Goal: Information Seeking & Learning: Compare options

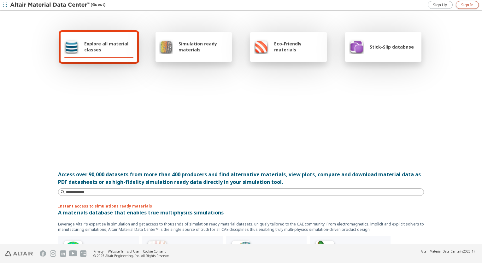
click at [469, 6] on span "Sign In" at bounding box center [467, 5] width 12 height 5
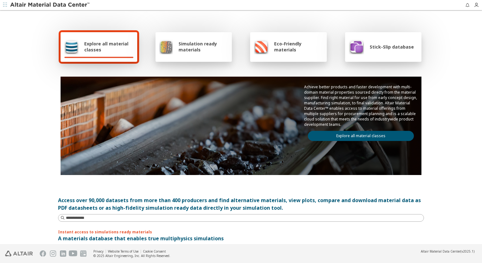
click at [445, 167] on div "Explore all material classes Simulation ready materials Eco-Friendly materials …" at bounding box center [241, 127] width 482 height 233
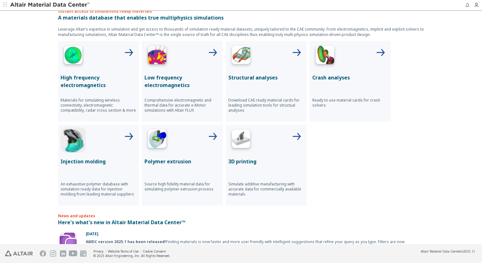
click at [260, 76] on p "Structural analyses" at bounding box center [266, 78] width 76 height 8
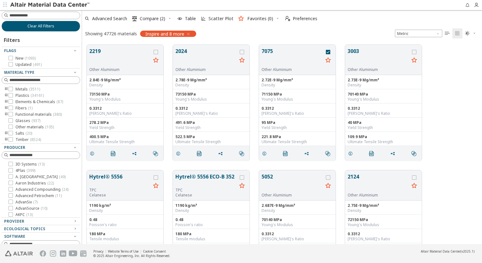
click at [38, 15] on input at bounding box center [44, 15] width 70 height 6
type input "********"
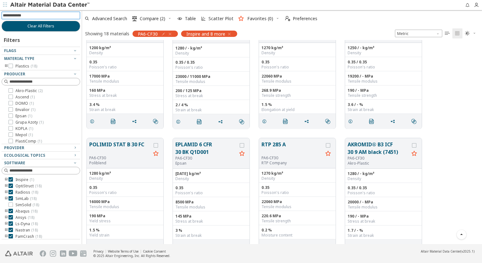
scroll to position [126, 0]
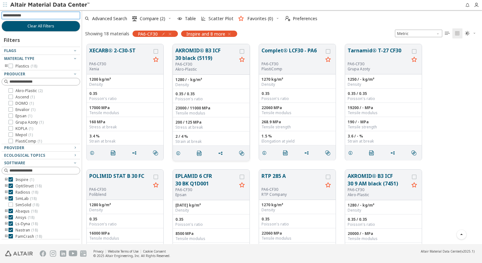
click at [208, 56] on button "AKROMID® B3 ICF 30 black (5119)" at bounding box center [206, 54] width 62 height 15
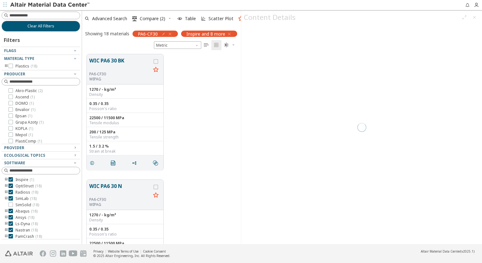
scroll to position [190, 154]
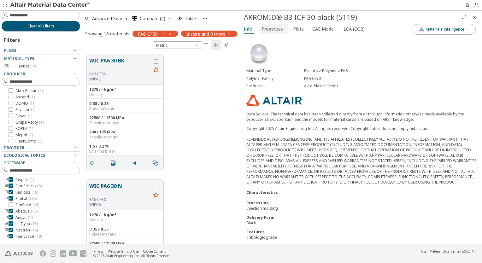
click at [271, 27] on span "Properties" at bounding box center [271, 29] width 21 height 10
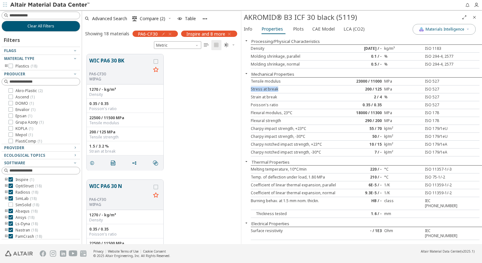
drag, startPoint x: 251, startPoint y: 88, endPoint x: 280, endPoint y: 91, distance: 28.8
click at [280, 91] on div "Stress at break" at bounding box center [298, 89] width 95 height 5
drag, startPoint x: 280, startPoint y: 91, endPoint x: 286, endPoint y: 91, distance: 6.3
click at [286, 91] on div "Stress at break" at bounding box center [298, 89] width 95 height 5
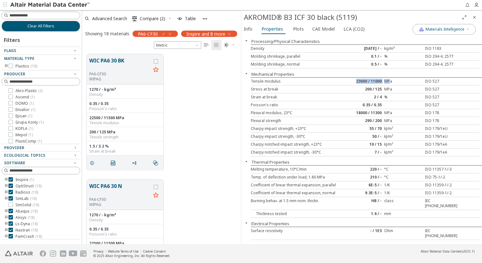
drag, startPoint x: 352, startPoint y: 81, endPoint x: 388, endPoint y: 82, distance: 36.0
click at [388, 82] on div "Tensile modulus 23000 / 11000 MPa ISO 527" at bounding box center [365, 82] width 229 height 8
drag, startPoint x: 388, startPoint y: 82, endPoint x: 367, endPoint y: 81, distance: 20.8
click at [370, 81] on div "23000 / 11000" at bounding box center [365, 81] width 38 height 5
click at [354, 82] on div "23000 / 11000" at bounding box center [365, 81] width 38 height 5
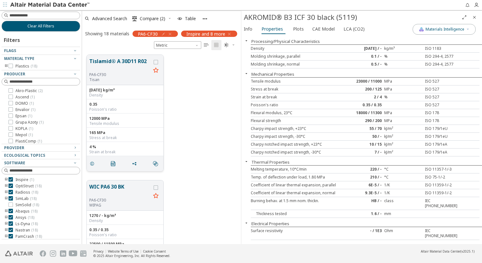
click at [125, 58] on button "Tislamid® A 30D11 R02" at bounding box center [120, 64] width 62 height 15
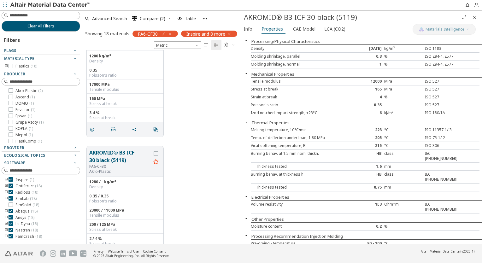
scroll to position [568, 0]
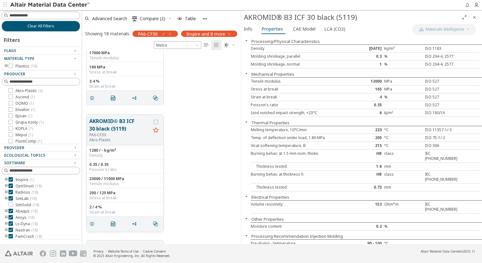
click at [113, 126] on button "AKROMID® B3 ICF 30 black (5119)" at bounding box center [120, 124] width 62 height 15
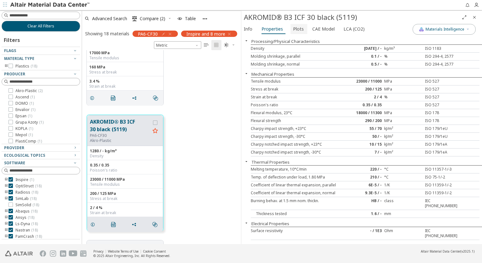
click at [293, 27] on span "Plots" at bounding box center [298, 29] width 11 height 10
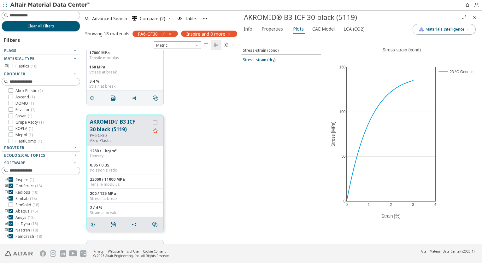
click at [262, 60] on div "Stress-strain (dry)" at bounding box center [259, 59] width 32 height 5
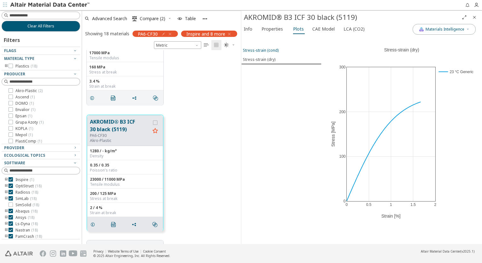
click at [265, 49] on div "Stress-strain (cond)" at bounding box center [261, 50] width 36 height 5
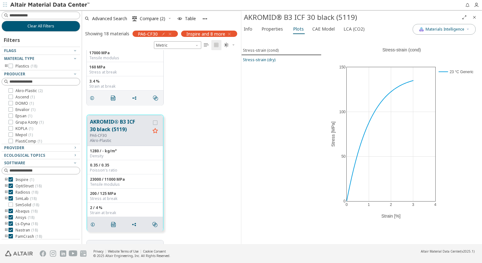
click at [263, 58] on div "Stress-strain (dry)" at bounding box center [259, 59] width 32 height 5
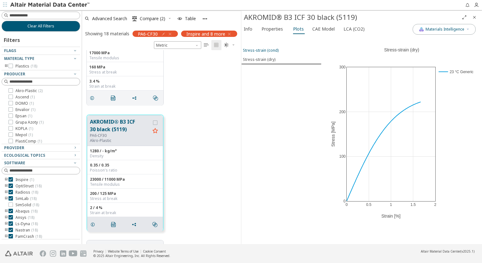
click at [264, 46] on button "Stress-strain (cond)" at bounding box center [281, 50] width 80 height 9
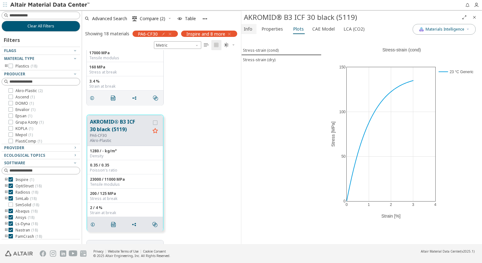
click at [253, 27] on button "Info" at bounding box center [248, 29] width 15 height 10
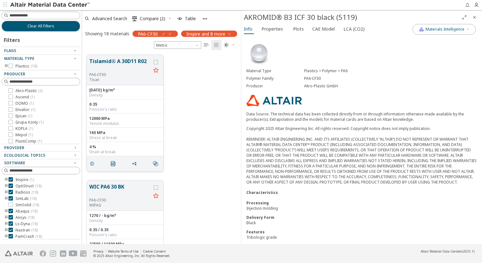
click at [125, 58] on button "Tislamid® A 30D11 R02" at bounding box center [120, 64] width 62 height 15
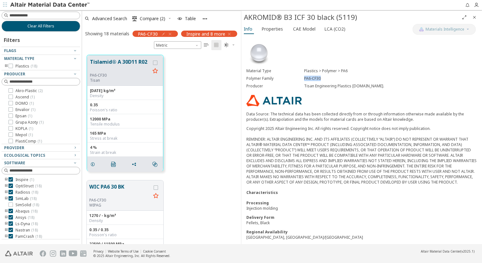
drag, startPoint x: 303, startPoint y: 79, endPoint x: 320, endPoint y: 79, distance: 17.0
click at [320, 79] on div "PA6-CF30" at bounding box center [390, 78] width 173 height 5
copy div "PA6-CF30"
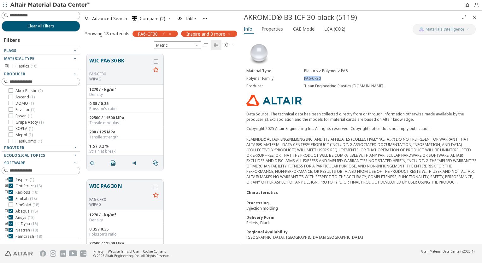
scroll to position [95, 0]
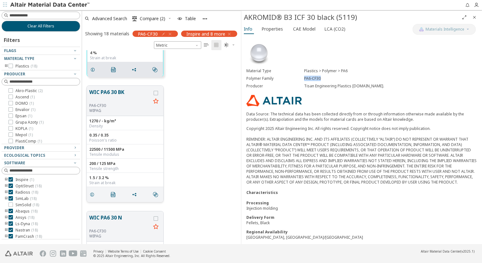
click at [114, 92] on button "WIC PA6 30 BK" at bounding box center [120, 95] width 62 height 15
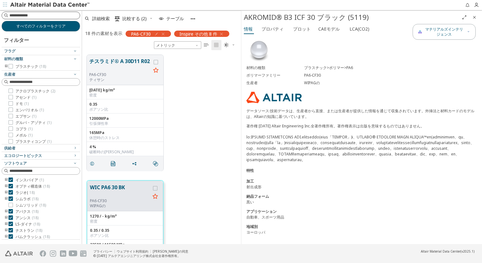
click at [35, 18] on input at bounding box center [44, 15] width 70 height 6
click at [45, 16] on input at bounding box center [44, 15] width 70 height 6
click at [163, 33] on icon "button" at bounding box center [163, 34] width 5 height 5
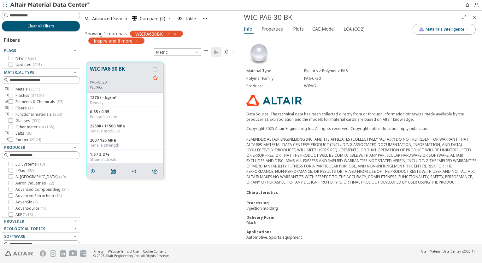
scroll to position [183, 154]
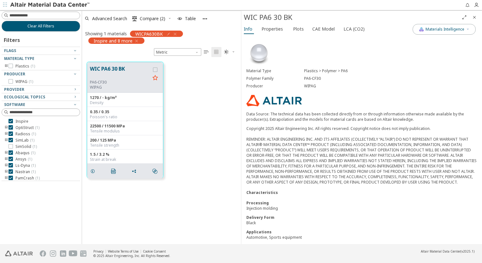
click at [176, 33] on icon "button" at bounding box center [175, 34] width 5 height 5
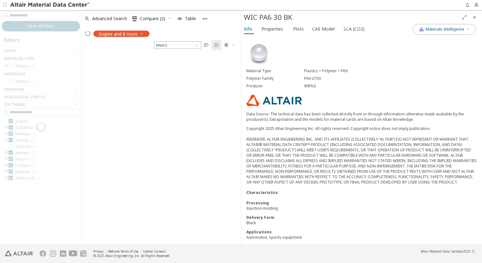
scroll to position [190, 154]
click at [33, 15] on div at bounding box center [41, 127] width 82 height 234
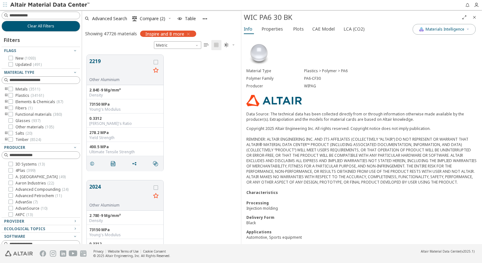
click at [33, 15] on input at bounding box center [44, 15] width 70 height 6
type input "*"
type input "*******"
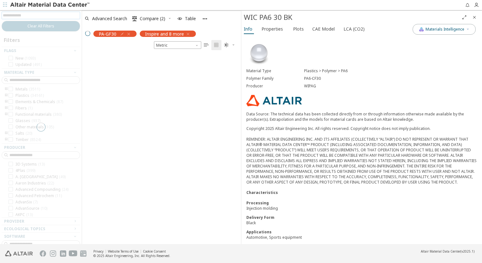
scroll to position [190, 154]
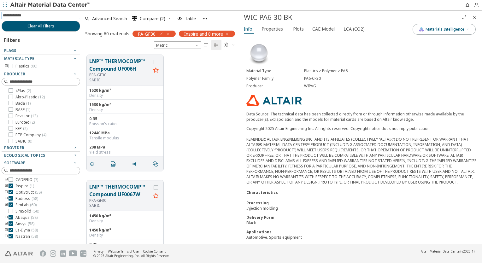
click at [167, 34] on icon "button" at bounding box center [167, 34] width 5 height 5
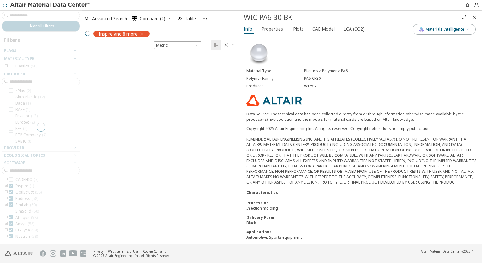
click at [24, 13] on div at bounding box center [41, 127] width 82 height 234
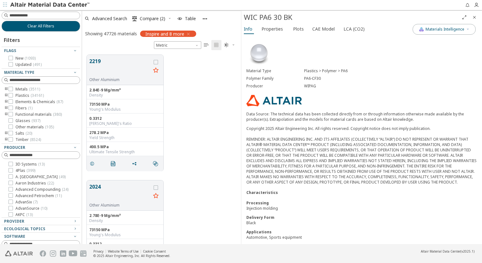
click at [25, 15] on input at bounding box center [44, 15] width 70 height 6
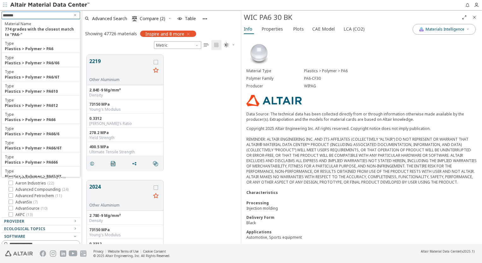
type input "********"
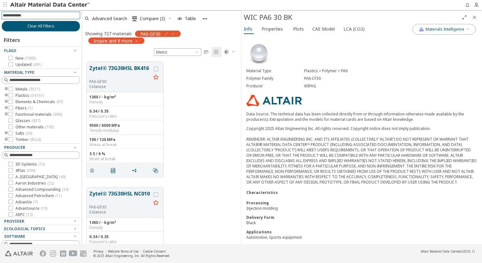
scroll to position [183, 154]
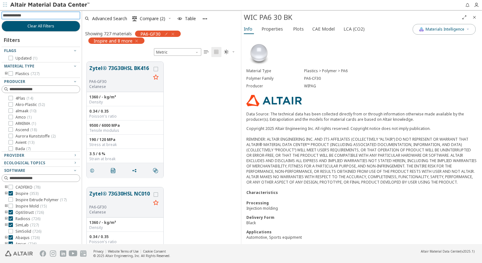
click at [474, 16] on icon "Close" at bounding box center [474, 17] width 5 height 5
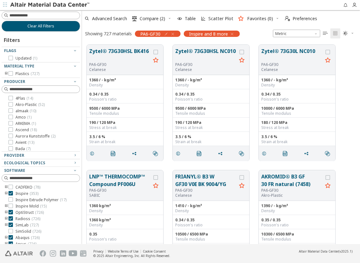
scroll to position [200, 273]
click at [289, 52] on button "Zytel® 73G30L NC010" at bounding box center [292, 54] width 62 height 15
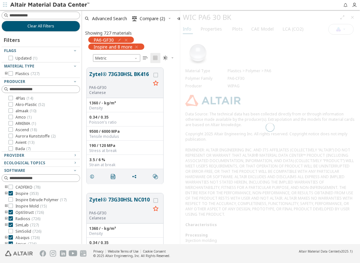
scroll to position [177, 93]
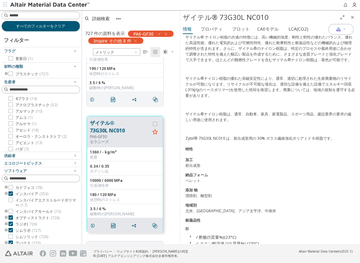
scroll to position [66, 0]
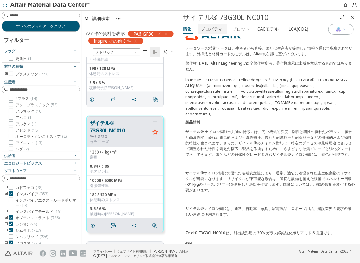
click at [213, 29] on font "プロパティ" at bounding box center [212, 29] width 22 height 6
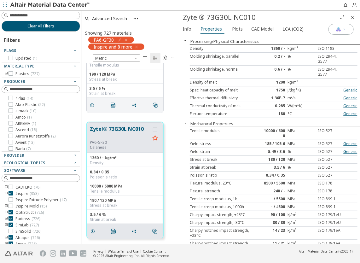
scroll to position [177, 93]
click at [318, 131] on div "ISO 527" at bounding box center [330, 133] width 28 height 10
drag, startPoint x: 318, startPoint y: 131, endPoint x: 315, endPoint y: 130, distance: 3.2
click at [316, 130] on div "ISO 527" at bounding box center [330, 133] width 28 height 10
drag, startPoint x: 314, startPoint y: 130, endPoint x: 329, endPoint y: 130, distance: 14.2
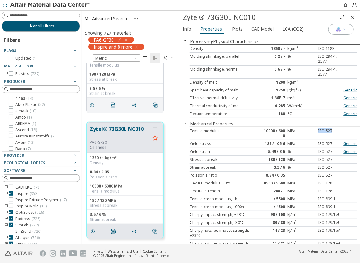
click at [329, 130] on div "ISO 527" at bounding box center [330, 133] width 28 height 10
copy div "ISO 527"
click at [316, 128] on div "ISO 527" at bounding box center [330, 133] width 28 height 10
click at [316, 131] on div "ISO 527" at bounding box center [330, 133] width 28 height 10
drag, startPoint x: 314, startPoint y: 131, endPoint x: 332, endPoint y: 133, distance: 18.2
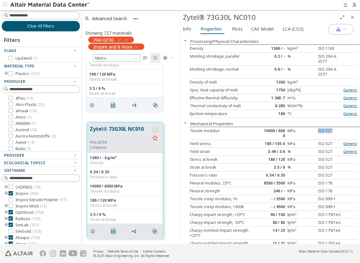
click at [332, 133] on div "ISO 527" at bounding box center [330, 133] width 28 height 10
copy div "ISO 527"
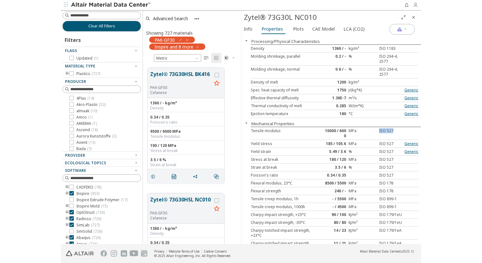
scroll to position [183, 154]
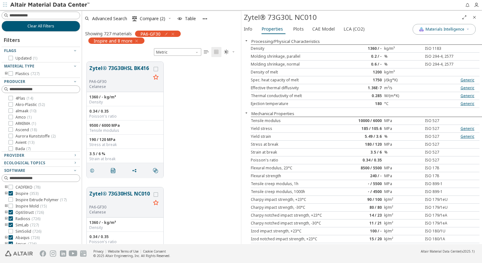
click at [397, 120] on div "MPa" at bounding box center [403, 120] width 38 height 5
click at [173, 34] on icon "button" at bounding box center [172, 34] width 5 height 5
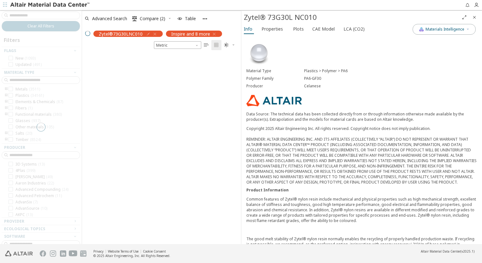
scroll to position [190, 154]
click at [476, 16] on icon "Close" at bounding box center [474, 17] width 5 height 5
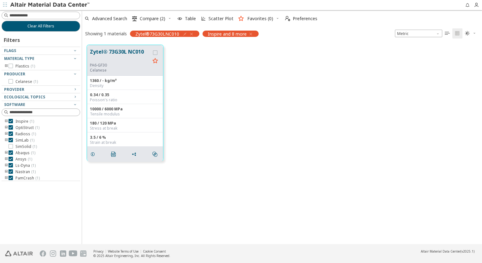
click at [191, 34] on icon "button" at bounding box center [191, 34] width 5 height 5
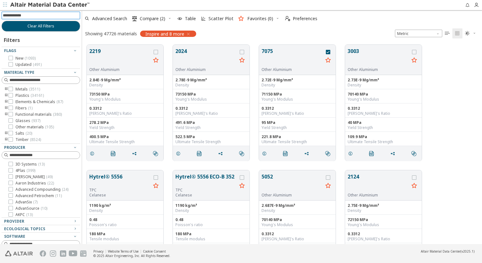
click at [33, 15] on input at bounding box center [41, 15] width 77 height 7
type input "********"
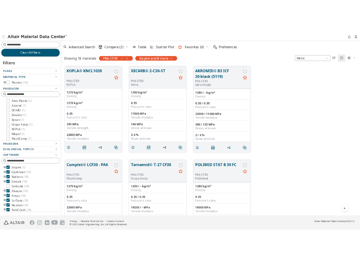
scroll to position [200, 273]
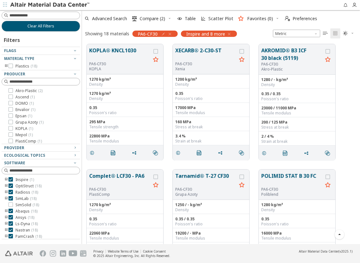
click at [348, 127] on div "KOPLA® KNCL1030 PA6-CF30 KOPLA 1270 kg/m³ Density 1270 kg/m³ Density 0.35 Poiss…" at bounding box center [221, 102] width 278 height 126
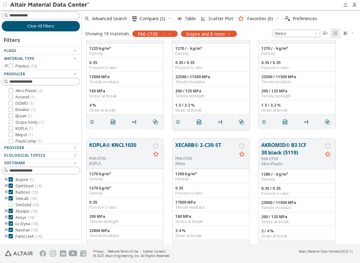
scroll to position [0, 0]
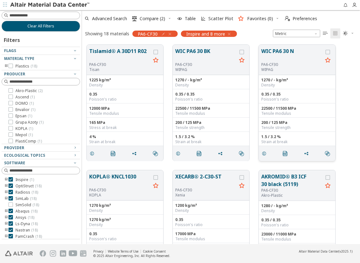
click at [273, 50] on button "WIC PA6 30 N" at bounding box center [292, 54] width 62 height 15
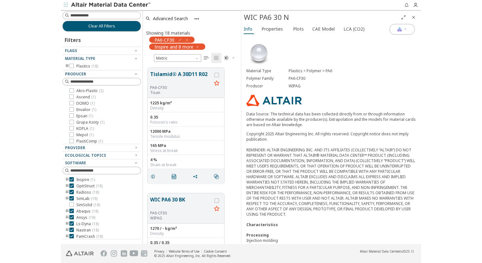
scroll to position [197, 0]
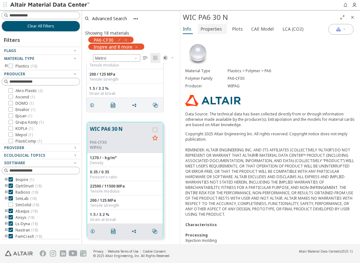
click at [217, 29] on span "Properties" at bounding box center [211, 29] width 21 height 10
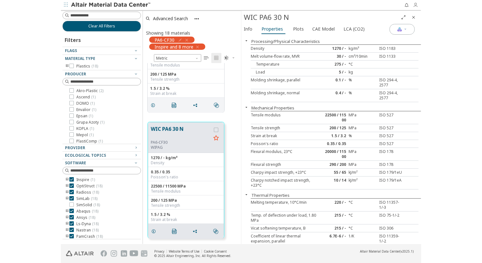
scroll to position [190, 154]
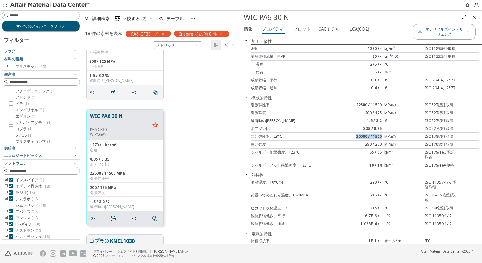
drag, startPoint x: 369, startPoint y: 137, endPoint x: 381, endPoint y: 137, distance: 11.7
click at [381, 137] on div "20000 / 11500" at bounding box center [365, 136] width 38 height 5
drag, startPoint x: 381, startPoint y: 137, endPoint x: 382, endPoint y: 105, distance: 31.9
click at [382, 105] on div "引張弾性率 22500 / 11500 MPaの ISO527認証取得" at bounding box center [365, 105] width 229 height 8
drag, startPoint x: 382, startPoint y: 105, endPoint x: 381, endPoint y: 138, distance: 32.8
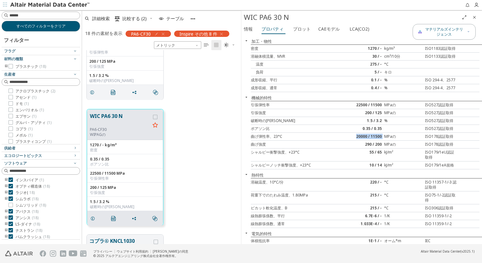
click at [381, 138] on div "曲げ弾性率、23°C 20000 / 11500 MPaの ISO178認証取得" at bounding box center [365, 137] width 229 height 8
drag, startPoint x: 381, startPoint y: 138, endPoint x: 361, endPoint y: 136, distance: 20.3
click at [363, 137] on div "20000 / 11500" at bounding box center [365, 136] width 38 height 5
click at [360, 137] on div "20000 / 11500" at bounding box center [365, 136] width 38 height 5
drag, startPoint x: 354, startPoint y: 136, endPoint x: 364, endPoint y: 136, distance: 10.7
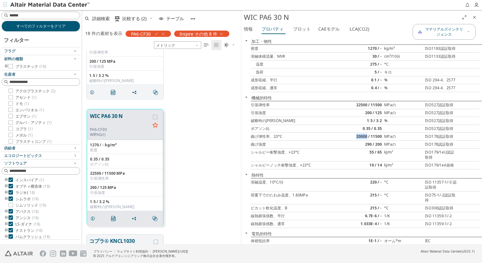
click at [364, 136] on div "20000 / 11500" at bounding box center [365, 136] width 38 height 5
drag, startPoint x: 364, startPoint y: 136, endPoint x: 351, endPoint y: 137, distance: 13.7
click at [351, 137] on div "20000 / 11500" at bounding box center [365, 136] width 38 height 5
click at [354, 136] on div "20000 / 11500" at bounding box center [365, 136] width 38 height 5
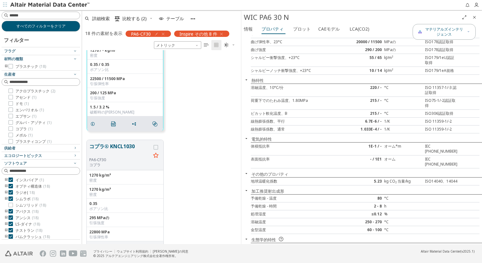
scroll to position [323, 0]
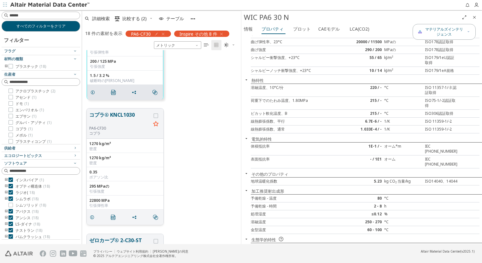
click at [118, 114] on button "コプラ® KNCL1030" at bounding box center [120, 118] width 62 height 15
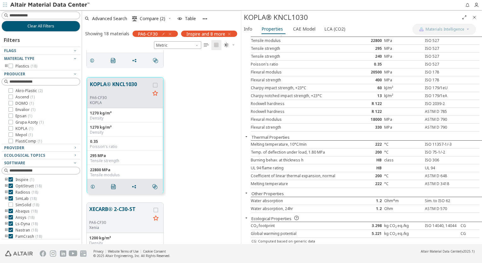
scroll to position [417, 0]
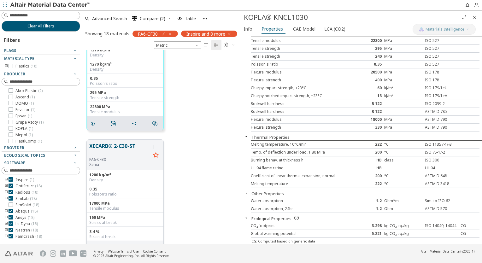
click at [111, 146] on button "XECARB® 2-C30-ST" at bounding box center [120, 149] width 62 height 15
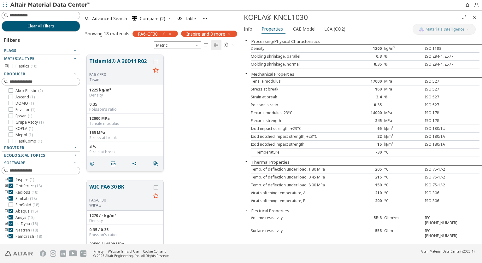
click at [122, 62] on button "Tislamid® A 30D11 R02" at bounding box center [120, 64] width 62 height 15
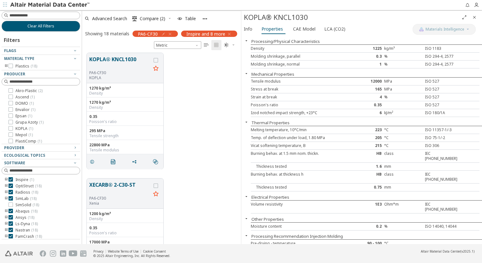
scroll to position [473, 0]
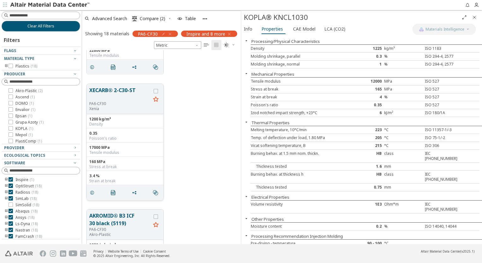
click at [124, 91] on button "XECARB® 2-C30-ST" at bounding box center [120, 93] width 62 height 15
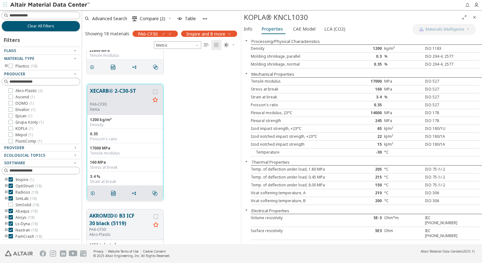
scroll to position [536, 0]
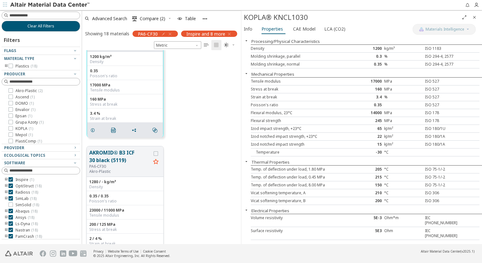
click at [105, 156] on button "AKROMID® B3 ICF 30 black (5119)" at bounding box center [120, 156] width 62 height 15
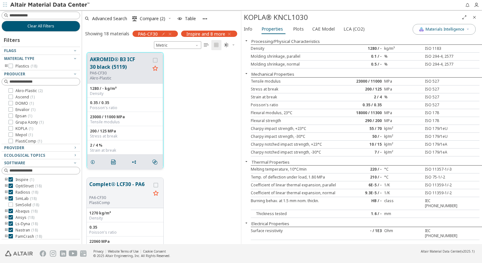
scroll to position [662, 0]
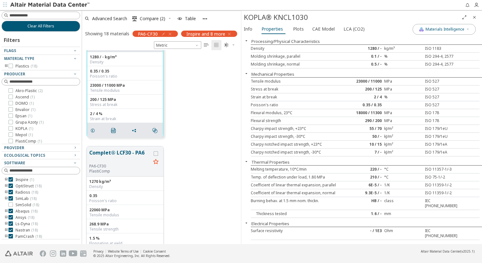
click at [105, 155] on button "Complet® LCF30 - PA6" at bounding box center [120, 156] width 62 height 15
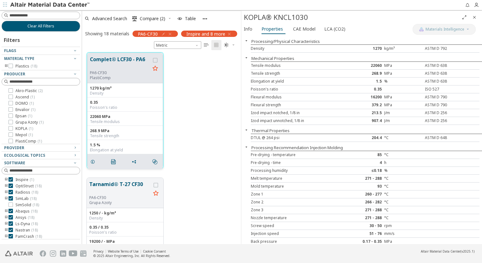
scroll to position [787, 0]
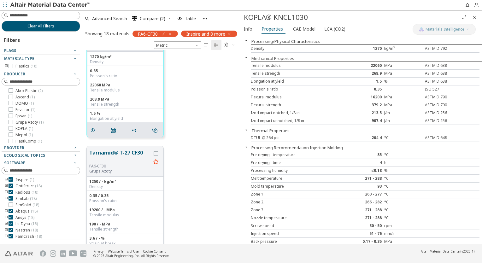
click at [103, 152] on button "Tarnamid® T-27 CF30" at bounding box center [120, 156] width 62 height 15
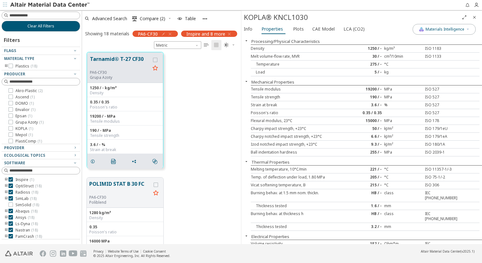
scroll to position [945, 0]
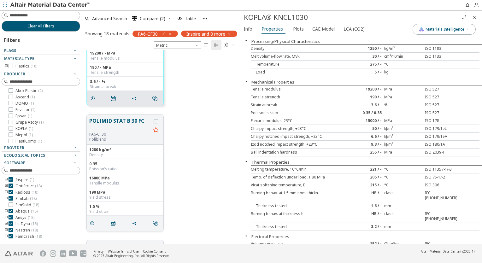
click at [116, 122] on button "POLIMID STAT B 30 FC" at bounding box center [120, 124] width 62 height 15
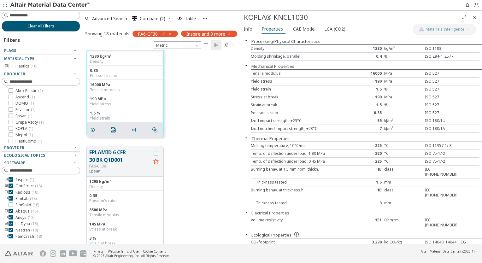
scroll to position [1070, 0]
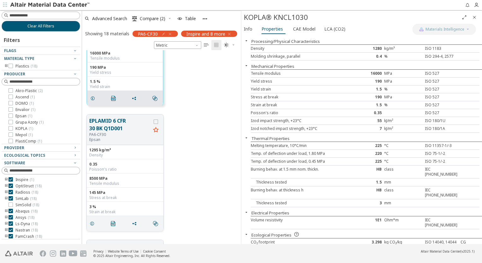
click at [110, 127] on button "EPLAMID 6 CFR 30 BK Q1D001" at bounding box center [120, 124] width 62 height 15
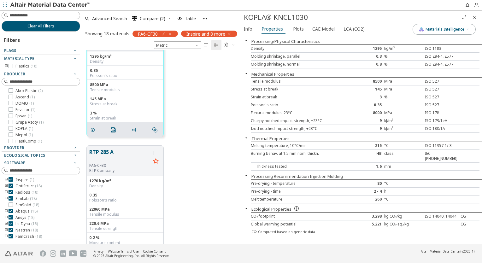
scroll to position [1196, 0]
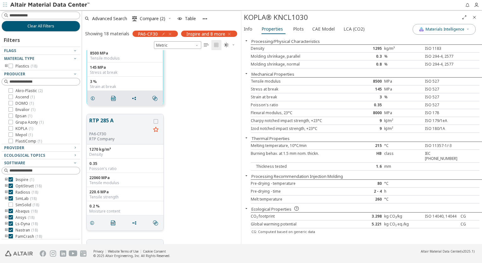
click at [106, 123] on button "RTP 285 A" at bounding box center [120, 124] width 62 height 15
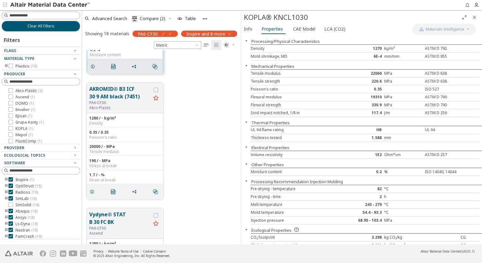
scroll to position [1416, 0]
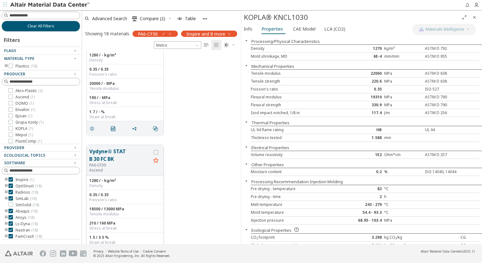
click at [112, 156] on button "Vydyne® STAT B 30 FC BK" at bounding box center [120, 155] width 62 height 15
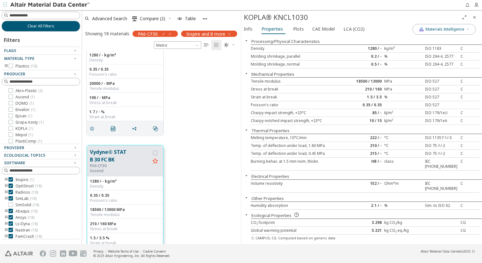
click at [475, 18] on icon "Close" at bounding box center [474, 17] width 5 height 5
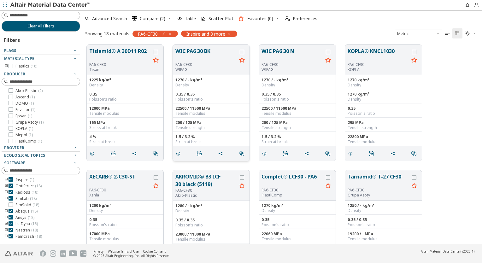
click at [212, 59] on button "WIC PA6 30 BK" at bounding box center [206, 54] width 62 height 15
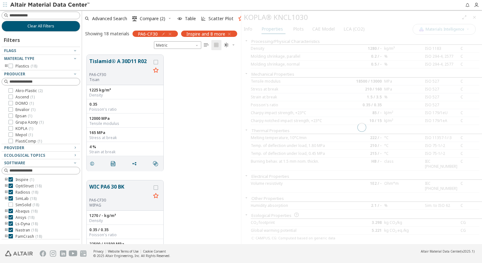
scroll to position [190, 154]
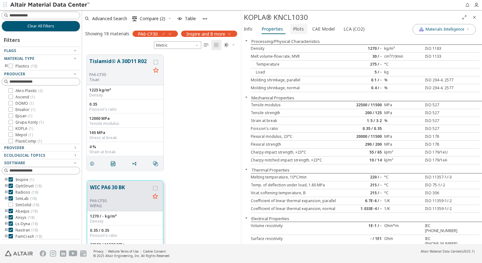
click at [300, 31] on span "Plots" at bounding box center [298, 29] width 11 height 10
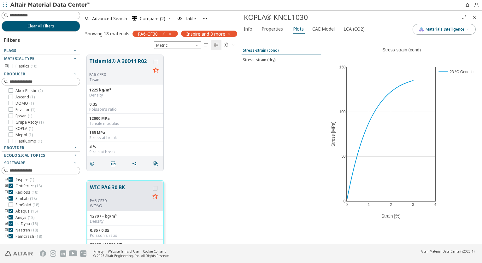
click at [267, 50] on div "Stress-strain (cond)" at bounding box center [261, 50] width 36 height 5
click at [269, 60] on div "Stress-strain (dry)" at bounding box center [259, 59] width 32 height 5
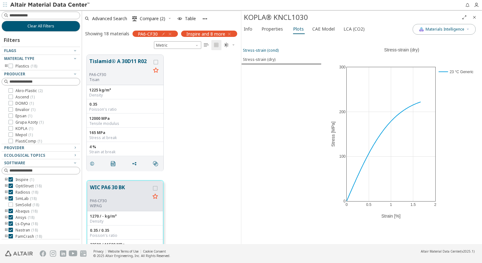
click at [269, 49] on div "Stress-strain (cond)" at bounding box center [261, 50] width 36 height 5
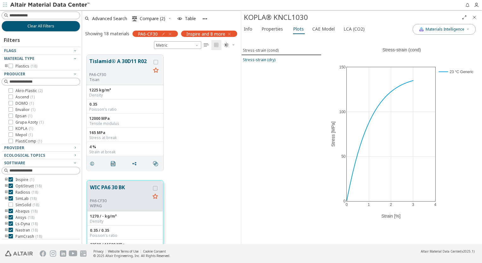
click at [270, 59] on div "Stress-strain (dry)" at bounding box center [259, 59] width 32 height 5
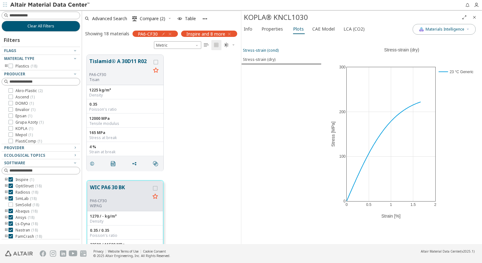
click at [270, 50] on div "Stress-strain (cond)" at bounding box center [261, 50] width 36 height 5
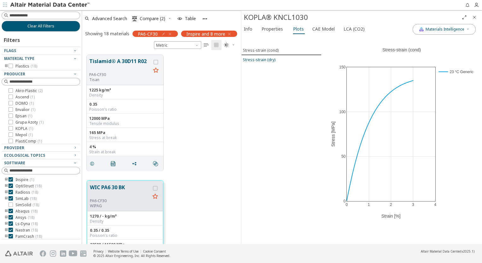
click at [270, 57] on div "Stress-strain (dry)" at bounding box center [259, 59] width 32 height 5
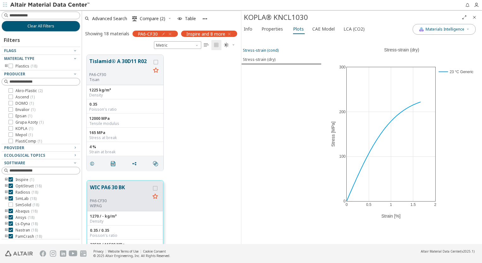
click at [273, 52] on div "Stress-strain (cond)" at bounding box center [261, 50] width 36 height 5
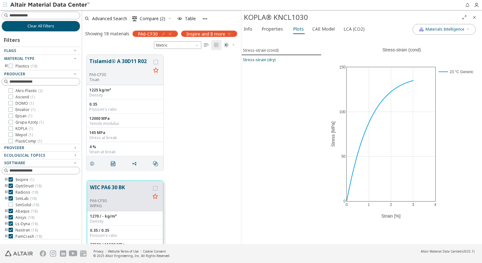
click at [273, 59] on div "Stress-strain (dry)" at bounding box center [259, 59] width 32 height 5
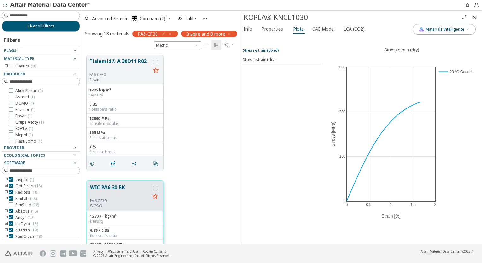
click at [273, 53] on button "Stress-strain (cond)" at bounding box center [281, 50] width 80 height 9
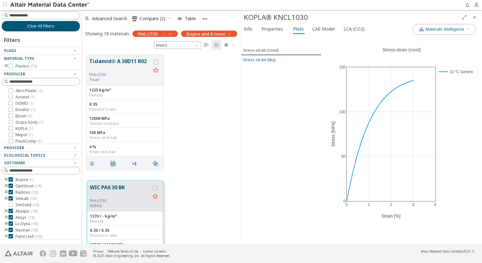
click at [271, 60] on div "Stress-strain (dry)" at bounding box center [259, 59] width 32 height 5
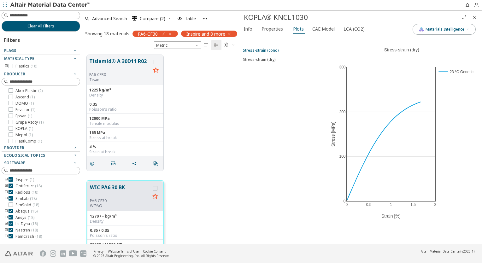
click at [271, 54] on button "Stress-strain (cond)" at bounding box center [281, 50] width 80 height 9
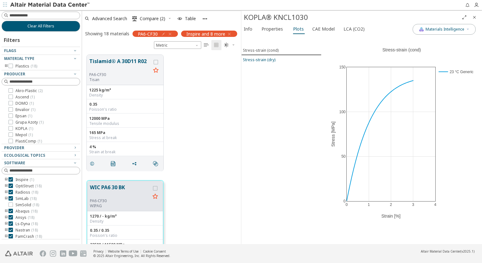
click at [271, 57] on div "Stress-strain (dry)" at bounding box center [259, 59] width 32 height 5
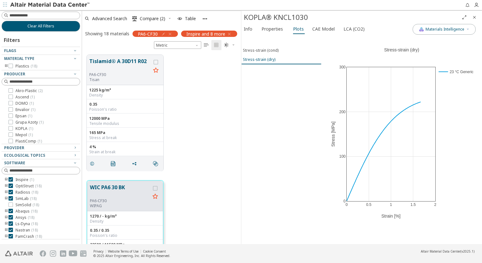
click at [271, 55] on button "Stress-strain (dry)" at bounding box center [281, 59] width 80 height 9
click at [270, 60] on div "Stress-strain (dry)" at bounding box center [259, 59] width 32 height 5
click at [272, 52] on div "Stress-strain (cond)" at bounding box center [261, 50] width 36 height 5
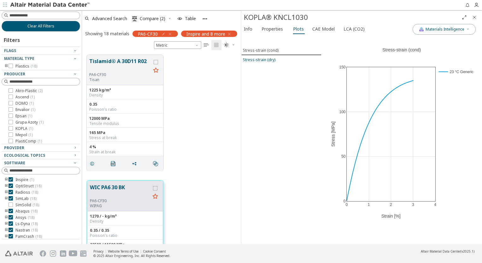
click at [272, 59] on div "Stress-strain (dry)" at bounding box center [259, 59] width 32 height 5
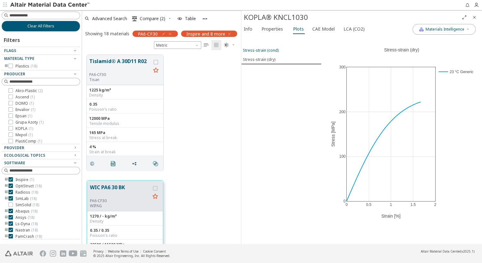
click at [272, 49] on div "Stress-strain (cond)" at bounding box center [261, 50] width 36 height 5
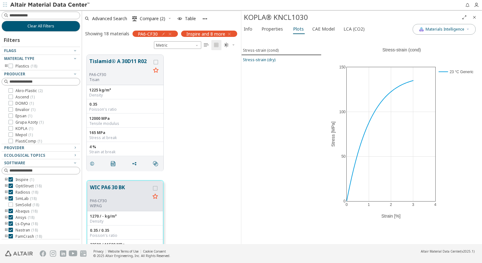
click at [267, 57] on div "Stress-strain (dry)" at bounding box center [259, 59] width 32 height 5
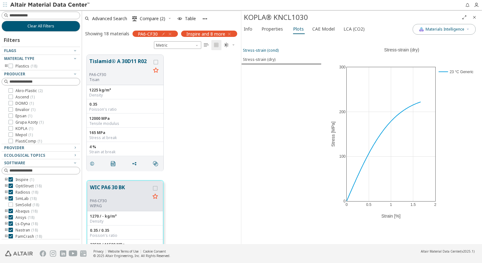
click at [267, 51] on div "Stress-strain (cond)" at bounding box center [261, 50] width 36 height 5
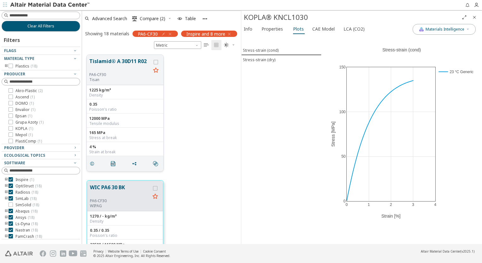
click at [126, 62] on button "Tislamid® A 30D11 R02" at bounding box center [120, 64] width 62 height 15
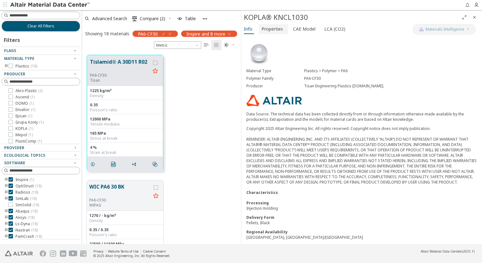
click at [277, 31] on font "Properties" at bounding box center [271, 29] width 21 height 6
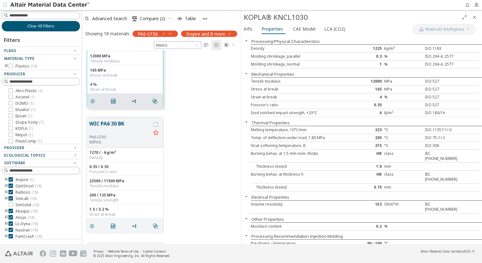
scroll to position [189, 0]
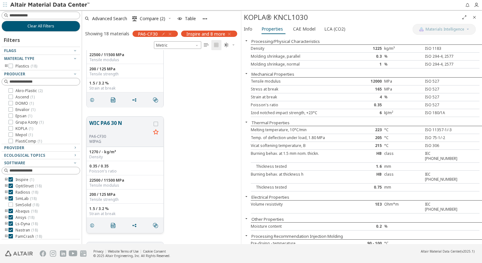
click at [117, 124] on button "WIC PA6 30 N" at bounding box center [120, 126] width 62 height 15
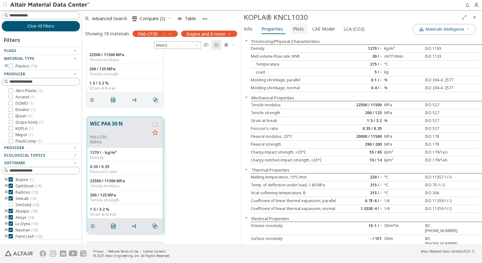
click at [295, 29] on span "Plots" at bounding box center [298, 29] width 11 height 10
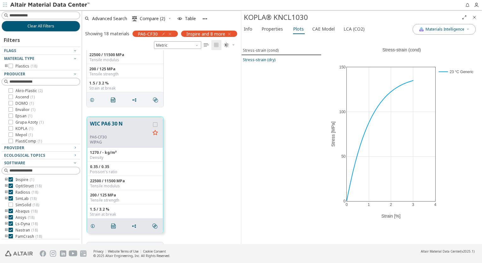
click at [268, 57] on div "Stress-strain (dry)" at bounding box center [259, 59] width 32 height 5
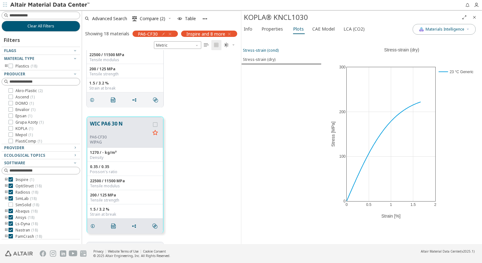
click at [268, 49] on div "Stress-strain (cond)" at bounding box center [261, 50] width 36 height 5
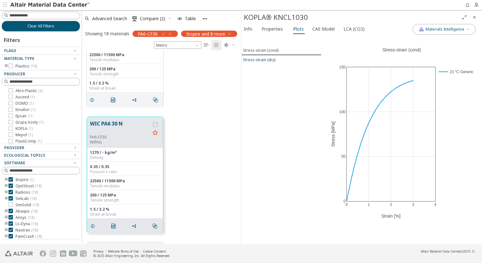
click at [269, 60] on div "Stress-strain (dry)" at bounding box center [259, 59] width 32 height 5
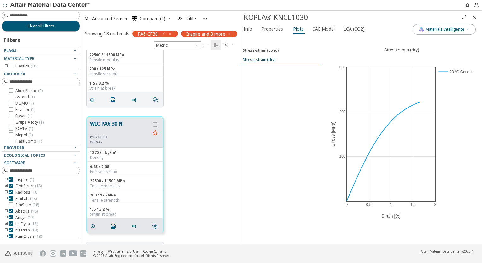
click at [269, 55] on button "Stress-strain (dry)" at bounding box center [281, 59] width 80 height 9
click at [267, 50] on div "Stress-strain (cond)" at bounding box center [261, 50] width 36 height 5
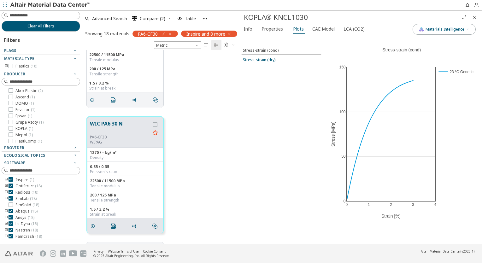
click at [263, 60] on div "Stress-strain (dry)" at bounding box center [259, 59] width 32 height 5
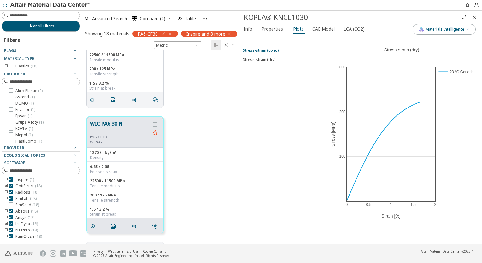
click at [263, 54] on button "Stress-strain (cond)" at bounding box center [281, 50] width 80 height 9
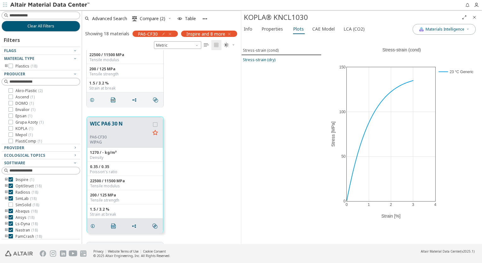
click at [262, 60] on div "Stress-strain (dry)" at bounding box center [259, 59] width 32 height 5
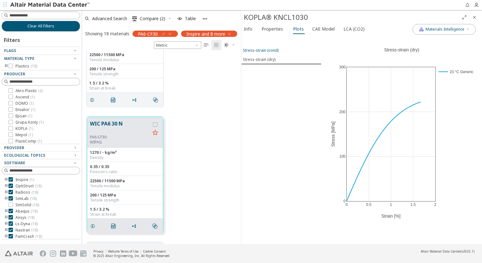
click at [264, 51] on div "Stress-strain (cond)" at bounding box center [261, 50] width 36 height 5
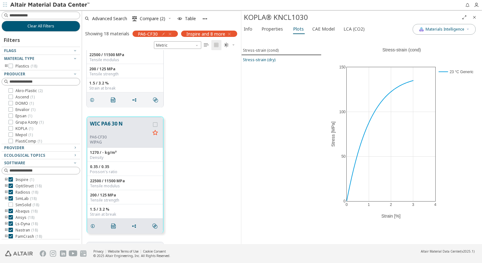
click at [261, 61] on div "Stress-strain (dry)" at bounding box center [259, 59] width 32 height 5
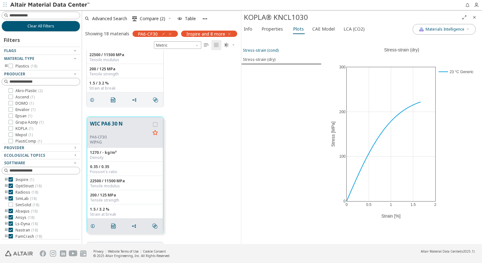
click at [264, 51] on div "Stress-strain (cond)" at bounding box center [261, 50] width 36 height 5
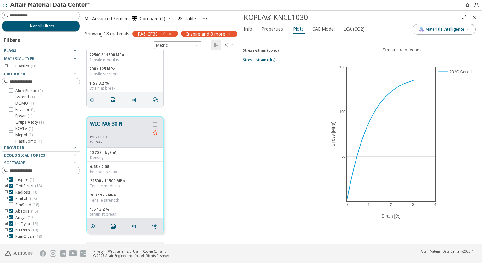
click at [262, 60] on div "Stress-strain (dry)" at bounding box center [259, 59] width 32 height 5
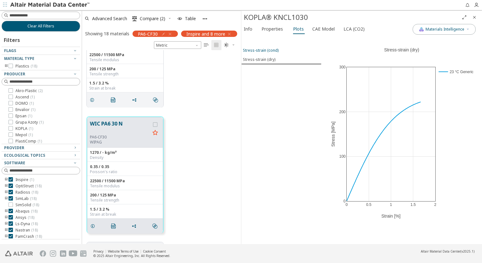
click at [263, 50] on div "Stress-strain (cond)" at bounding box center [261, 50] width 36 height 5
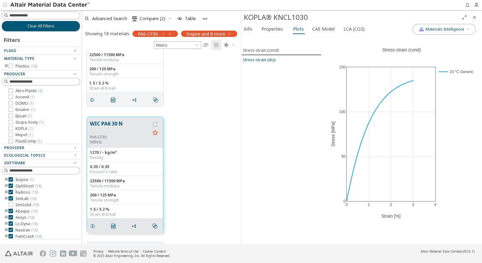
click at [263, 57] on div "Stress-strain (dry)" at bounding box center [259, 59] width 32 height 5
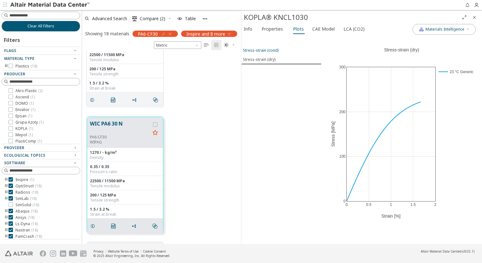
click at [263, 52] on div "Stress-strain (cond)" at bounding box center [261, 50] width 36 height 5
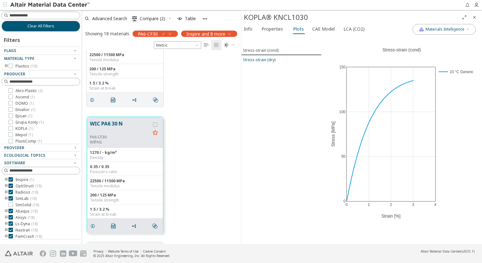
click at [263, 58] on div "Stress-strain (dry)" at bounding box center [259, 59] width 32 height 5
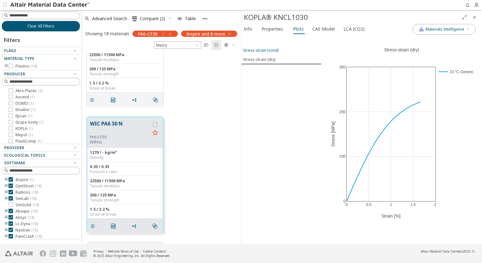
click at [263, 52] on button "Stress-strain (cond)" at bounding box center [281, 50] width 80 height 9
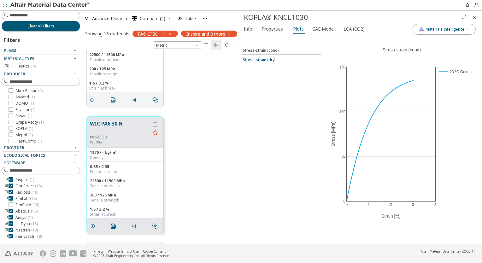
click at [261, 58] on div "Stress-strain (dry)" at bounding box center [259, 59] width 32 height 5
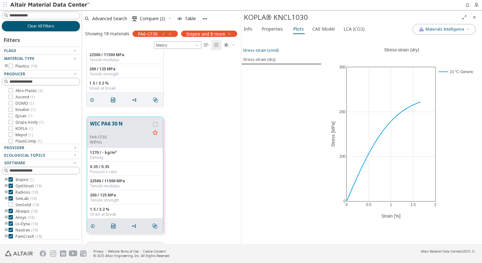
click at [264, 51] on div "Stress-strain (cond)" at bounding box center [261, 50] width 36 height 5
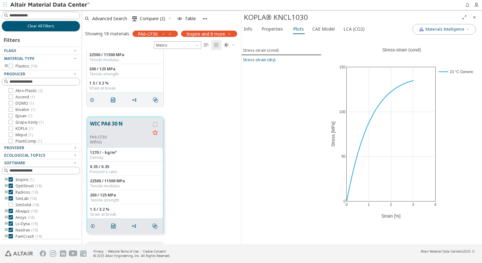
click at [265, 60] on div "Stress-strain (dry)" at bounding box center [259, 59] width 32 height 5
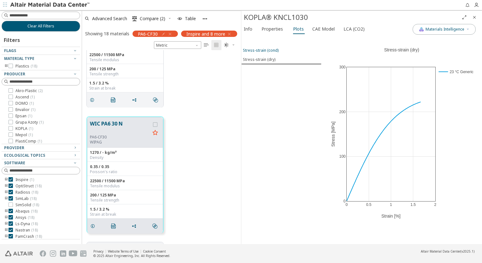
click at [266, 49] on div "Stress-strain (cond)" at bounding box center [261, 50] width 36 height 5
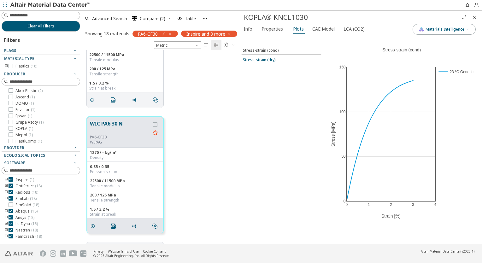
click at [266, 57] on div "Stress-strain (dry)" at bounding box center [259, 59] width 32 height 5
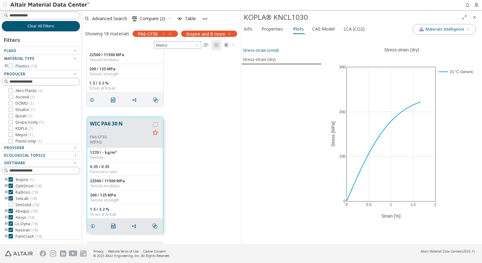
click at [266, 48] on div "Stress-strain (cond)" at bounding box center [261, 50] width 36 height 5
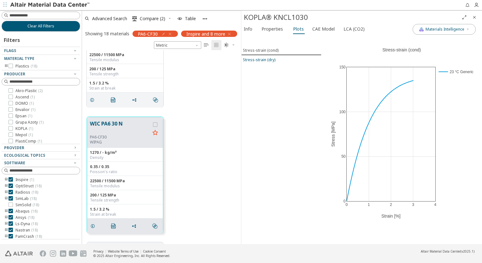
click at [265, 55] on button "Stress-strain (dry)" at bounding box center [281, 59] width 80 height 9
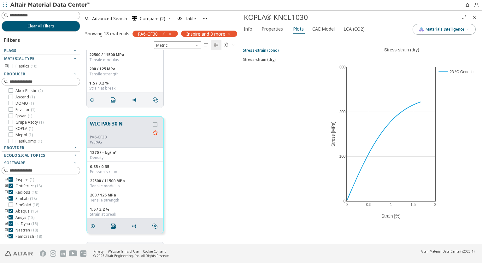
click at [266, 46] on button "Stress-strain (cond)" at bounding box center [281, 50] width 80 height 9
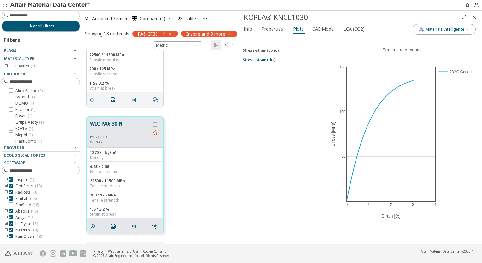
click at [264, 57] on div "Stress-strain (dry)" at bounding box center [259, 59] width 32 height 5
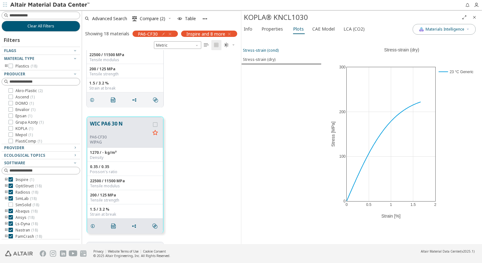
click at [266, 47] on button "Stress-strain (cond)" at bounding box center [281, 50] width 80 height 9
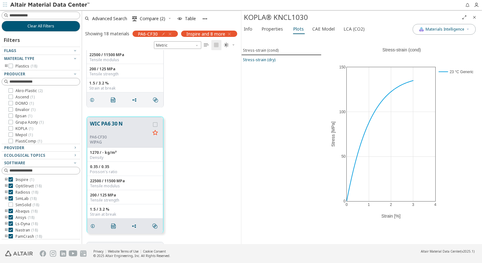
click at [265, 56] on button "Stress-strain (dry)" at bounding box center [281, 59] width 80 height 9
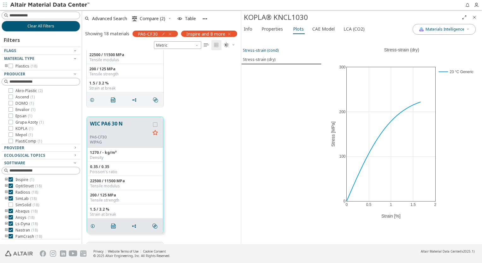
click at [267, 50] on div "Stress-strain (cond)" at bounding box center [261, 50] width 36 height 5
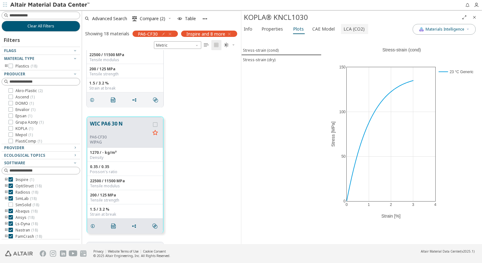
click at [349, 28] on font "LCA (CO2)" at bounding box center [354, 29] width 21 height 6
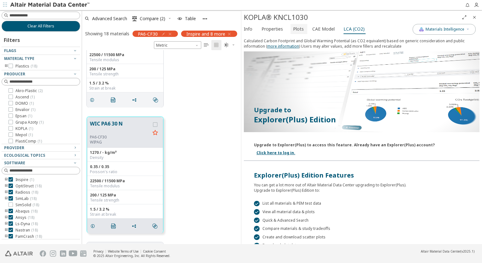
click at [299, 29] on span "Plots" at bounding box center [298, 29] width 11 height 10
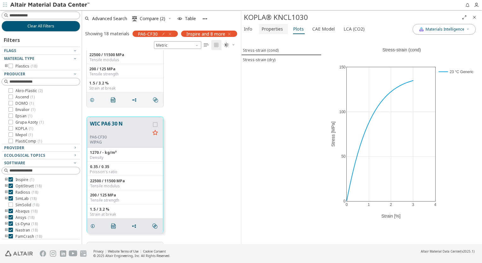
click at [275, 28] on font "Properties" at bounding box center [271, 29] width 21 height 6
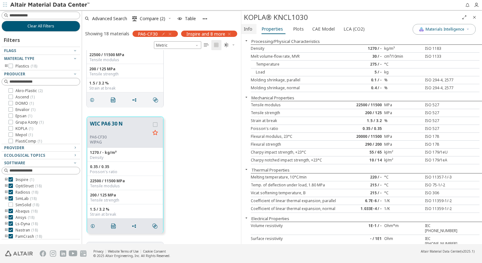
click at [250, 28] on font "Info" at bounding box center [248, 29] width 9 height 6
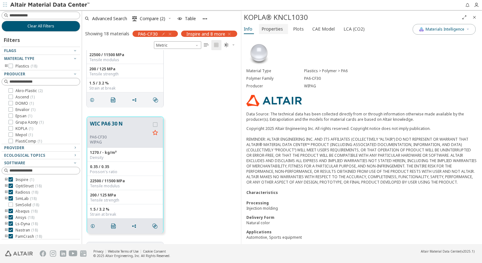
click at [267, 28] on font "Properties" at bounding box center [271, 29] width 21 height 6
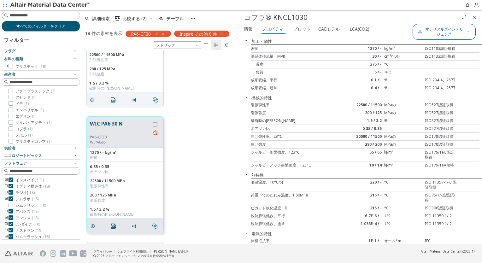
click at [437, 31] on span "マテリアルズインテリジェンス" at bounding box center [444, 32] width 41 height 10
click at [248, 29] on font "情報" at bounding box center [248, 29] width 9 height 6
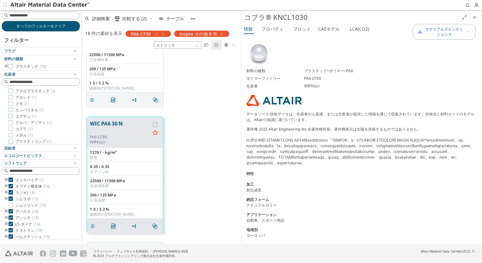
scroll to position [6, 0]
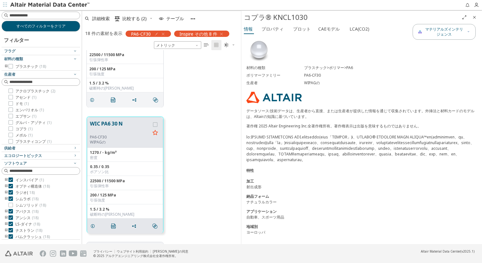
drag, startPoint x: 275, startPoint y: 31, endPoint x: 278, endPoint y: 35, distance: 4.7
click at [275, 31] on font "プロパティ" at bounding box center [272, 29] width 22 height 6
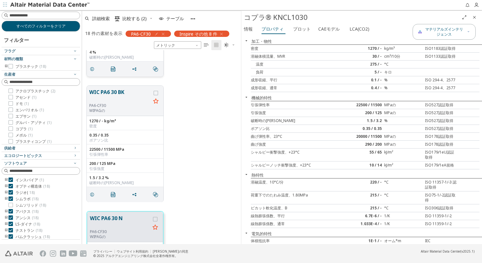
scroll to position [0, 0]
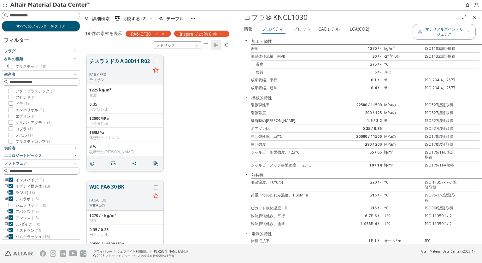
click at [128, 114] on div "12000MPa 引張弾性率" at bounding box center [125, 121] width 77 height 14
click at [124, 63] on button "チスラミド® A 30D11 R02" at bounding box center [120, 64] width 62 height 15
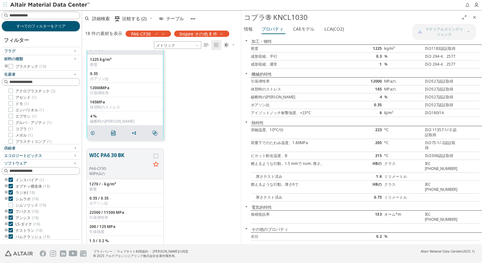
scroll to position [63, 0]
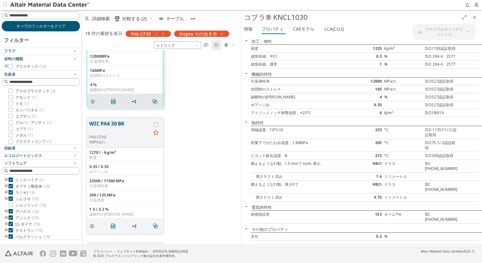
click at [114, 124] on button "WIC PA6 30 BK" at bounding box center [120, 127] width 62 height 15
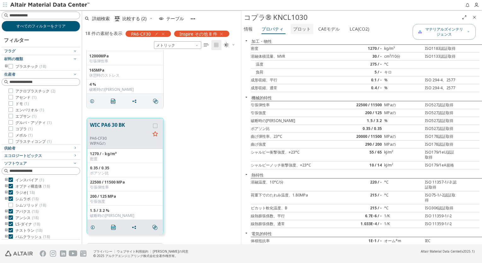
click at [300, 30] on font "プロット" at bounding box center [302, 29] width 18 height 6
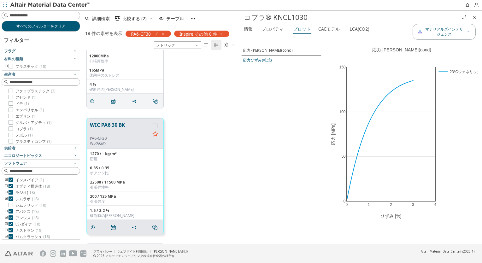
click at [265, 61] on div "応力ひずみ(乾式)" at bounding box center [257, 60] width 29 height 6
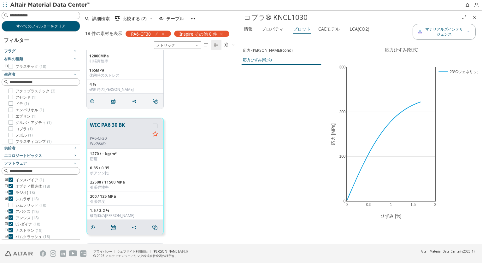
click at [265, 55] on button "応力ひずみ(乾式)" at bounding box center [281, 60] width 80 height 10
click at [265, 54] on button "応力-ひずみ(cond)" at bounding box center [281, 50] width 80 height 9
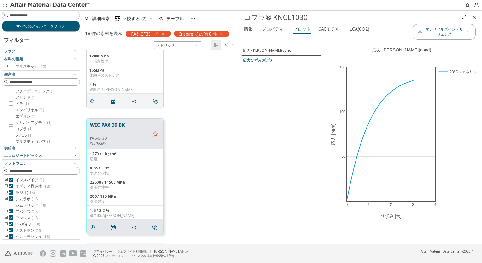
click at [264, 61] on div "応力ひずみ(乾式)" at bounding box center [257, 60] width 29 height 6
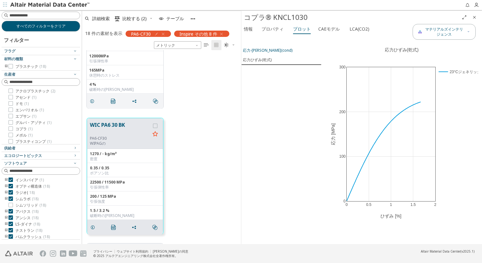
click at [264, 51] on div "応力-ひずみ(cond)" at bounding box center [268, 51] width 50 height 6
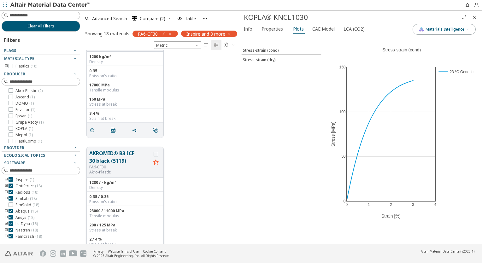
scroll to position [567, 0]
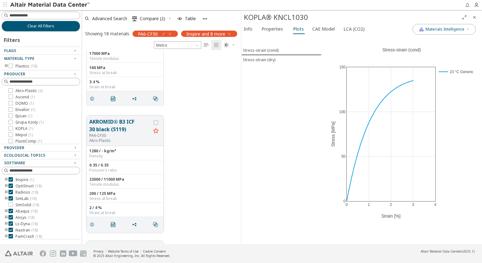
click at [118, 129] on button "AKROMID® B3 ICF 30 black (5119)" at bounding box center [120, 125] width 62 height 15
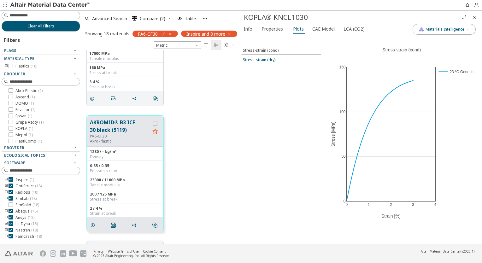
click at [269, 58] on div "Stress-strain (dry)" at bounding box center [259, 59] width 32 height 5
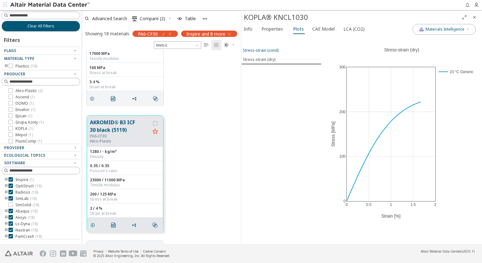
click at [269, 49] on div "Stress-strain (cond)" at bounding box center [261, 50] width 36 height 5
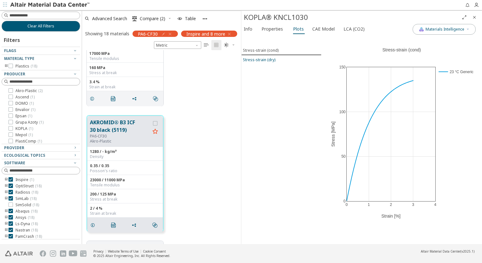
click at [269, 57] on div "Stress-strain (dry)" at bounding box center [259, 59] width 32 height 5
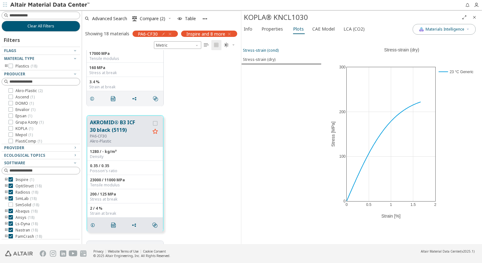
click at [269, 46] on button "Stress-strain (cond)" at bounding box center [281, 50] width 80 height 9
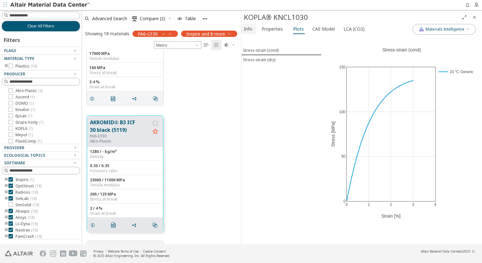
click at [250, 26] on span "Info" at bounding box center [248, 29] width 9 height 10
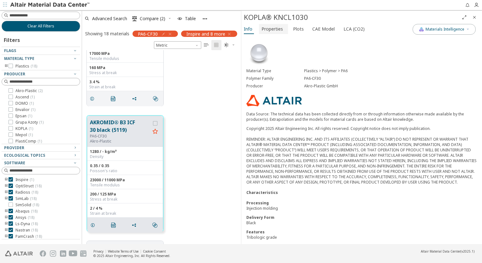
click at [272, 31] on font "Properties" at bounding box center [271, 29] width 21 height 6
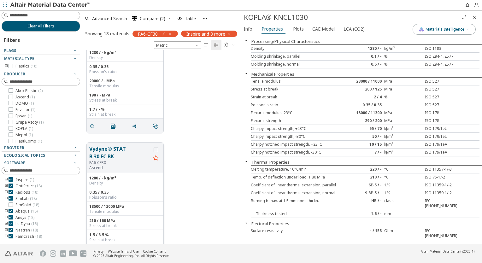
scroll to position [1387, 0]
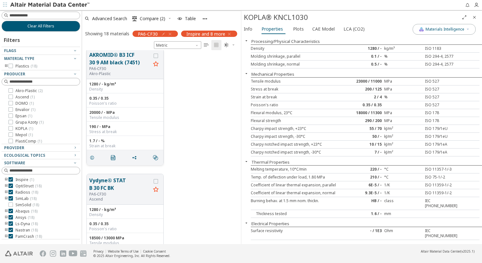
click at [122, 61] on button "AKROMID® B3 ICF 30 9 AM black (7451)" at bounding box center [120, 58] width 62 height 15
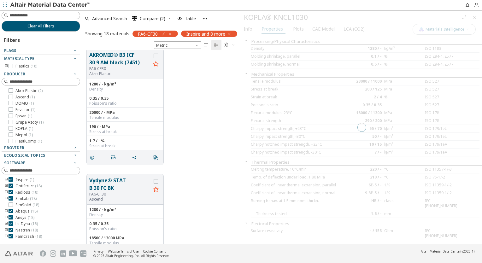
scroll to position [1388, 0]
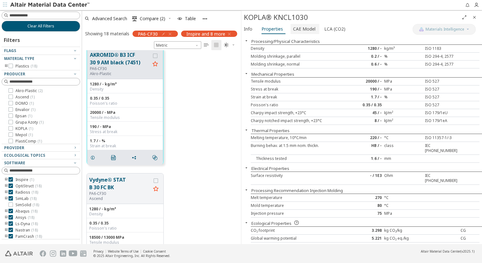
click at [297, 32] on span "CAE Model" at bounding box center [304, 29] width 22 height 10
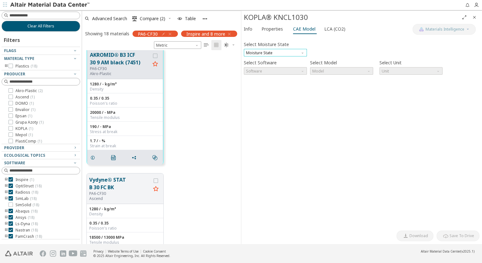
click at [278, 50] on span "Moisture State" at bounding box center [275, 53] width 63 height 8
click at [275, 60] on span "Dry" at bounding box center [275, 60] width 58 height 4
click at [283, 53] on span "Dry" at bounding box center [275, 53] width 63 height 8
click at [273, 70] on button "Conditioned" at bounding box center [275, 68] width 63 height 8
click at [285, 70] on span "Software" at bounding box center [275, 71] width 63 height 8
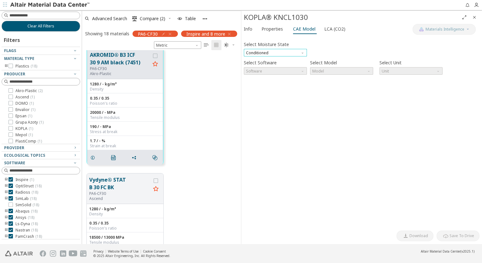
click at [302, 56] on span "Conditioned" at bounding box center [275, 53] width 63 height 8
click at [277, 62] on span "Dry" at bounding box center [275, 60] width 58 height 4
click at [275, 53] on span "Dry" at bounding box center [275, 53] width 63 height 8
click at [272, 60] on span "Dry" at bounding box center [275, 60] width 58 height 4
click at [275, 27] on font "Properties" at bounding box center [271, 29] width 21 height 6
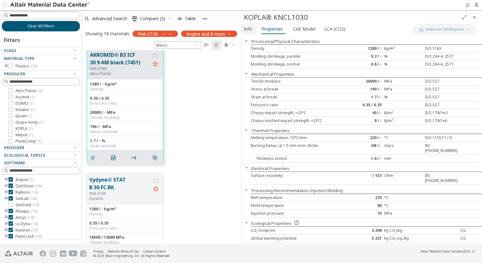
click at [251, 29] on font "Info" at bounding box center [248, 29] width 9 height 6
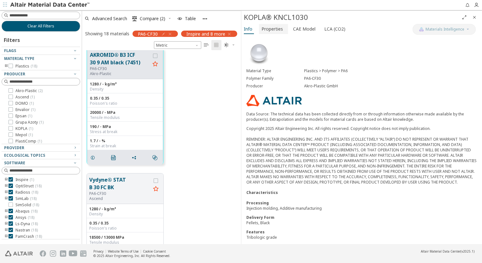
click at [272, 31] on font "Properties" at bounding box center [271, 29] width 21 height 6
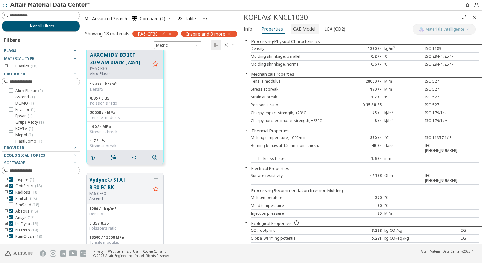
click at [296, 31] on font "CAE Model" at bounding box center [304, 29] width 22 height 6
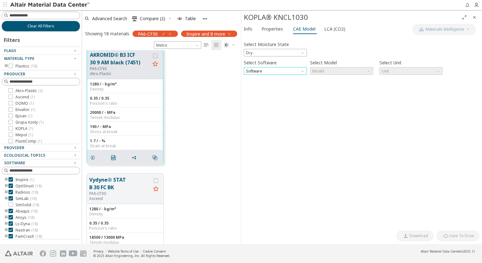
click at [284, 69] on span "Software" at bounding box center [275, 71] width 63 height 8
click at [280, 78] on span "OptiStruct" at bounding box center [275, 79] width 58 height 4
click at [319, 50] on div "Select Moisture State Dry" at bounding box center [362, 48] width 236 height 17
click at [271, 31] on font "Properties" at bounding box center [271, 29] width 21 height 6
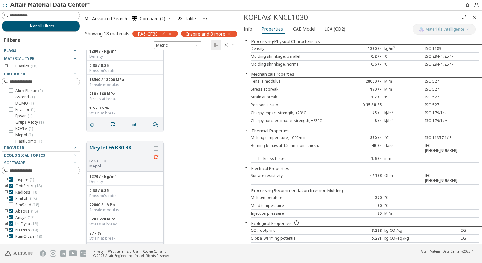
scroll to position [1609, 0]
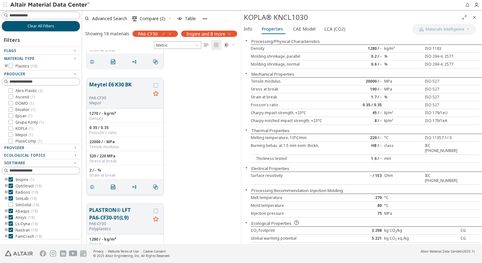
click at [122, 82] on button "Meytel E6 K30 BK" at bounding box center [120, 88] width 62 height 15
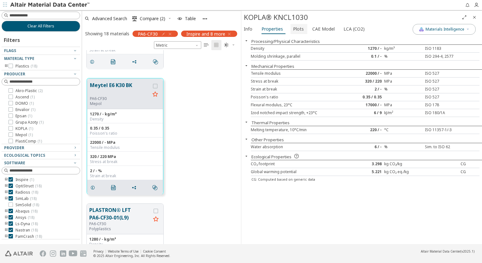
click at [297, 30] on span "Plots" at bounding box center [298, 29] width 11 height 10
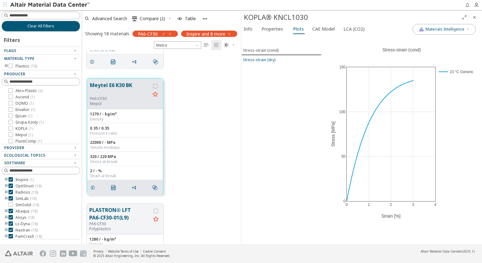
click at [276, 58] on span "Stress-strain (dry)" at bounding box center [281, 59] width 77 height 5
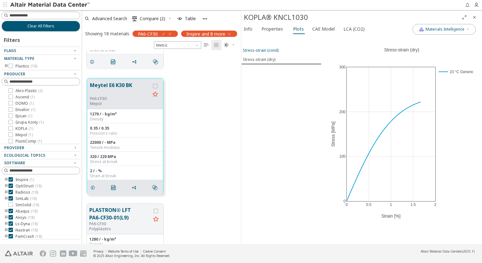
click at [276, 50] on div "Stress-strain (cond)" at bounding box center [261, 50] width 36 height 5
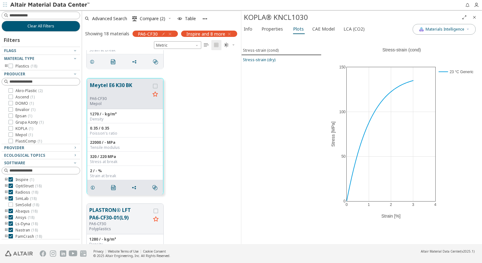
click at [273, 58] on div "Stress-strain (dry)" at bounding box center [259, 59] width 32 height 5
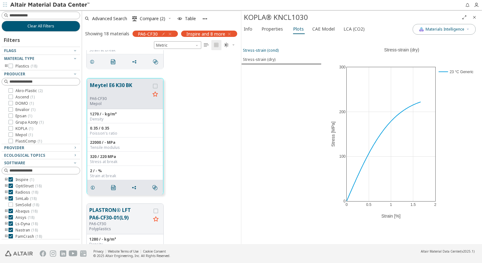
click at [273, 51] on div "Stress-strain (cond)" at bounding box center [261, 50] width 36 height 5
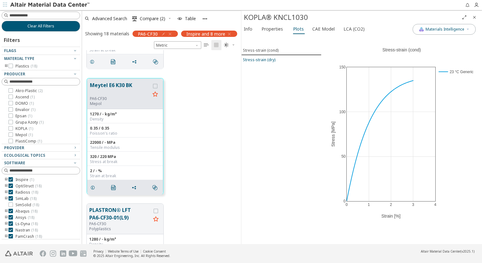
click at [273, 57] on div "Stress-strain (dry)" at bounding box center [259, 59] width 32 height 5
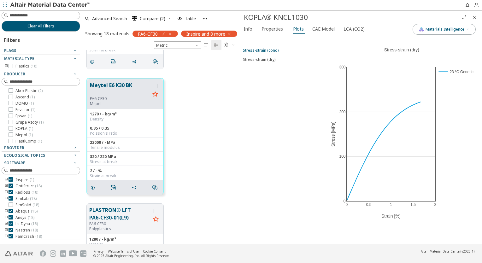
click at [275, 47] on button "Stress-strain (cond)" at bounding box center [281, 50] width 80 height 9
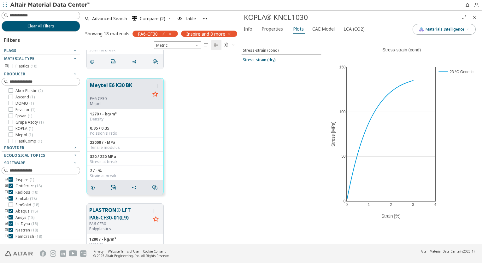
click at [274, 56] on button "Stress-strain (dry)" at bounding box center [281, 59] width 80 height 9
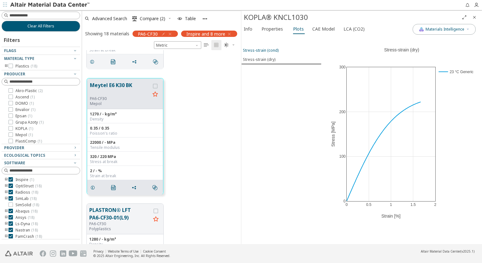
click at [276, 50] on div "Stress-strain (cond)" at bounding box center [261, 50] width 36 height 5
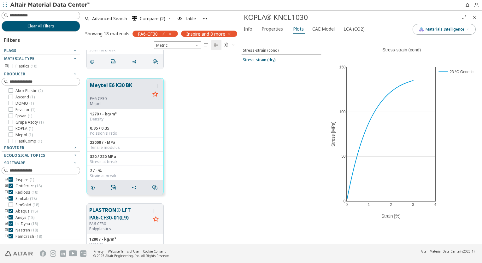
click at [275, 57] on span "Stress-strain (dry)" at bounding box center [281, 59] width 77 height 5
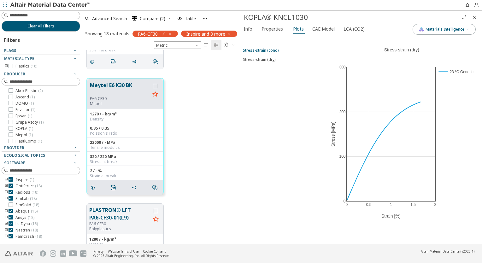
click at [274, 50] on div "Stress-strain (cond)" at bounding box center [261, 50] width 36 height 5
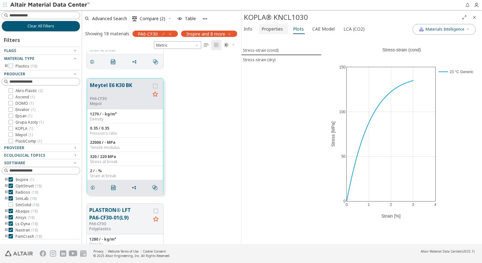
click at [272, 30] on font "Properties" at bounding box center [271, 29] width 21 height 6
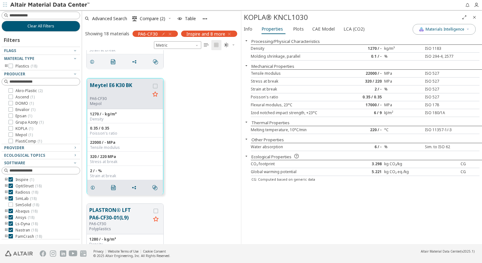
click at [368, 72] on div "22000 / -" at bounding box center [365, 73] width 38 height 5
click at [293, 29] on span "Plots" at bounding box center [298, 29] width 11 height 10
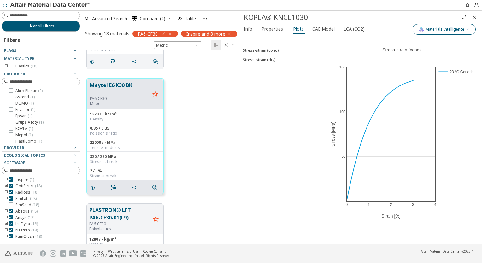
click at [434, 33] on button "Materials Intelligence" at bounding box center [444, 29] width 63 height 11
drag, startPoint x: 249, startPoint y: 30, endPoint x: 256, endPoint y: 30, distance: 6.9
click at [249, 30] on font "Info" at bounding box center [248, 29] width 9 height 6
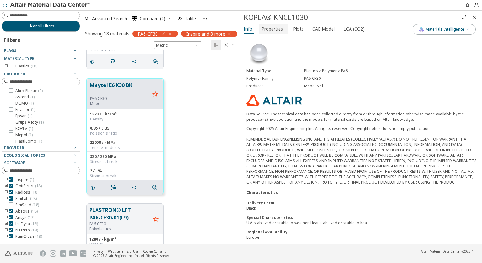
click at [278, 30] on font "Properties" at bounding box center [271, 29] width 21 height 6
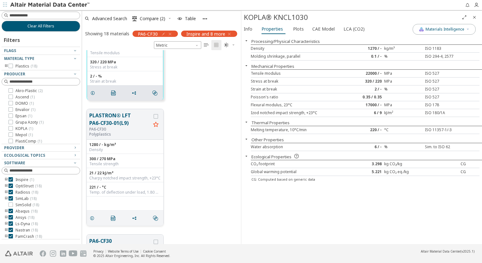
scroll to position [1735, 0]
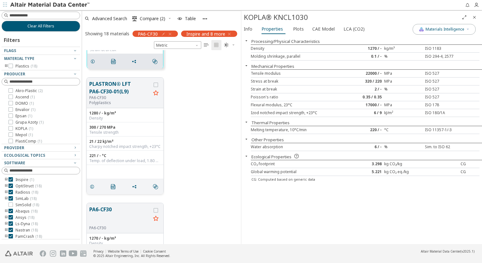
click at [110, 94] on button "PLASTRON® LFT PA6-CF30-01(L9)" at bounding box center [120, 87] width 62 height 15
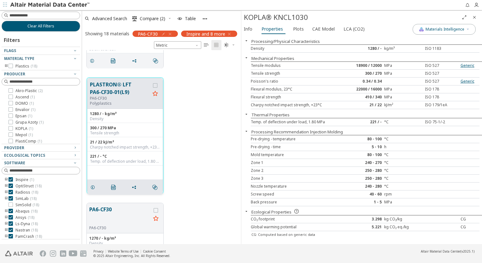
scroll to position [1734, 0]
click at [299, 32] on span "Plots" at bounding box center [298, 29] width 11 height 10
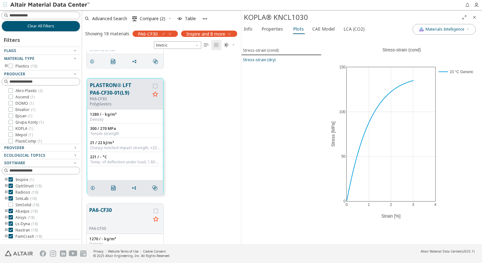
click at [271, 57] on div "Stress-strain (dry)" at bounding box center [259, 59] width 32 height 5
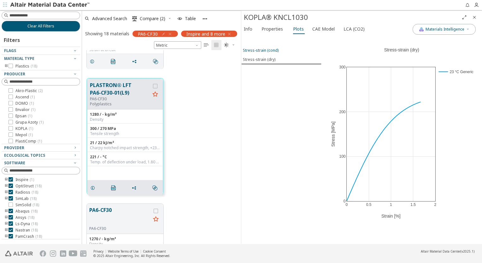
click at [271, 50] on div "Stress-strain (cond)" at bounding box center [261, 50] width 36 height 5
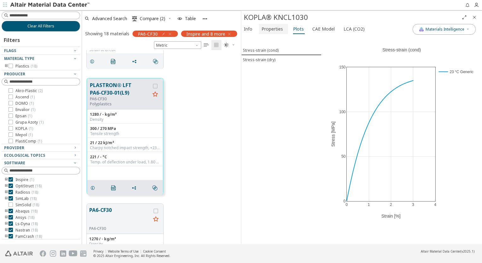
click at [270, 30] on font "Properties" at bounding box center [271, 29] width 21 height 6
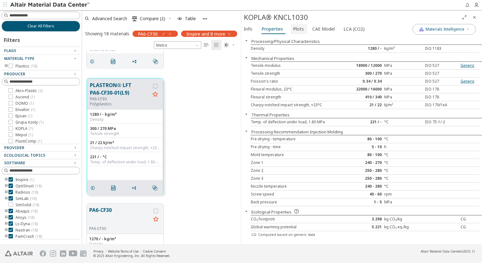
click at [294, 29] on span "Plots" at bounding box center [298, 29] width 11 height 10
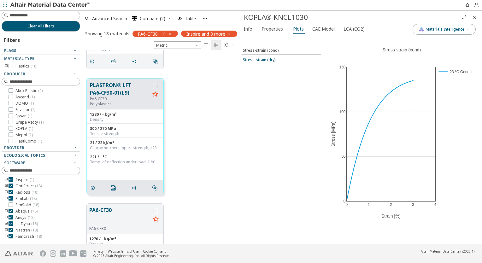
click at [275, 61] on span "Stress-strain (dry)" at bounding box center [281, 59] width 77 height 5
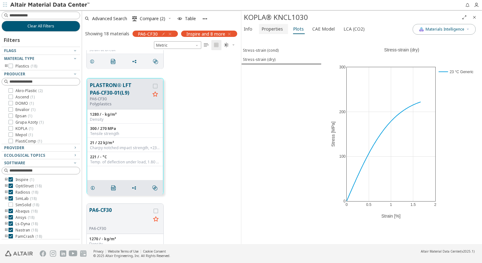
click at [270, 33] on button "Properties" at bounding box center [273, 29] width 29 height 10
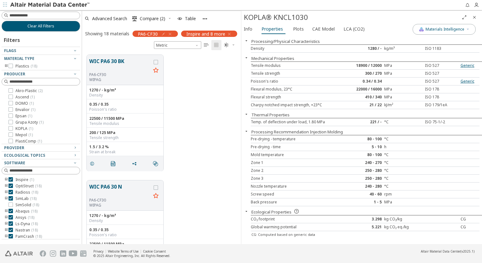
scroll to position [0, 0]
click at [124, 63] on button "Tislamid® A 30D11 R02" at bounding box center [120, 64] width 62 height 15
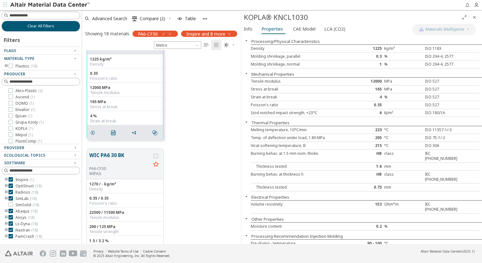
scroll to position [63, 0]
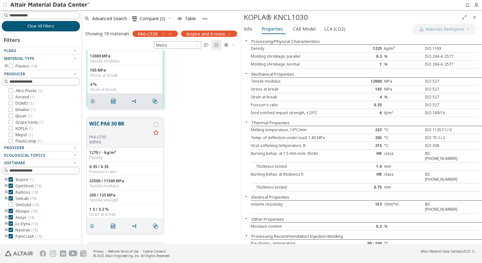
click at [116, 126] on button "WIC PA6 30 BK" at bounding box center [120, 127] width 62 height 15
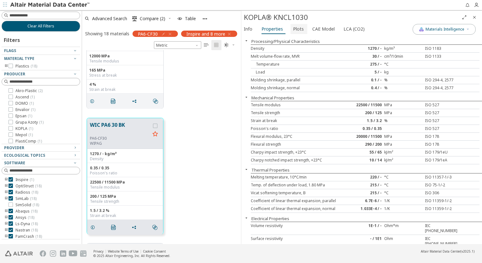
click at [298, 28] on span "Plots" at bounding box center [298, 29] width 11 height 10
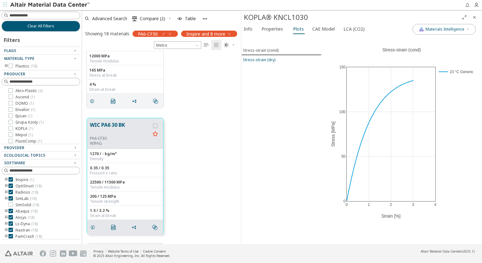
click at [263, 63] on button "Stress-strain (dry)" at bounding box center [281, 59] width 80 height 9
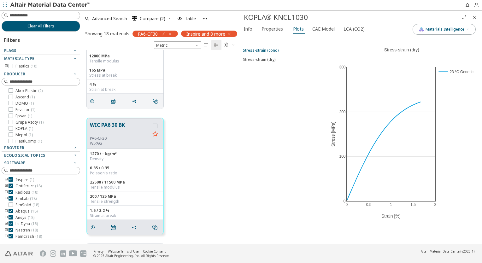
click at [266, 54] on button "Stress-strain (cond)" at bounding box center [281, 50] width 80 height 9
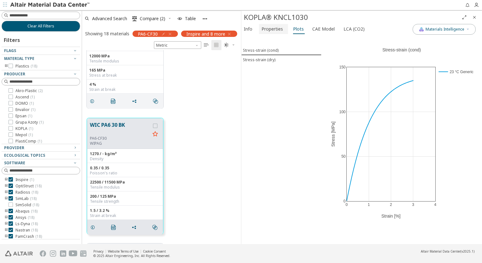
click at [271, 30] on font "Properties" at bounding box center [271, 29] width 21 height 6
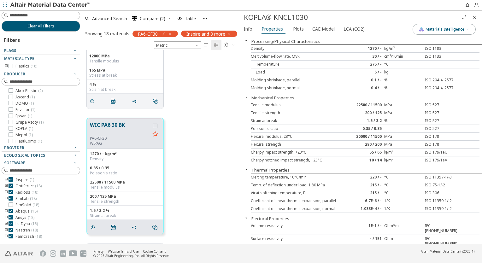
click at [362, 105] on div "22500 / 11500" at bounding box center [365, 105] width 38 height 5
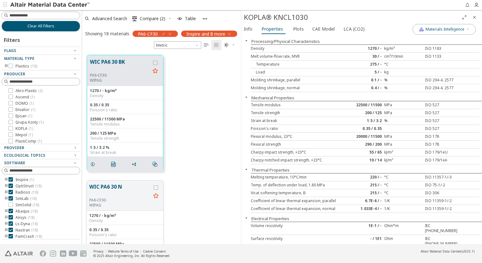
scroll to position [157, 0]
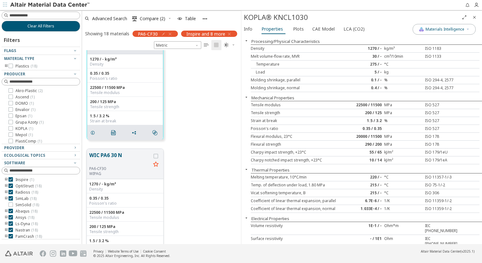
click at [117, 156] on button "WIC PA6 30 N" at bounding box center [120, 158] width 62 height 15
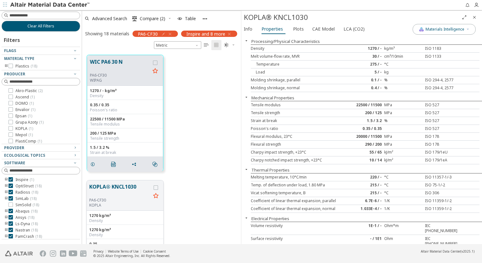
scroll to position [314, 0]
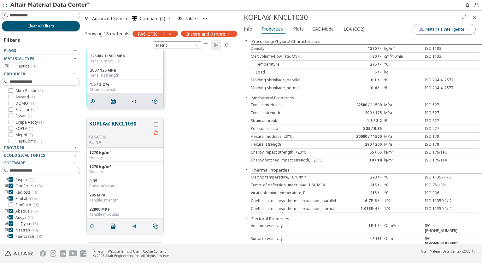
click at [121, 122] on button "KOPLA® KNCL1030" at bounding box center [120, 127] width 62 height 15
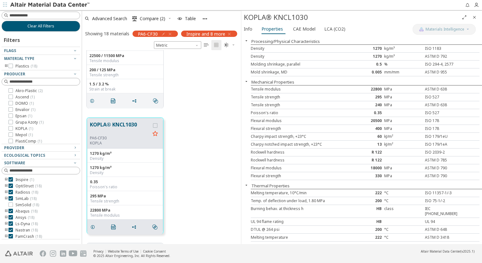
scroll to position [219, 0]
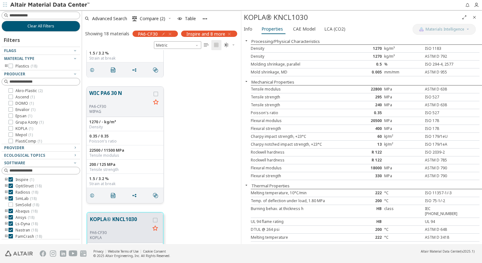
click at [112, 94] on button "WIC PA6 30 N" at bounding box center [120, 96] width 62 height 15
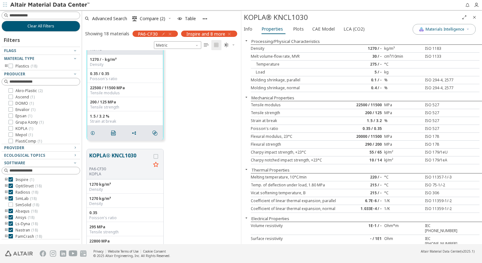
scroll to position [314, 0]
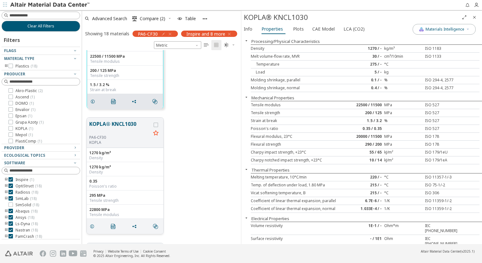
click at [118, 131] on button "KOPLA® KNCL1030" at bounding box center [120, 127] width 62 height 15
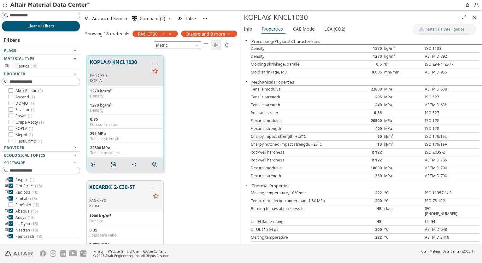
scroll to position [439, 0]
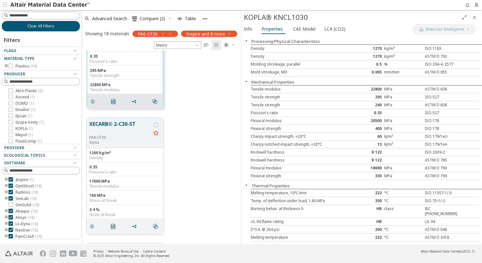
click at [120, 131] on button "XECARB® 2-C30-ST" at bounding box center [120, 127] width 62 height 15
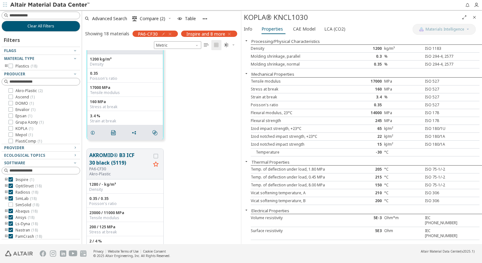
scroll to position [597, 0]
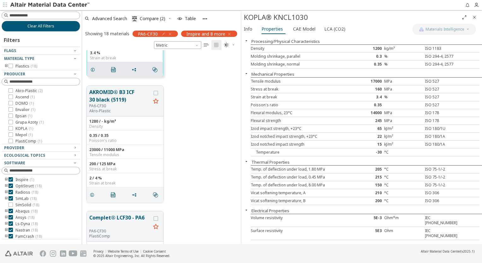
click at [120, 128] on div "Density" at bounding box center [125, 126] width 72 height 5
click at [119, 107] on div "PA6-CF30" at bounding box center [120, 105] width 62 height 5
click at [116, 97] on button "AKROMID® B3 ICF 30 black (5119)" at bounding box center [120, 95] width 62 height 15
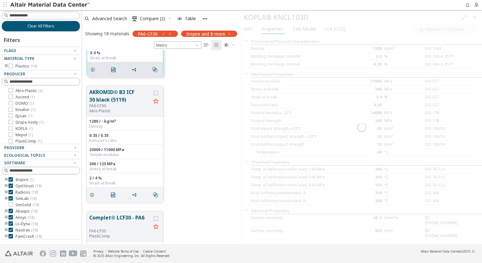
scroll to position [596, 0]
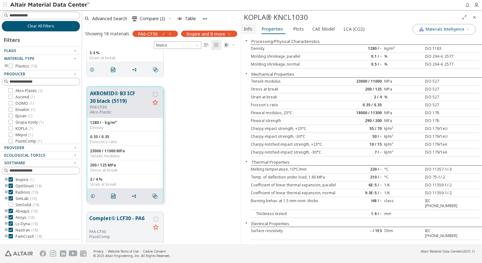
click at [251, 31] on font "Info" at bounding box center [248, 29] width 9 height 6
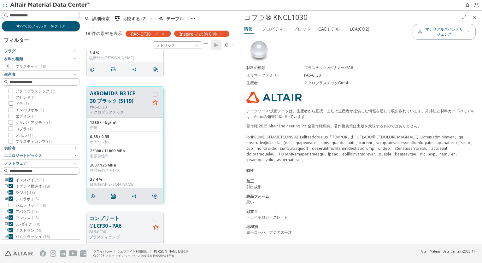
scroll to position [0, 0]
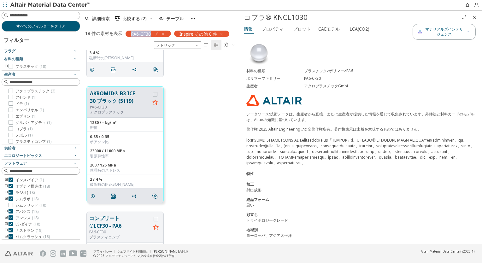
drag, startPoint x: 131, startPoint y: 34, endPoint x: 150, endPoint y: 32, distance: 19.6
click at [150, 32] on div "PA6-CF30" at bounding box center [148, 34] width 45 height 6
copy span "PA6-CF30"
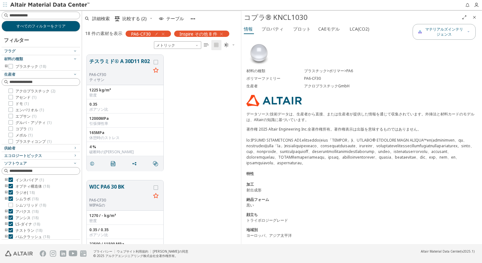
click at [194, 162] on div "チスラミド® A 30D11 R02 PA6-CF30 ティサン 1225 kg/m³ 密度 0.35 ポアソン比 12000MPa 引張弾性率 165MPa…" at bounding box center [161, 113] width 159 height 126
click at [41, 16] on input at bounding box center [41, 15] width 77 height 7
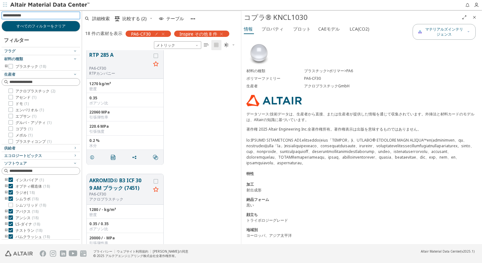
scroll to position [1356, 0]
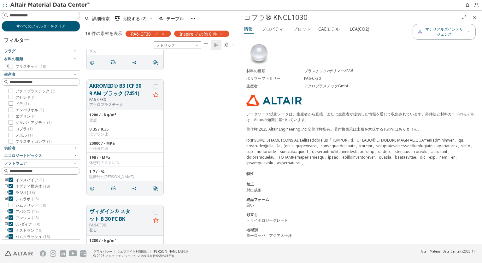
click at [165, 33] on icon "button" at bounding box center [163, 34] width 5 height 5
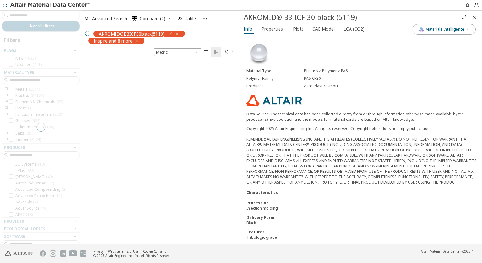
scroll to position [183, 154]
click at [43, 17] on div at bounding box center [41, 127] width 82 height 234
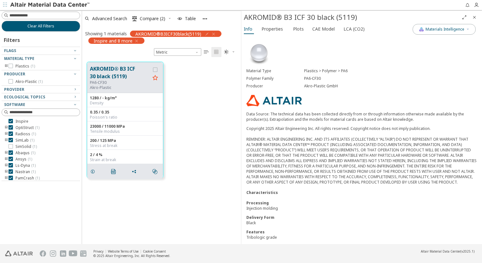
click at [213, 34] on icon "button" at bounding box center [213, 34] width 5 height 5
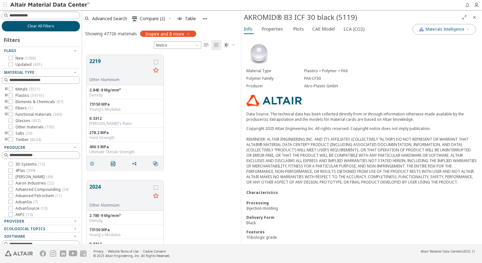
click at [473, 17] on icon "Close" at bounding box center [474, 17] width 5 height 5
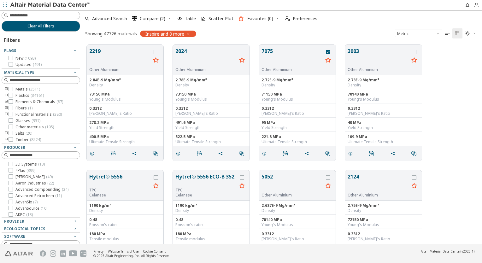
scroll to position [200, 395]
click at [47, 16] on input at bounding box center [41, 15] width 77 height 7
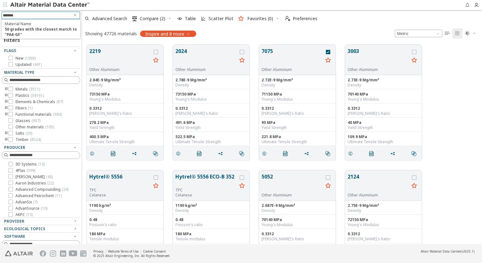
type input "********"
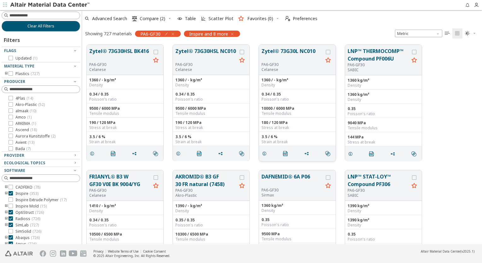
click at [283, 52] on button "Zytel® 73G30L NC010" at bounding box center [292, 54] width 62 height 15
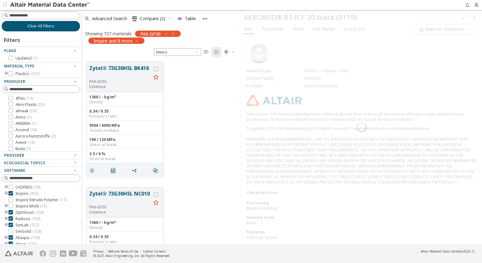
scroll to position [183, 154]
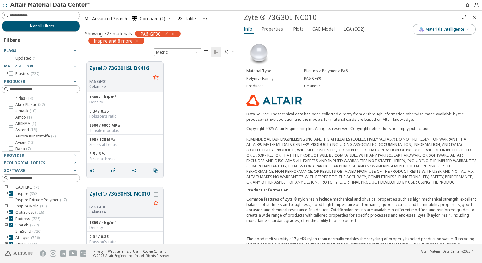
scroll to position [191, 0]
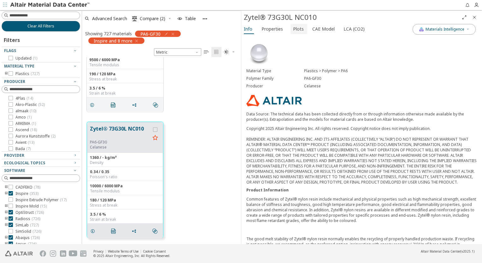
click at [298, 32] on span "Plots" at bounding box center [298, 29] width 11 height 10
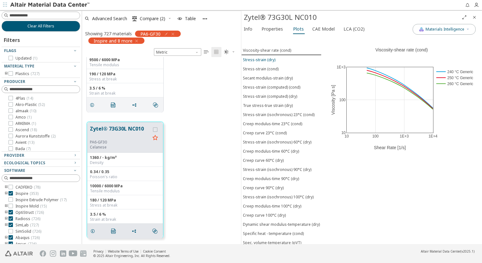
click at [263, 62] on button "Stress-strain (dry)" at bounding box center [281, 59] width 80 height 9
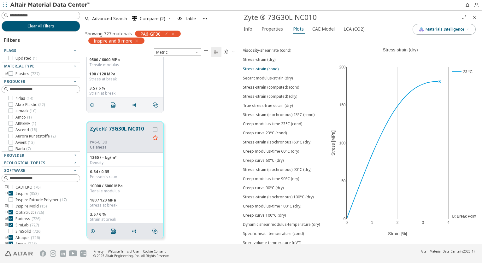
click at [263, 67] on div "Stress-strain (cond)" at bounding box center [261, 68] width 36 height 5
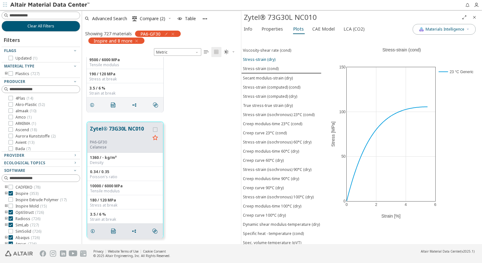
click at [264, 60] on div "Stress-strain (dry)" at bounding box center [259, 59] width 32 height 5
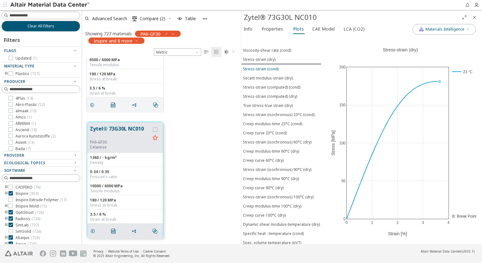
click at [264, 66] on div "Stress-strain (cond)" at bounding box center [261, 68] width 36 height 5
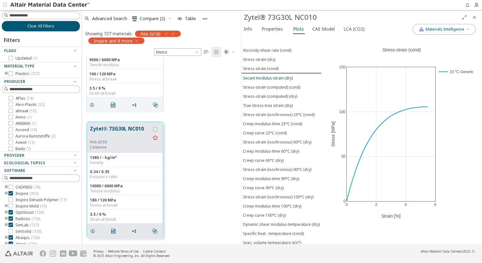
click at [264, 73] on button "Secant modulus-strain (dry)" at bounding box center [281, 77] width 80 height 9
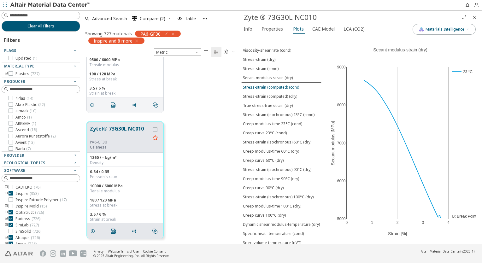
click at [264, 83] on button "Stress-strain (computed) (cond)" at bounding box center [281, 87] width 80 height 9
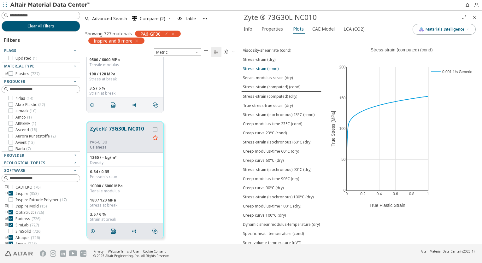
click at [262, 69] on div "Stress-strain (cond)" at bounding box center [261, 68] width 36 height 5
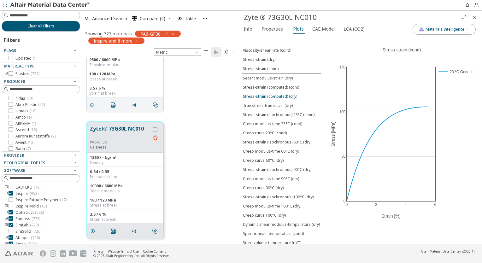
click at [263, 94] on div "Stress-strain (computed) (dry)" at bounding box center [270, 96] width 54 height 5
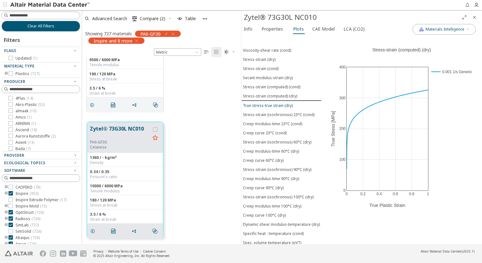
click at [263, 103] on div "True stress-true strain (dry)" at bounding box center [268, 105] width 50 height 5
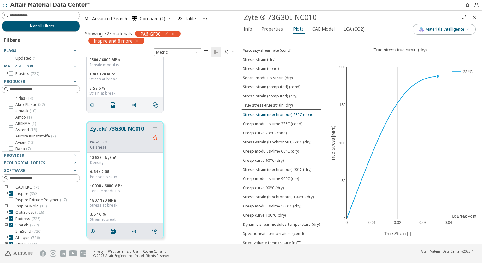
click at [264, 112] on div "Stress-strain (isochronous) 23°C (cond)" at bounding box center [279, 114] width 72 height 5
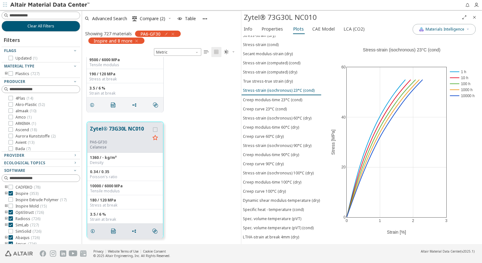
scroll to position [0, 0]
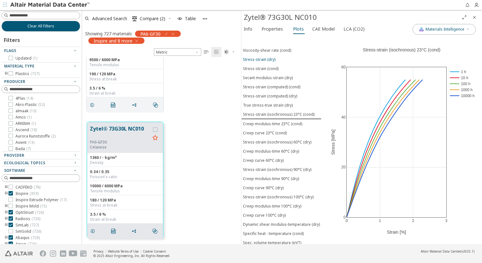
click at [262, 60] on div "Stress-strain (dry)" at bounding box center [259, 59] width 32 height 5
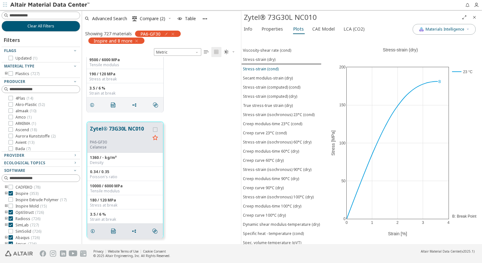
click at [261, 66] on div "Stress-strain (cond)" at bounding box center [261, 68] width 36 height 5
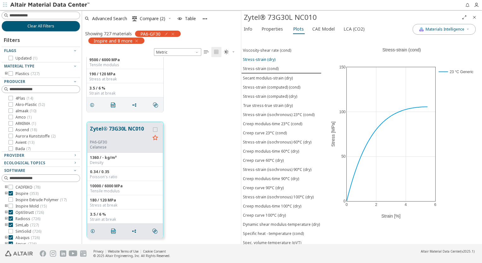
click at [260, 58] on div "Stress-strain (dry)" at bounding box center [259, 59] width 32 height 5
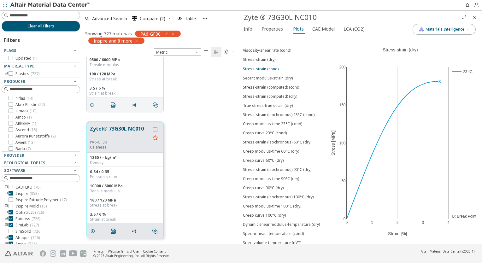
click at [259, 65] on button "Stress-strain (cond)" at bounding box center [281, 68] width 80 height 9
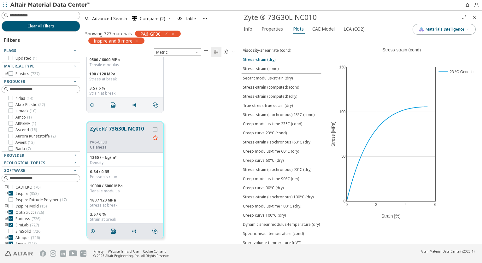
click at [259, 60] on div "Stress-strain (dry)" at bounding box center [259, 59] width 32 height 5
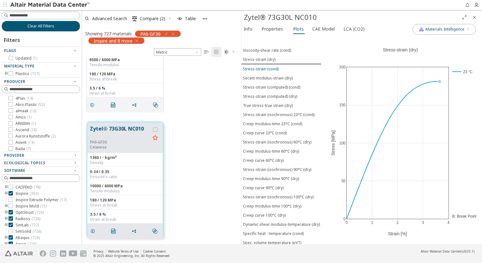
click at [258, 68] on div "Stress-strain (cond)" at bounding box center [261, 68] width 36 height 5
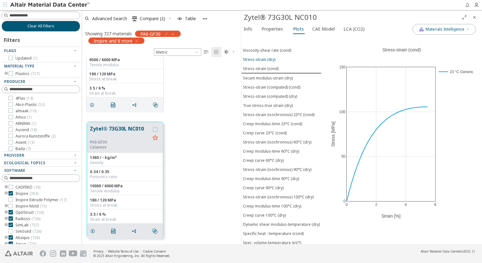
click at [258, 60] on div "Stress-strain (dry)" at bounding box center [259, 59] width 32 height 5
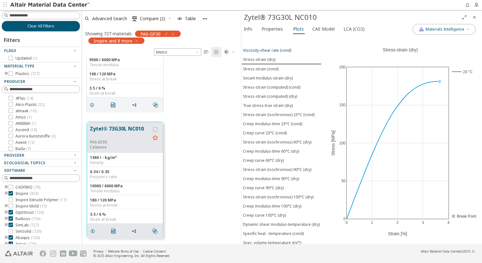
click at [259, 50] on div "Viscosity-shear rate (cond)" at bounding box center [267, 50] width 48 height 5
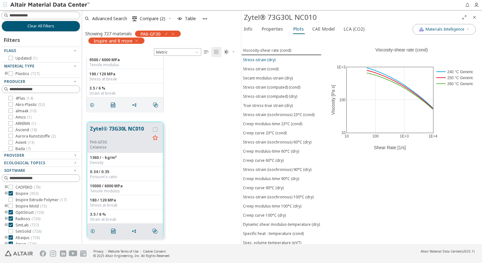
click at [258, 60] on div "Stress-strain (dry)" at bounding box center [259, 59] width 32 height 5
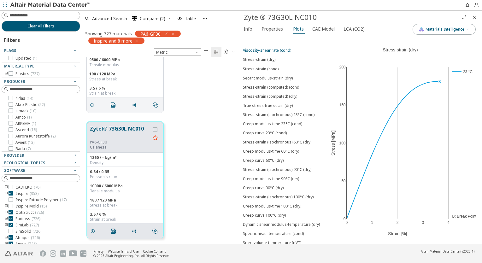
click at [258, 54] on button "Viscosity-shear rate (cond)" at bounding box center [281, 50] width 80 height 9
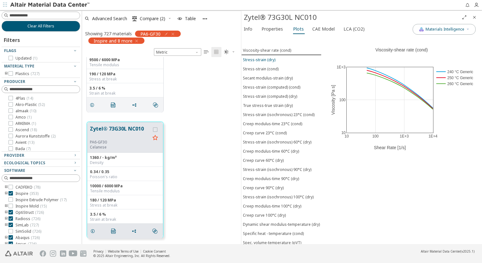
click at [257, 61] on div "Stress-strain (dry)" at bounding box center [259, 59] width 32 height 5
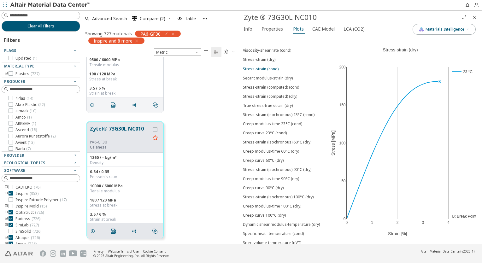
click at [259, 70] on div "Stress-strain (cond)" at bounding box center [261, 68] width 36 height 5
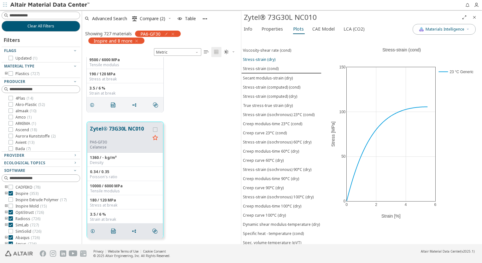
click at [260, 61] on button "Stress-strain (dry)" at bounding box center [281, 59] width 80 height 9
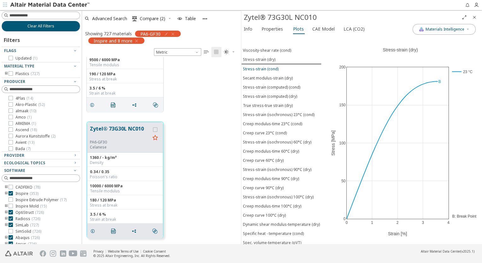
click at [257, 68] on div "Stress-strain (cond)" at bounding box center [261, 68] width 36 height 5
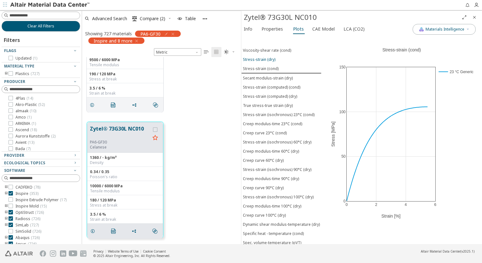
click at [257, 62] on button "Stress-strain (dry)" at bounding box center [281, 59] width 80 height 9
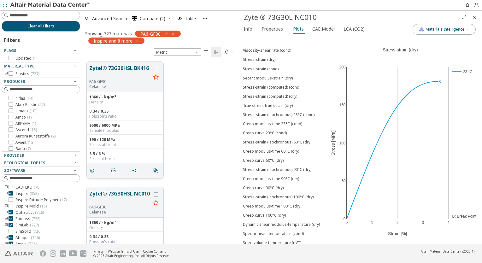
click at [126, 69] on button "Zytel® 73G30HSL BK416" at bounding box center [120, 71] width 62 height 15
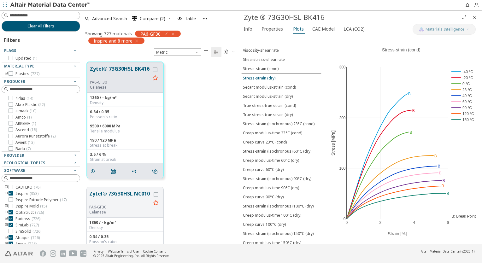
click at [260, 75] on div "Stress-strain (dry)" at bounding box center [259, 77] width 32 height 5
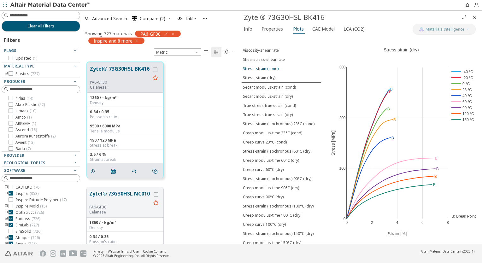
click at [260, 70] on button "Stress-strain (cond)" at bounding box center [281, 68] width 80 height 9
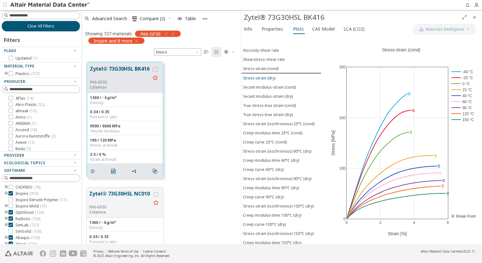
click at [259, 78] on div "Stress-strain (dry)" at bounding box center [259, 77] width 32 height 5
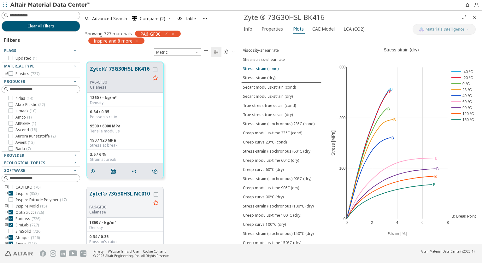
click at [260, 68] on div "Stress-strain (cond)" at bounding box center [261, 68] width 36 height 5
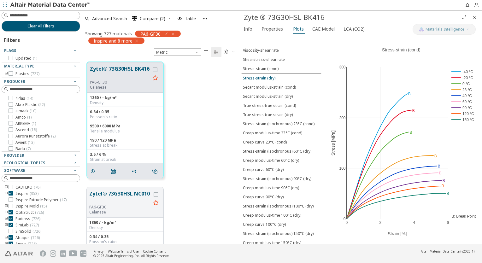
click at [259, 76] on div "Stress-strain (dry)" at bounding box center [259, 77] width 32 height 5
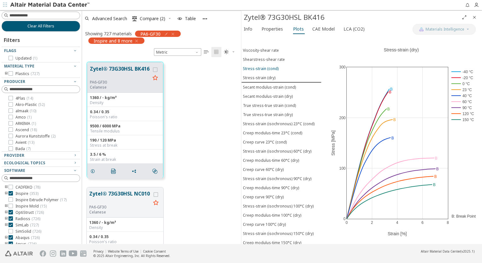
click at [259, 67] on div "Stress-strain (cond)" at bounding box center [261, 68] width 36 height 5
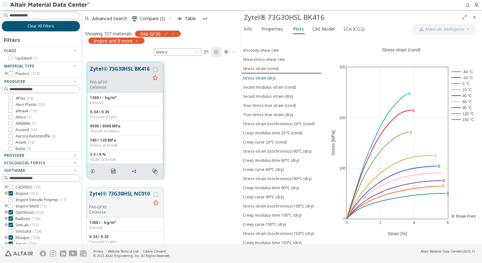
click at [259, 73] on button "Stress-strain (dry)" at bounding box center [281, 77] width 80 height 9
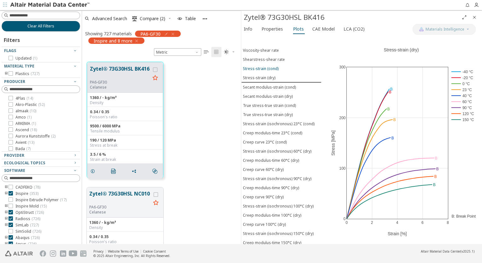
click at [259, 67] on div "Stress-strain (cond)" at bounding box center [261, 68] width 36 height 5
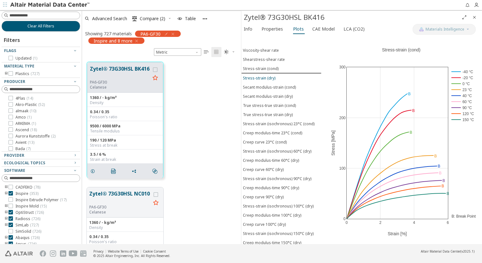
click at [259, 75] on div "Stress-strain (dry)" at bounding box center [259, 77] width 32 height 5
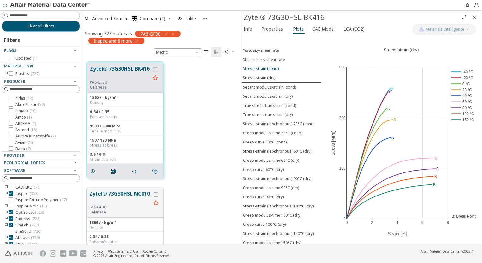
click at [259, 66] on div "Stress-strain (cond)" at bounding box center [261, 68] width 36 height 5
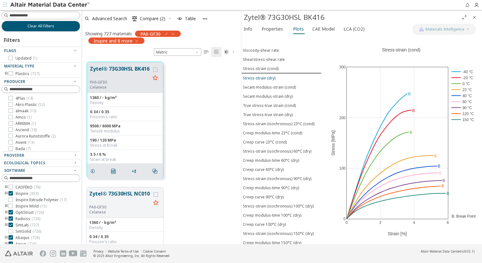
click at [258, 75] on div "Stress-strain (dry)" at bounding box center [259, 77] width 32 height 5
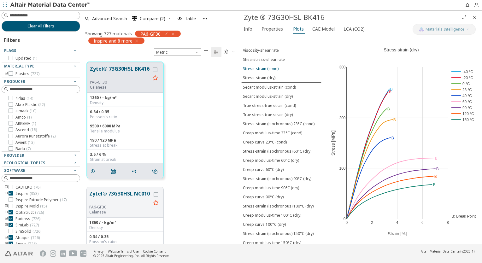
click at [258, 66] on div "Stress-strain (cond)" at bounding box center [261, 68] width 36 height 5
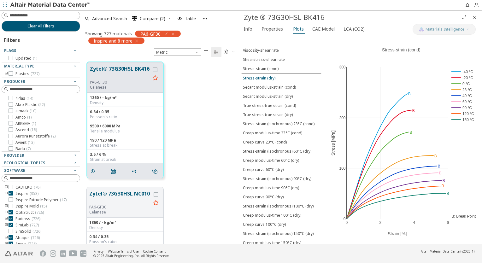
click at [258, 75] on div "Stress-strain (dry)" at bounding box center [259, 77] width 32 height 5
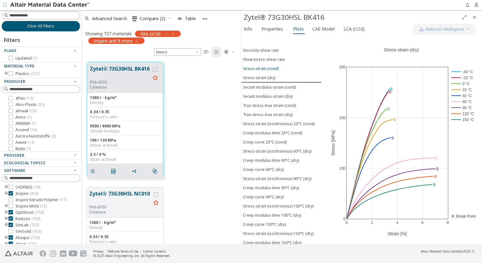
click at [258, 68] on div "Stress-strain (cond)" at bounding box center [261, 68] width 36 height 5
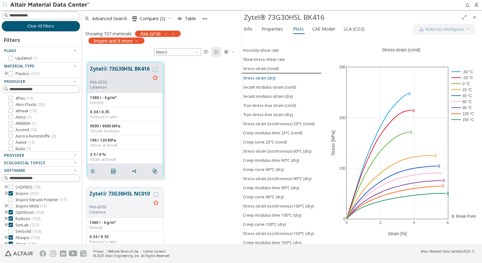
click at [271, 79] on button "Stress-strain (dry)" at bounding box center [281, 77] width 80 height 9
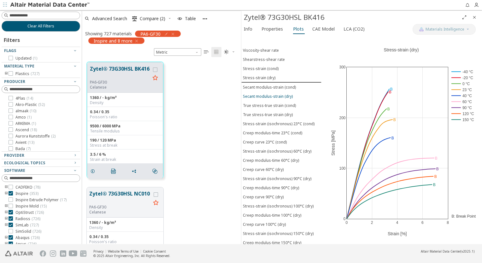
click at [284, 96] on div "Secant modulus-strain (dry)" at bounding box center [268, 96] width 50 height 5
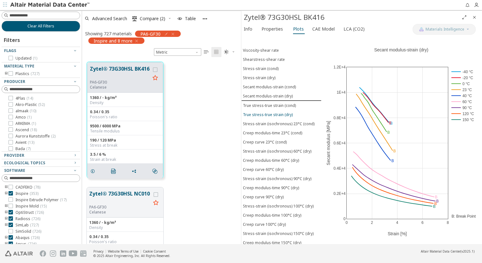
click at [285, 112] on div "True stress-true strain (dry)" at bounding box center [268, 114] width 50 height 5
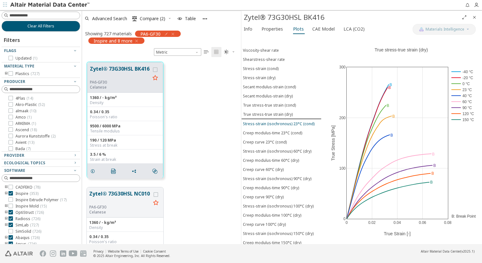
click at [286, 121] on div "Stress-strain (isochronous) 23°C (cond)" at bounding box center [279, 123] width 72 height 5
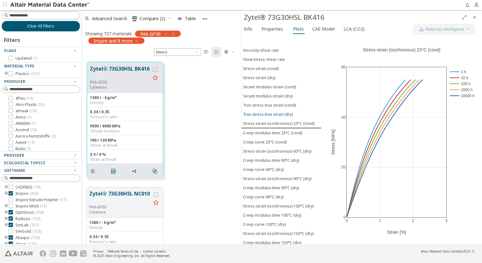
click at [282, 114] on button "True stress-true strain (dry)" at bounding box center [281, 114] width 80 height 9
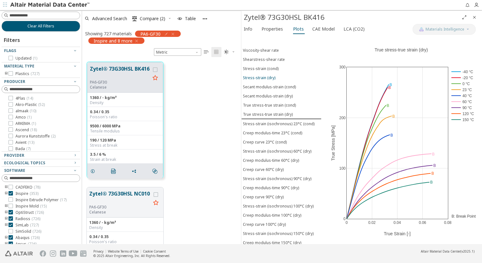
click at [268, 77] on div "Stress-strain (dry)" at bounding box center [259, 77] width 32 height 5
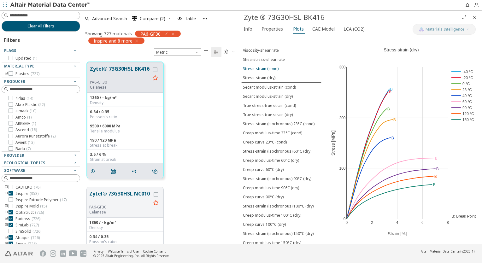
click at [266, 67] on div "Stress-strain (cond)" at bounding box center [261, 68] width 36 height 5
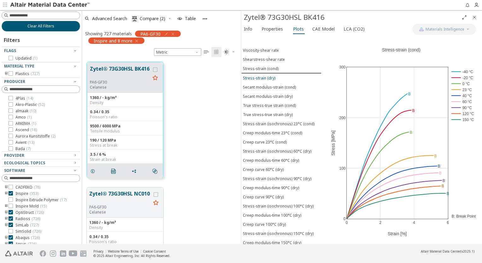
click at [267, 77] on div "Stress-strain (dry)" at bounding box center [259, 77] width 32 height 5
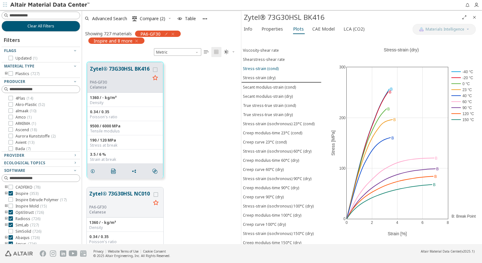
click at [268, 68] on div "Stress-strain (cond)" at bounding box center [261, 68] width 36 height 5
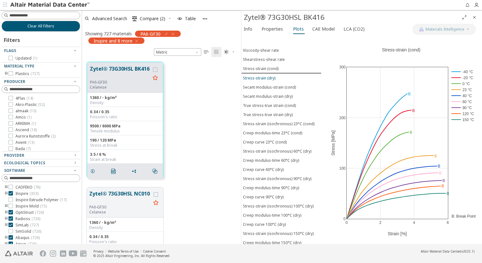
click at [269, 76] on div "Stress-strain (dry)" at bounding box center [259, 77] width 32 height 5
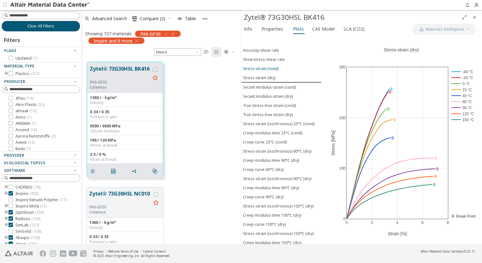
click at [268, 68] on div "Stress-strain (cond)" at bounding box center [261, 68] width 36 height 5
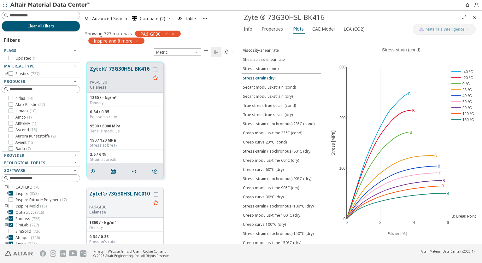
click at [267, 78] on div "Stress-strain (dry)" at bounding box center [259, 77] width 32 height 5
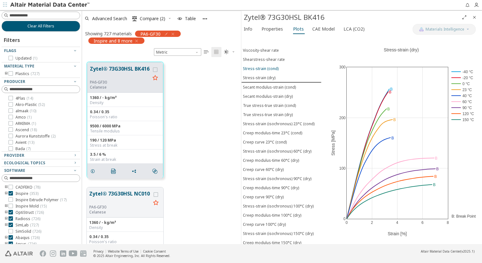
click at [267, 69] on div "Stress-strain (cond)" at bounding box center [261, 68] width 36 height 5
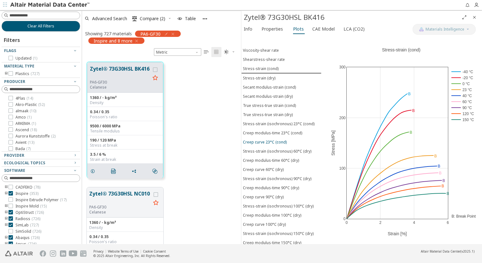
click at [274, 139] on div "Creep curve 23°C (cond)" at bounding box center [265, 141] width 44 height 5
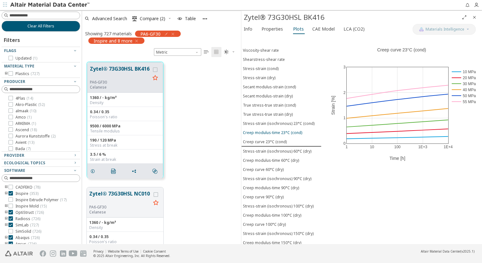
click at [280, 130] on div "Creep modulus-time 23°C (cond)" at bounding box center [272, 132] width 59 height 5
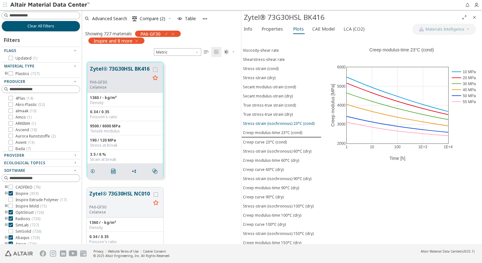
click at [282, 121] on div "Stress-strain (isochronous) 23°C (cond)" at bounding box center [279, 123] width 72 height 5
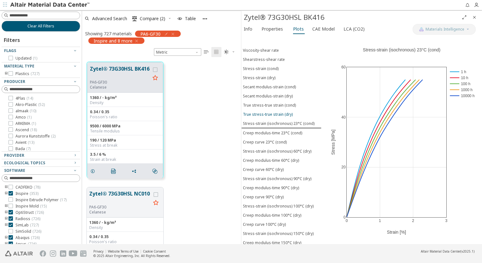
click at [280, 112] on div "True stress-true strain (dry)" at bounding box center [268, 114] width 50 height 5
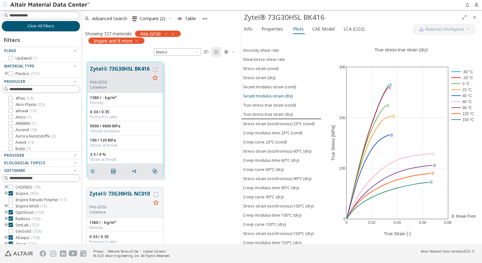
click at [280, 94] on div "Secant modulus-strain (dry)" at bounding box center [268, 95] width 50 height 5
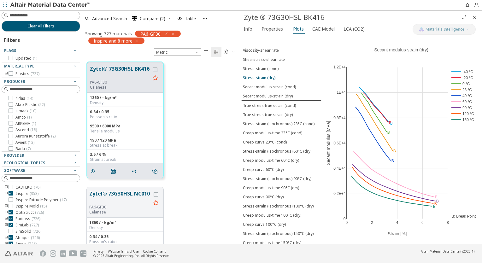
click at [269, 75] on div "Stress-strain (dry)" at bounding box center [259, 77] width 32 height 5
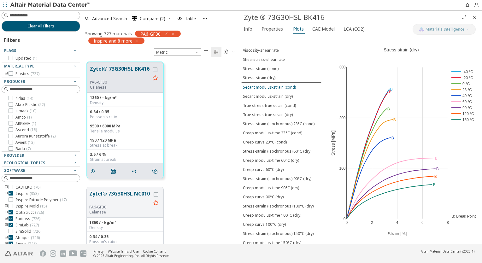
click at [273, 87] on div "Secant modulus-strain (cond)" at bounding box center [269, 87] width 53 height 5
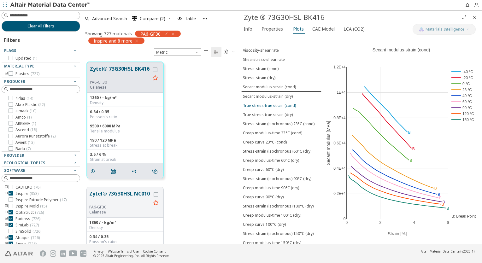
click at [273, 103] on div "True stress-true strain (cond)" at bounding box center [269, 105] width 53 height 5
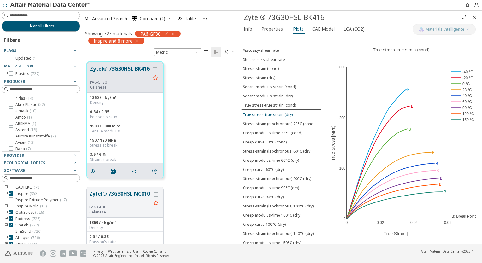
click at [276, 110] on button "True stress-true strain (dry)" at bounding box center [281, 114] width 80 height 9
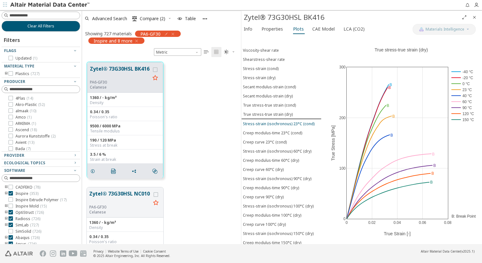
click at [279, 121] on div "Stress-strain (isochronous) 23°C (cond)" at bounding box center [279, 123] width 72 height 5
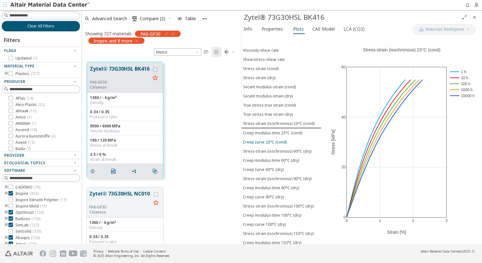
click at [281, 139] on div "Creep curve 23°C (cond)" at bounding box center [265, 141] width 44 height 5
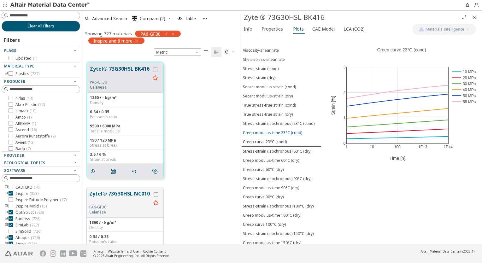
click at [289, 130] on div "Creep modulus-time 23°C (cond)" at bounding box center [272, 132] width 59 height 5
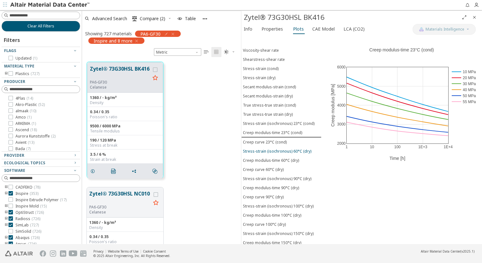
click at [283, 149] on div "Stress-strain (isochronous) 60°C (dry)" at bounding box center [277, 151] width 68 height 5
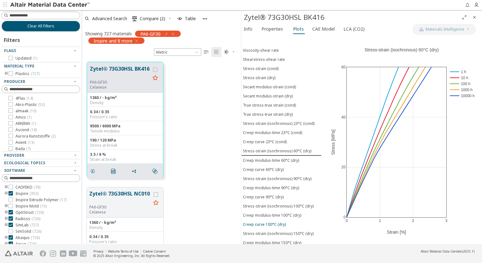
scroll to position [85, 0]
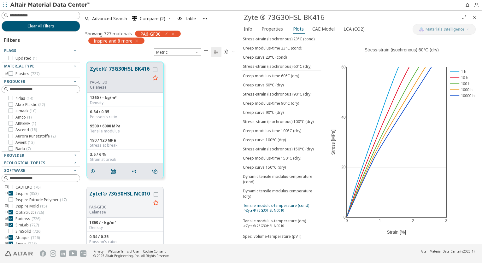
click at [294, 203] on div "Tensile modulus-temperature (cond) ->Zytel® 73G30HSL NC010" at bounding box center [276, 209] width 66 height 12
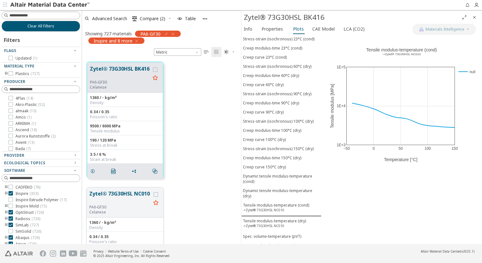
scroll to position [63, 0]
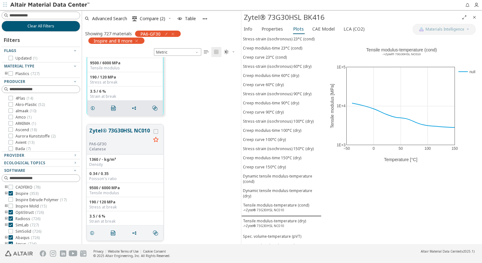
click at [136, 141] on button "Zytel® 73G30HSL NC010" at bounding box center [120, 134] width 62 height 15
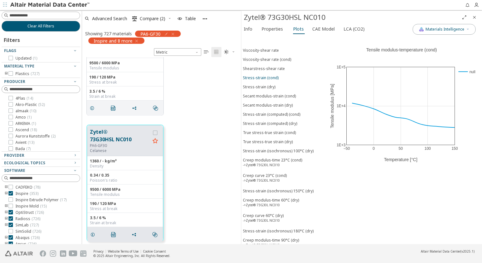
click at [271, 75] on div "Stress-strain (cond)" at bounding box center [261, 77] width 36 height 5
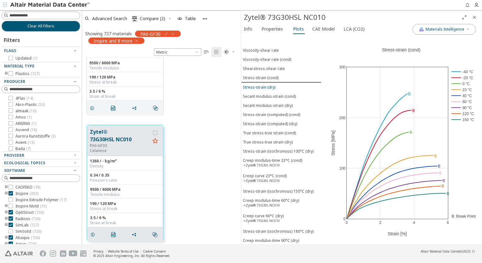
click at [270, 83] on button "Stress-strain (dry)" at bounding box center [281, 87] width 80 height 9
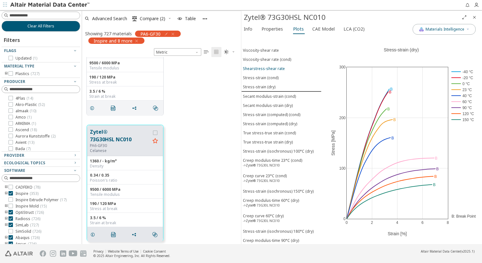
click at [269, 70] on button "Shearstress-shear rate" at bounding box center [281, 68] width 80 height 9
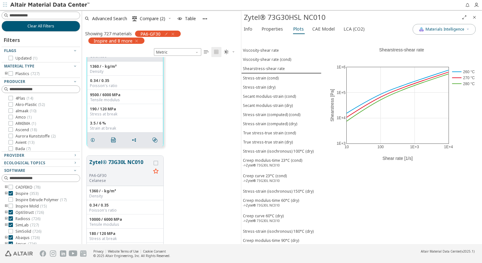
scroll to position [252, 0]
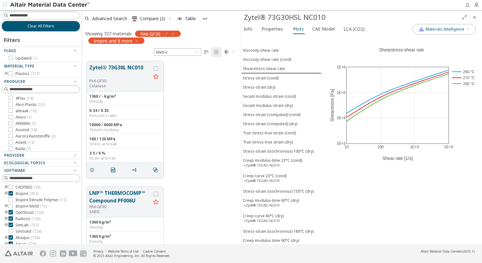
click at [134, 106] on div "0.34 / 0.35 Poisson's ratio" at bounding box center [125, 113] width 77 height 14
click at [132, 66] on button "Zytel® 73G30L NC010" at bounding box center [120, 71] width 62 height 15
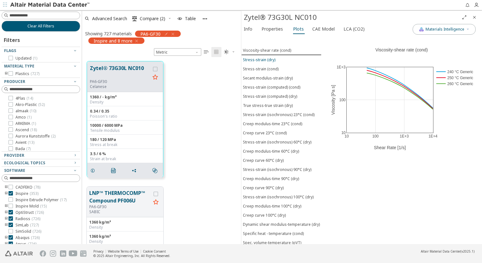
click at [269, 59] on div "Stress-strain (dry)" at bounding box center [259, 59] width 32 height 5
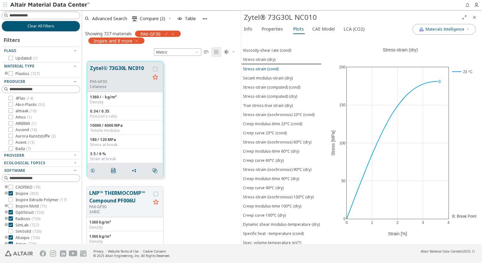
click at [271, 69] on div "Stress-strain (cond)" at bounding box center [261, 68] width 36 height 5
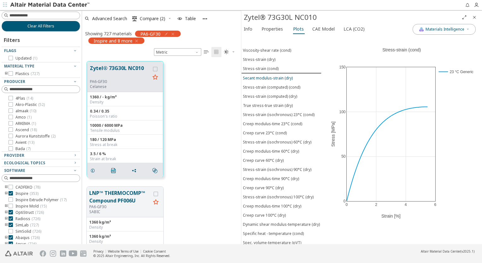
click at [278, 76] on div "Secant modulus-strain (dry)" at bounding box center [268, 77] width 50 height 5
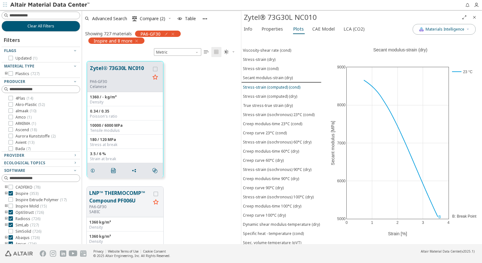
click at [279, 86] on div "Stress-strain (computed) (cond)" at bounding box center [271, 87] width 57 height 5
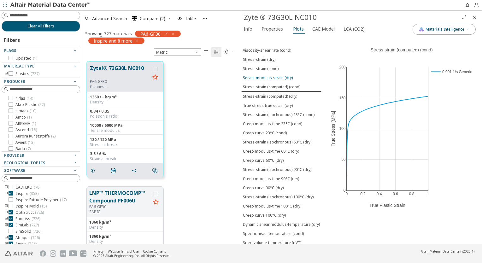
click at [279, 78] on div "Secant modulus-strain (dry)" at bounding box center [268, 77] width 50 height 5
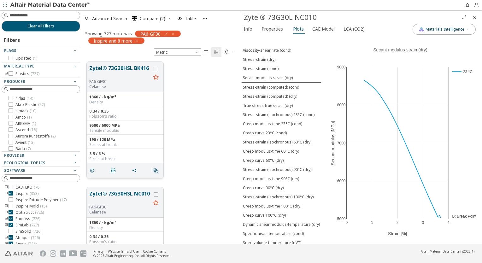
click at [131, 69] on button "Zytel® 73G30HSL BK416" at bounding box center [120, 71] width 62 height 15
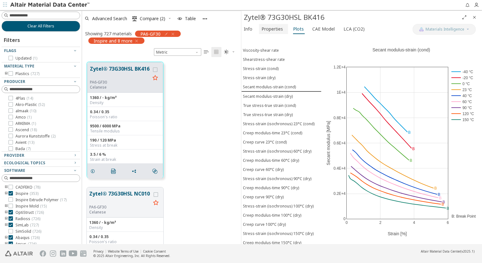
click at [265, 32] on span "Properties" at bounding box center [271, 29] width 21 height 10
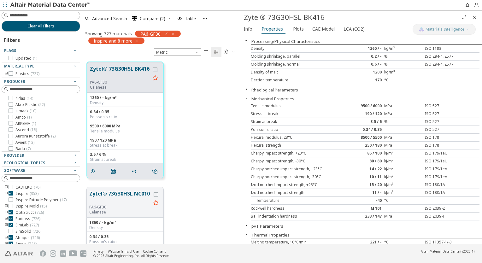
click at [132, 192] on button "Zytel® 73G30HSL NC010" at bounding box center [120, 197] width 62 height 15
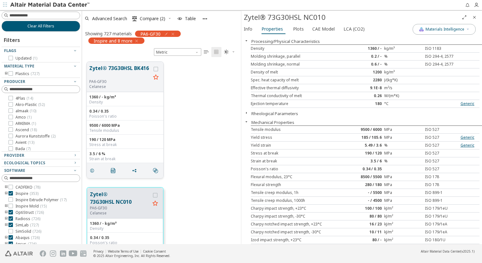
click at [122, 70] on button "Zytel® 73G30HSL BK416" at bounding box center [120, 71] width 62 height 15
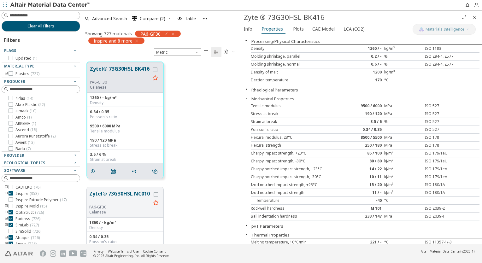
click at [475, 19] on icon "Close" at bounding box center [474, 17] width 5 height 5
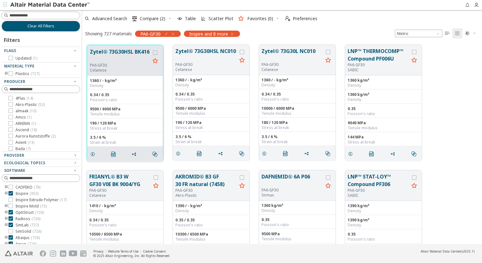
click at [132, 51] on button "Zytel® 73G30HSL BK416" at bounding box center [120, 55] width 60 height 15
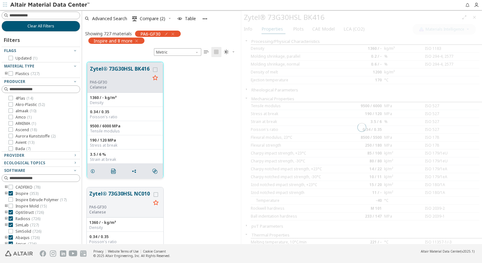
scroll to position [183, 154]
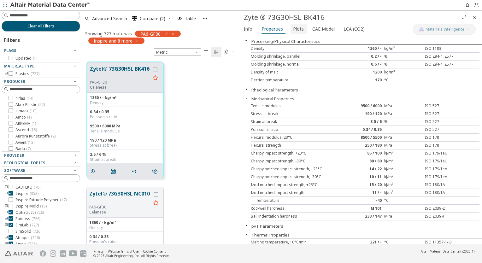
click at [297, 31] on span "Plots" at bounding box center [298, 29] width 11 height 10
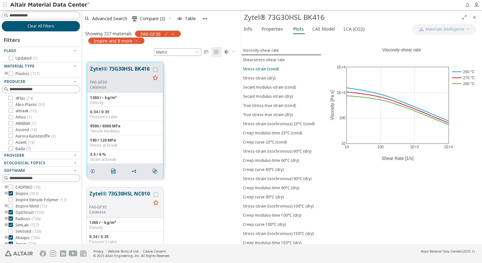
click at [277, 68] on span "Stress-strain (cond)" at bounding box center [281, 68] width 77 height 5
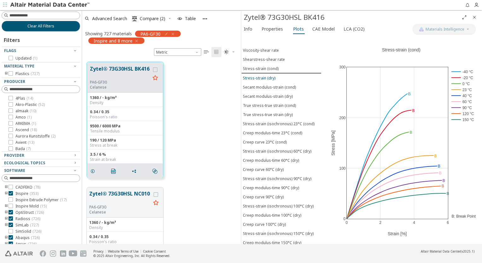
click at [270, 77] on div "Stress-strain (dry)" at bounding box center [259, 77] width 32 height 5
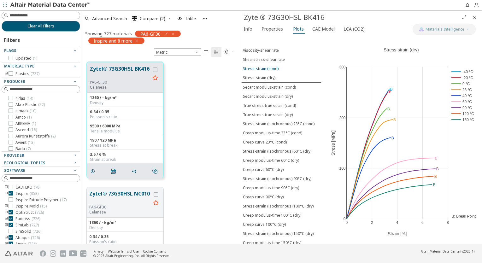
click at [269, 70] on button "Stress-strain (cond)" at bounding box center [281, 68] width 80 height 9
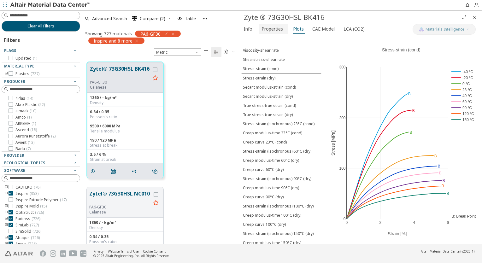
click at [272, 32] on span "Properties" at bounding box center [271, 29] width 21 height 10
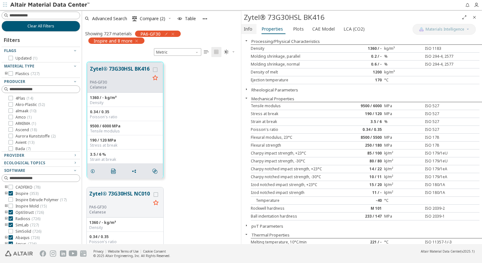
click at [251, 31] on span "Info" at bounding box center [248, 29] width 9 height 10
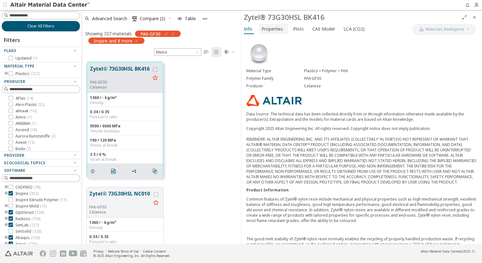
click at [268, 32] on span "Properties" at bounding box center [271, 29] width 21 height 10
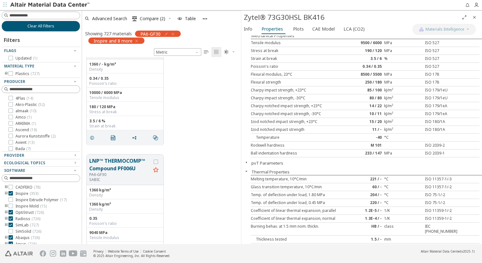
scroll to position [347, 0]
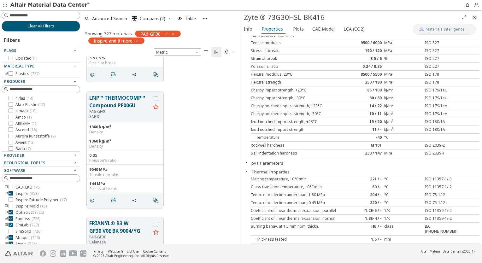
click at [122, 103] on button "LNP™ THERMOCOMP™ Compound PF006U" at bounding box center [120, 101] width 62 height 15
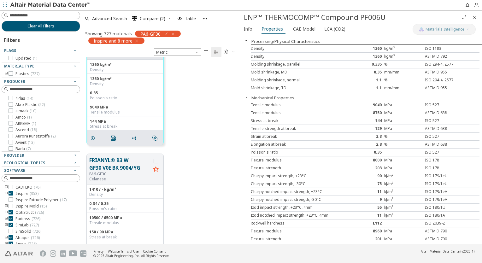
scroll to position [442, 0]
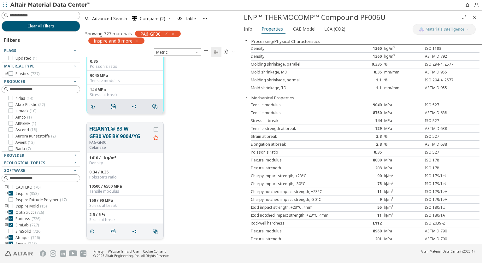
click at [114, 136] on button "FRIANYL® B3 W GF30 V0E BK 9004/YG" at bounding box center [120, 132] width 62 height 15
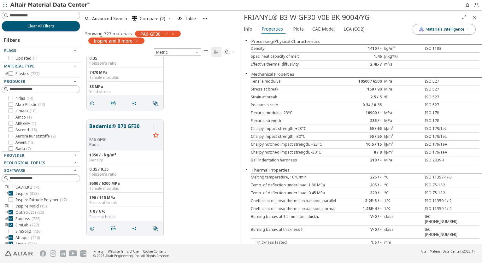
scroll to position [915, 0]
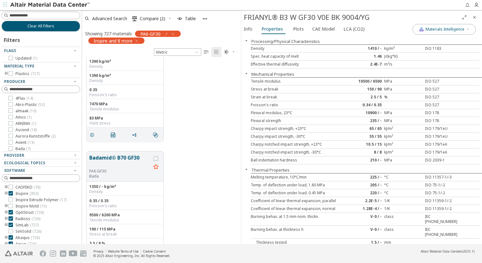
click at [475, 16] on icon "Close" at bounding box center [474, 17] width 5 height 5
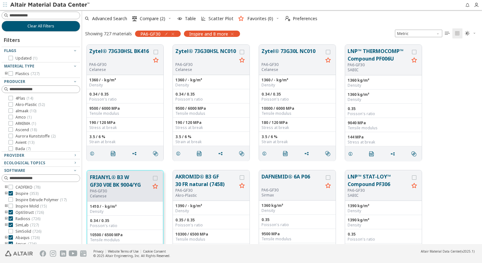
click at [449, 122] on div "Zytel® 73G30HSL BK416 PA6-GF30 Celanese 1360 / - kg/m³ Density 0.34 / 0.35 Pois…" at bounding box center [282, 103] width 400 height 126
click at [124, 51] on button "Zytel® 73G30HSL BK416" at bounding box center [120, 54] width 62 height 15
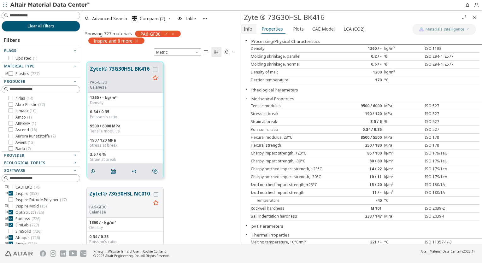
click at [246, 28] on span "Info" at bounding box center [248, 29] width 9 height 10
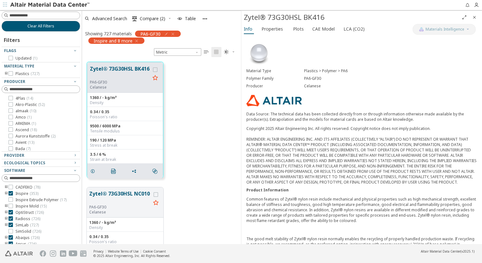
drag, startPoint x: 302, startPoint y: 88, endPoint x: 314, endPoint y: 87, distance: 12.3
click at [314, 87] on div "Producer Celanese" at bounding box center [361, 86] width 231 height 8
drag, startPoint x: 314, startPoint y: 87, endPoint x: 384, endPoint y: 86, distance: 69.4
click at [384, 86] on div "Celanese" at bounding box center [390, 86] width 173 height 5
click at [408, 71] on div "Plastics > Polymer > PA6" at bounding box center [390, 70] width 173 height 5
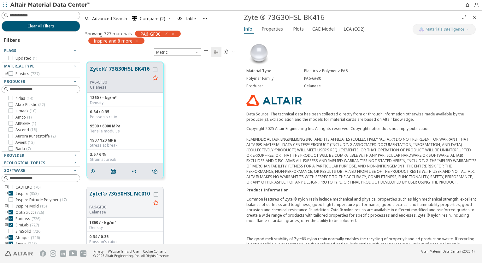
scroll to position [183, 154]
drag, startPoint x: 304, startPoint y: 86, endPoint x: 321, endPoint y: 85, distance: 17.4
click at [321, 85] on div "Celanese" at bounding box center [390, 86] width 173 height 5
copy div "Celanese"
click at [344, 88] on div "Celanese" at bounding box center [390, 86] width 173 height 5
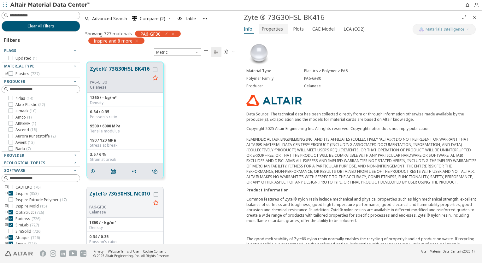
click at [278, 31] on font "Properties" at bounding box center [271, 29] width 21 height 6
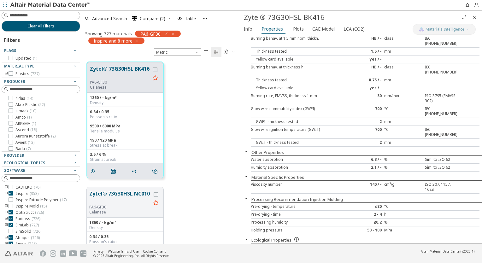
scroll to position [0, 0]
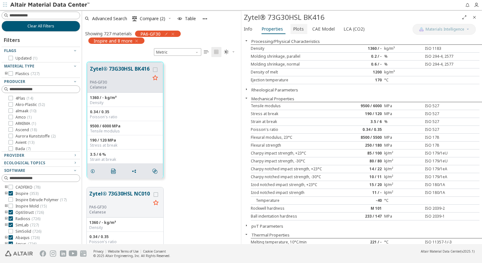
click at [296, 28] on font "Plots" at bounding box center [298, 29] width 11 height 6
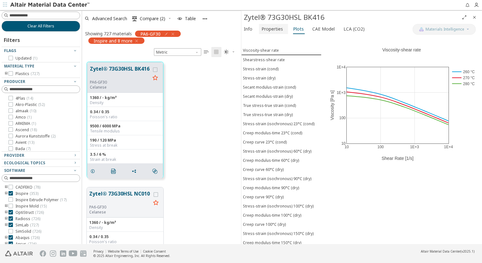
click at [277, 30] on font "Properties" at bounding box center [271, 29] width 21 height 6
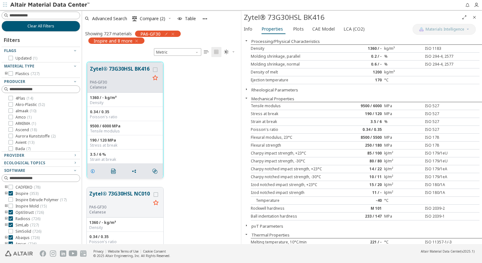
click at [94, 171] on icon "grid" at bounding box center [92, 171] width 5 height 5
click at [112, 171] on icon "" at bounding box center [113, 171] width 5 height 5
click at [309, 106] on div "Tensile modulus" at bounding box center [298, 105] width 95 height 5
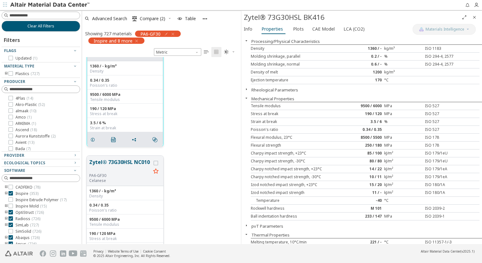
click at [121, 163] on button "Zytel® 73G30HSL NC010" at bounding box center [120, 165] width 62 height 15
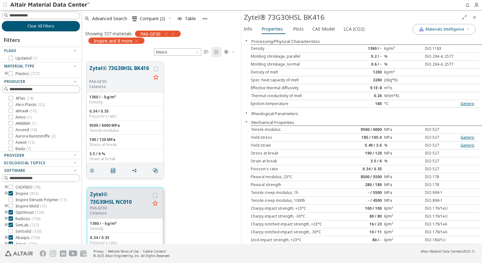
click at [130, 72] on button "Zytel® 73G30HSL BK416" at bounding box center [120, 71] width 62 height 15
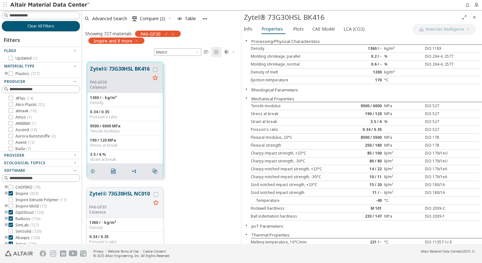
click at [123, 193] on button "Zytel® 73G30HSL NC010" at bounding box center [120, 197] width 62 height 15
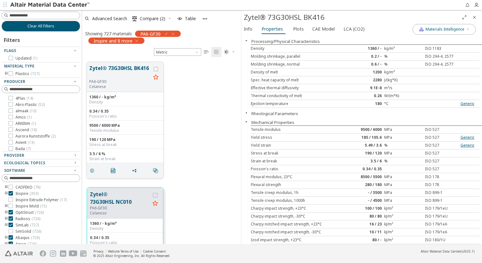
click at [110, 66] on button "Zytel® 73G30HSL BK416" at bounding box center [120, 71] width 62 height 15
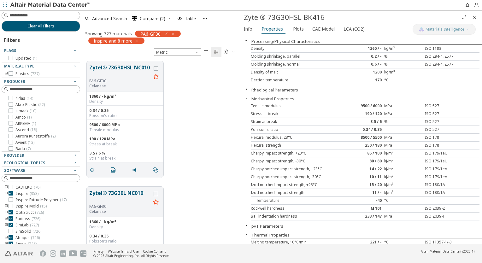
scroll to position [189, 0]
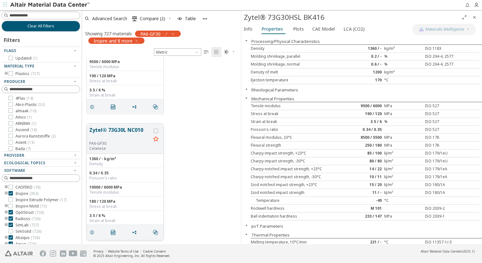
click at [122, 127] on button "Zytel® 73G30L NC010" at bounding box center [120, 133] width 62 height 15
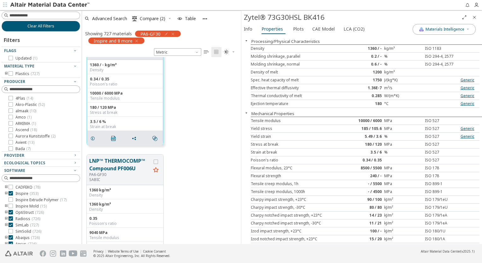
scroll to position [315, 0]
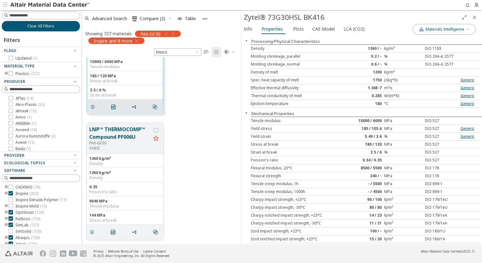
click at [120, 136] on button "LNP™ THERMOCOMP™ Compound PF006U" at bounding box center [120, 133] width 62 height 15
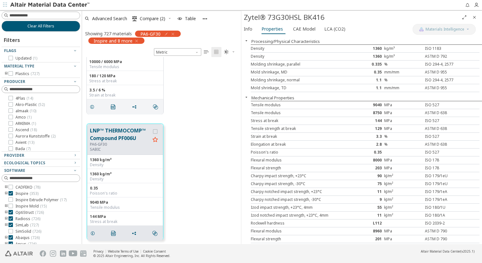
click at [101, 120] on div "LNP™ THERMOCOMP™ Compound PF006U PA6-GF30 SABIC 1360 kg/m³ Density 1360 kg/m³ D…" at bounding box center [161, 182] width 159 height 126
drag, startPoint x: 91, startPoint y: 149, endPoint x: 101, endPoint y: 150, distance: 10.1
click at [101, 150] on p "SABIC" at bounding box center [120, 149] width 60 height 5
drag, startPoint x: 101, startPoint y: 150, endPoint x: 91, endPoint y: 150, distance: 10.4
click at [91, 150] on p "SABIC" at bounding box center [120, 149] width 60 height 5
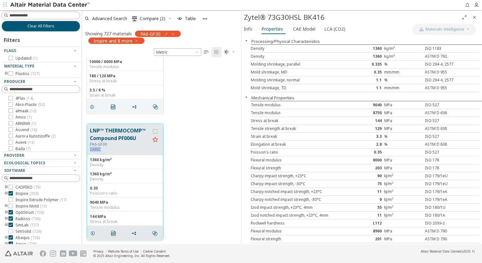
drag, startPoint x: 90, startPoint y: 149, endPoint x: 102, endPoint y: 150, distance: 12.0
click at [102, 150] on p "SABIC" at bounding box center [120, 149] width 60 height 5
copy p "SABIC"
click at [96, 120] on div "LNP™ THERMOCOMP™ Compound PF006U PA6-GF30 SABIC 1360 kg/m³ Density 1360 kg/m³ D…" at bounding box center [161, 182] width 159 height 126
click at [114, 232] on icon "" at bounding box center [113, 233] width 5 height 5
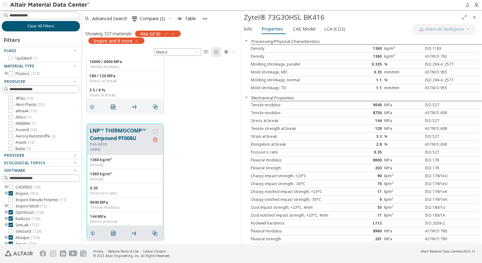
click at [88, 118] on div "Zytel® 73G30L NC010 PA6-GF30 Celanese 1360 / - kg/m³ Density 0.34 / 0.35 Poisso…" at bounding box center [161, 56] width 159 height 126
click at [195, 134] on div "LNP™ THERMOCOMP™ Compound PF006U PA6-GF30 SABIC 1360 kg/m³ Density 1360 kg/m³ D…" at bounding box center [161, 182] width 159 height 126
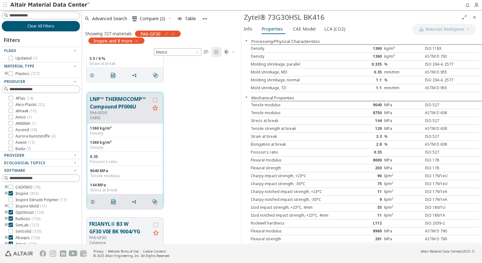
scroll to position [409, 0]
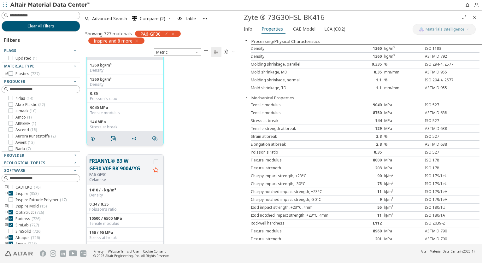
click at [115, 170] on button "FRIANYL® B3 W GF30 V0E BK 9004/YG" at bounding box center [120, 164] width 62 height 15
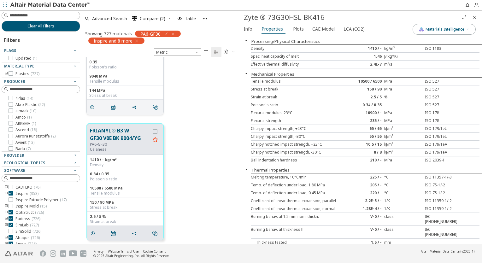
scroll to position [472, 0]
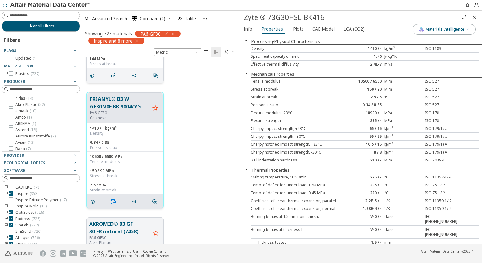
click at [113, 201] on icon "" at bounding box center [113, 201] width 5 height 5
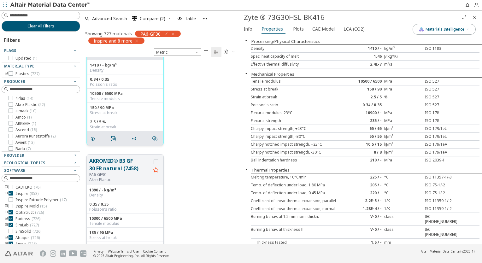
click at [118, 165] on button "AKROMID® B3 GF 30 FR natural (7458)" at bounding box center [120, 164] width 62 height 15
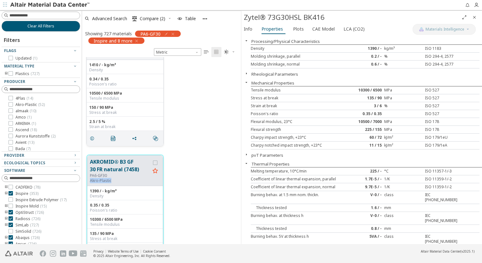
drag, startPoint x: 89, startPoint y: 180, endPoint x: 111, endPoint y: 180, distance: 22.1
click at [111, 180] on div "AKROMID® B3 GF 30 FR natural (7458) PA6-GF30 Akro-Plastic" at bounding box center [124, 171] width 75 height 31
copy p "Akro-Plastic"
click at [207, 176] on div "AKROMID® B3 GF 30 FR natural (7458) PA6-GF30 Akro-Plastic 1390 / - kg/m³ Densit…" at bounding box center [161, 213] width 159 height 126
drag, startPoint x: 97, startPoint y: 149, endPoint x: 100, endPoint y: 146, distance: 3.6
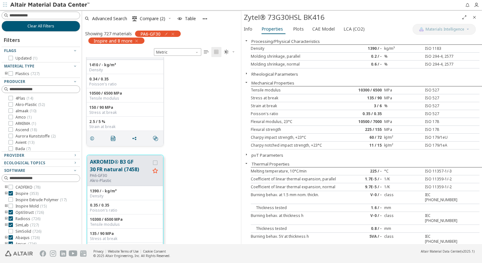
click at [99, 147] on div "FRIANYL® B3 W GF30 V0E BK 9004/YG PA6-GF30 Celanese 1410 / - kg/m³ Density 0.34…" at bounding box center [161, 88] width 159 height 126
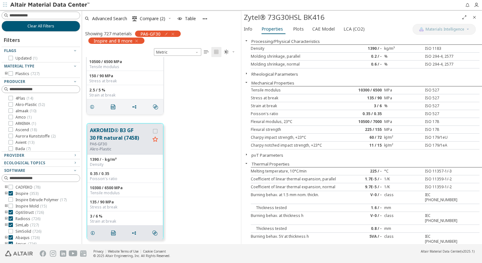
scroll to position [598, 0]
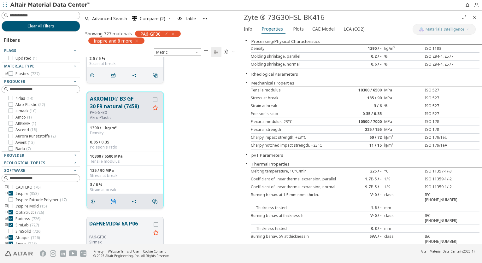
click at [113, 202] on icon "" at bounding box center [113, 201] width 5 height 5
click at [190, 147] on div "AKROMID® B3 GF 30 FR natural (7458) PA6-GF30 Akro-Plastic 1390 / - kg/m³ Densit…" at bounding box center [161, 150] width 159 height 126
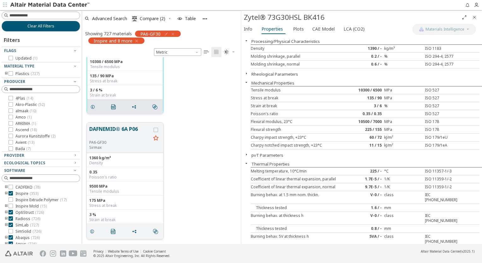
scroll to position [661, 0]
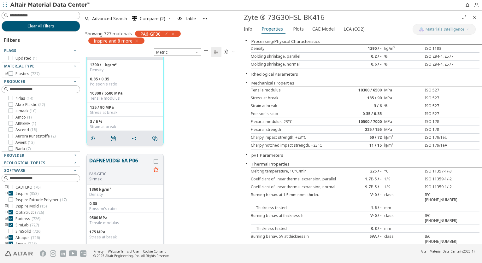
click at [128, 167] on button "DAFNEMID® 6A P06" at bounding box center [120, 164] width 62 height 15
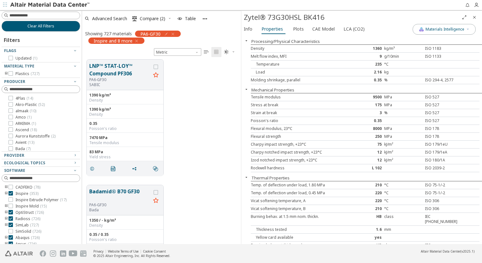
scroll to position [944, 0]
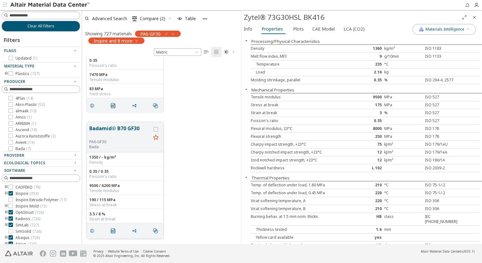
click at [123, 129] on button "Badamid® B70 GF30" at bounding box center [120, 132] width 62 height 15
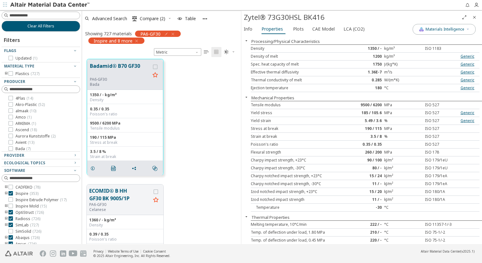
scroll to position [1039, 0]
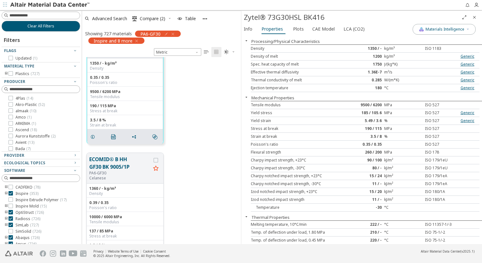
click at [110, 166] on button "ECOMID® B HH GF30 BK 9005/1P" at bounding box center [120, 163] width 62 height 15
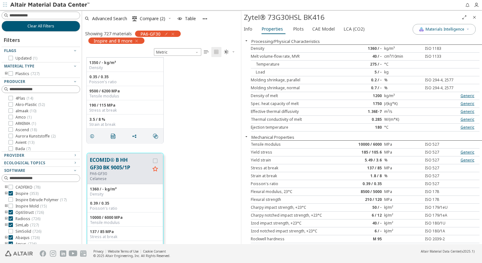
scroll to position [1038, 0]
click at [453, 31] on span "Materials Intelligence" at bounding box center [445, 29] width 39 height 5
click at [410, 60] on button "Generic data" at bounding box center [416, 58] width 13 height 6
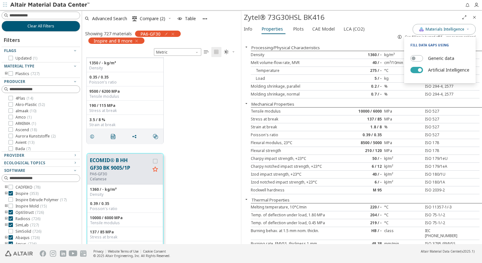
click at [415, 69] on button "Artificial Intelligence" at bounding box center [416, 70] width 13 height 6
click at [380, 38] on div "Info Properties Plots CAE Model LCA (CO2) Processing/Physical Characteristics D…" at bounding box center [361, 134] width 241 height 220
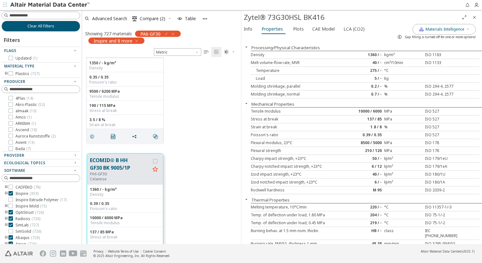
click at [204, 159] on div "ECOMID® B HH GF30 BK 9005/1P PA6-GF30 Celanese 1360 / - kg/m³ Density 0.39 / 0.…" at bounding box center [161, 212] width 159 height 126
click at [120, 167] on button "ECOMID® B HH GF30 BK 9005/1P" at bounding box center [120, 163] width 60 height 15
click at [299, 25] on span "Plots" at bounding box center [298, 29] width 11 height 10
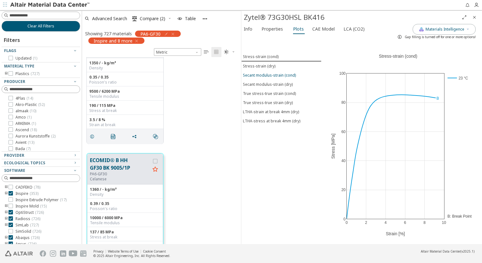
click at [275, 73] on div "Secant modulus-strain (cond)" at bounding box center [269, 75] width 53 height 5
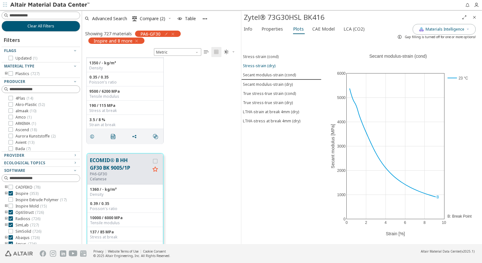
click at [269, 68] on button "Stress-strain (dry)" at bounding box center [281, 65] width 80 height 9
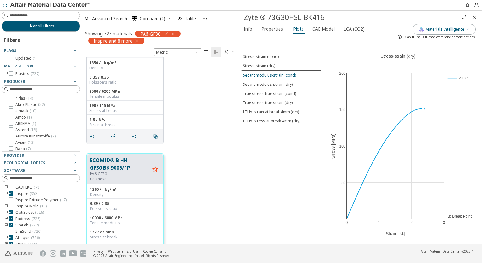
click at [269, 73] on div "Secant modulus-strain (cond)" at bounding box center [269, 75] width 53 height 5
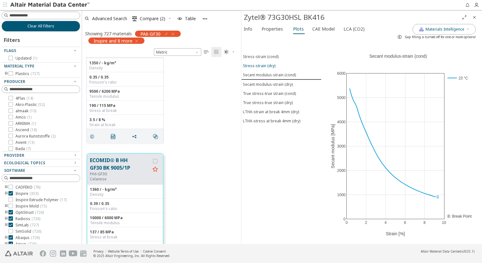
click at [266, 67] on div "Stress-strain (dry)" at bounding box center [259, 65] width 32 height 5
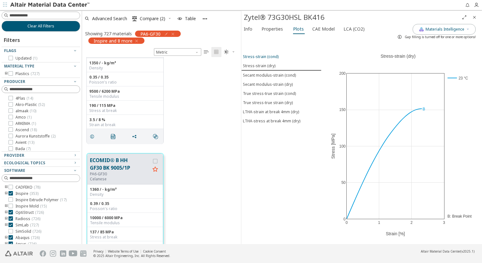
click at [268, 59] on button "Stress-strain (cond)" at bounding box center [281, 56] width 80 height 9
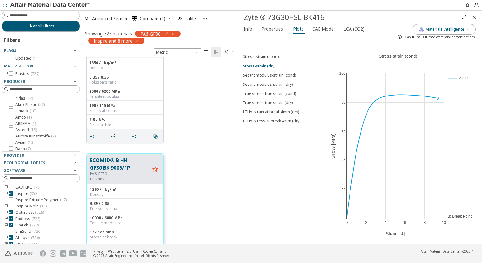
click at [267, 62] on button "Stress-strain (dry)" at bounding box center [281, 66] width 80 height 9
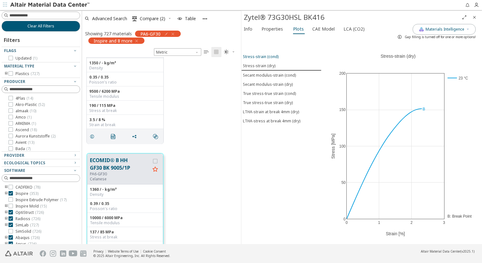
click at [266, 55] on div "Stress-strain (cond)" at bounding box center [261, 56] width 36 height 5
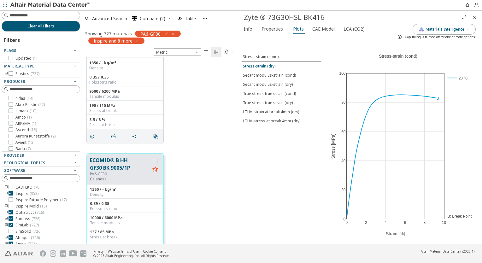
click at [266, 64] on div "Stress-strain (dry)" at bounding box center [259, 65] width 32 height 5
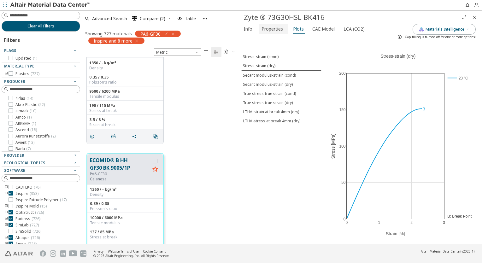
click at [276, 31] on font "Properties" at bounding box center [271, 29] width 21 height 6
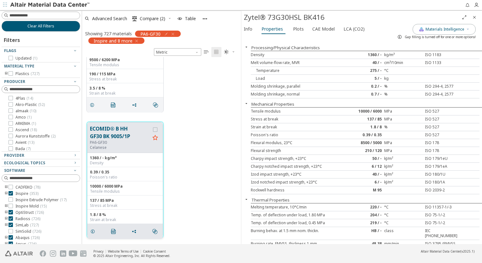
scroll to position [1101, 0]
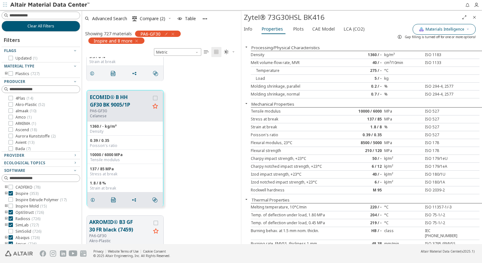
click at [447, 28] on span "Materials Intelligence" at bounding box center [445, 29] width 39 height 5
click at [111, 200] on icon "" at bounding box center [113, 199] width 5 height 5
click at [220, 145] on div "ECOMID® B HH GF30 BK 9005/1P PA6-GF30 Celanese 1360 / - kg/m³ Density 0.39 / 0.…" at bounding box center [161, 148] width 159 height 126
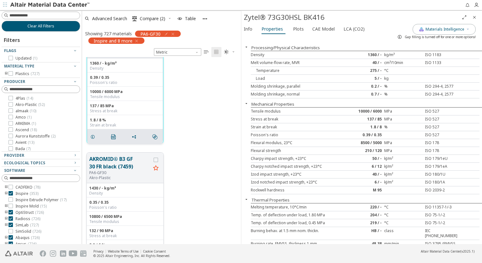
scroll to position [1196, 0]
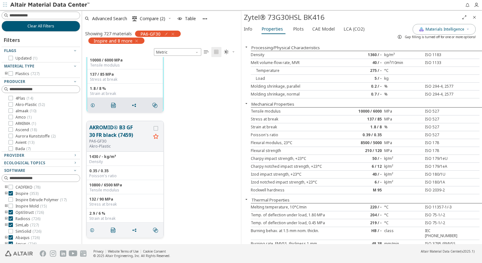
click at [109, 136] on button "AKROMID® B3 GF 30 FR black (7459)" at bounding box center [120, 131] width 62 height 15
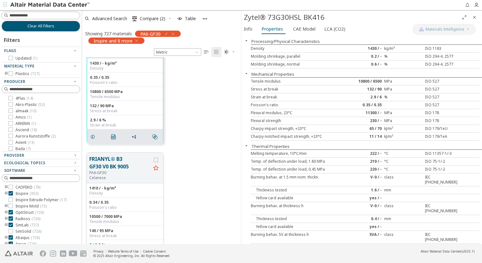
scroll to position [1259, 0]
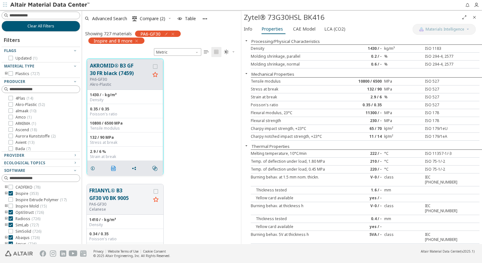
click at [114, 168] on icon "" at bounding box center [113, 168] width 5 height 5
click at [204, 124] on div "AKROMID® B3 GF 30 FR black (7459) PA6-GF30 Akro-Plastic 1430 / - kg/m³ Density …" at bounding box center [161, 117] width 159 height 126
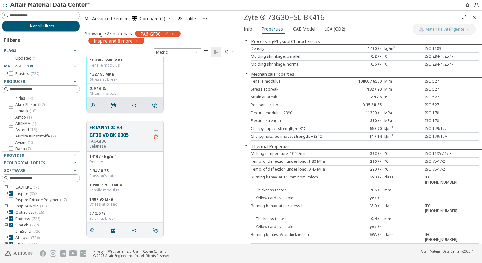
scroll to position [1353, 0]
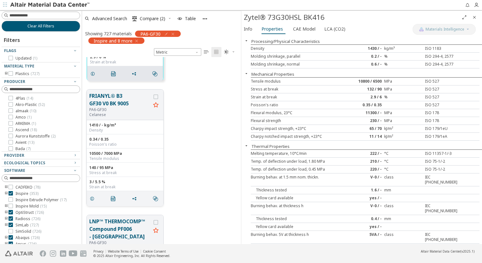
click at [113, 101] on button "FRIANYL® B3 GF30 V0 BK 9005" at bounding box center [120, 99] width 62 height 15
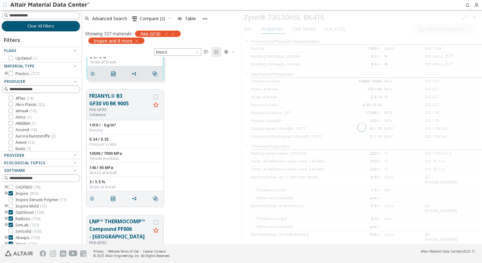
scroll to position [1353, 0]
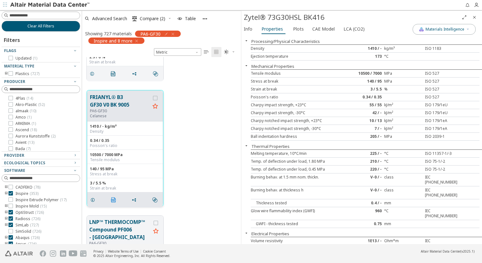
click at [115, 201] on icon "" at bounding box center [113, 199] width 5 height 5
click at [207, 152] on div "FRIANYL® B3 GF30 V0 BK 9005 PA6-GF30 Celanese 1410 / - kg/m³ Density 0.34 / 0.3…" at bounding box center [161, 148] width 159 height 126
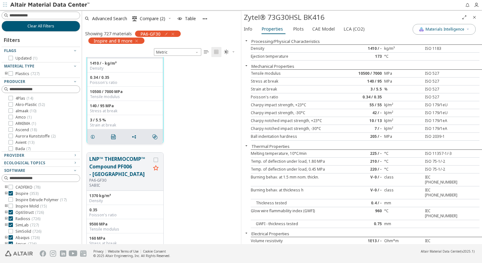
scroll to position [1447, 0]
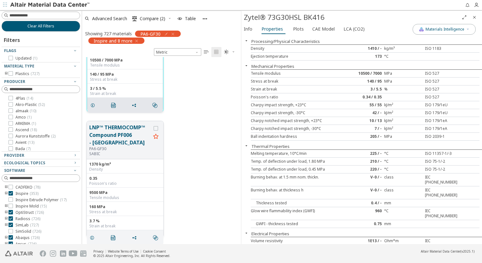
click at [114, 140] on button "LNP™ THERMOCOMP™ Compound PF006 - [GEOGRAPHIC_DATA]" at bounding box center [120, 135] width 62 height 23
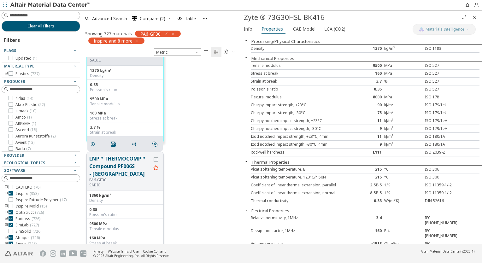
scroll to position [1510, 0]
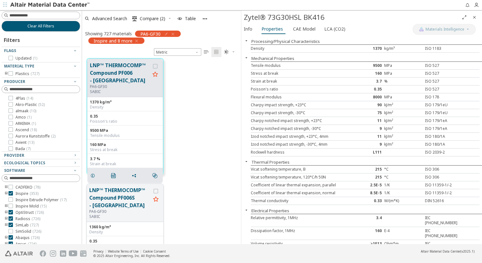
click at [123, 190] on button "LNP™ THERMOCOMP™ Compound PF006S - [GEOGRAPHIC_DATA]" at bounding box center [120, 197] width 62 height 23
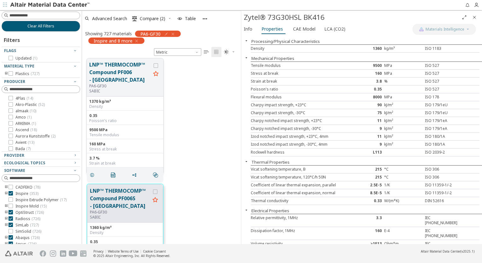
click at [114, 78] on button "LNP™ THERMOCOMP™ Compound PF006 - [GEOGRAPHIC_DATA]" at bounding box center [120, 72] width 62 height 23
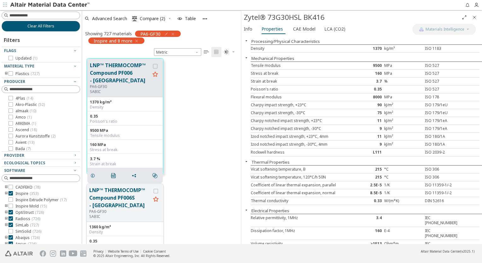
click at [109, 205] on button "LNP™ THERMOCOMP™ Compound PF006S - [GEOGRAPHIC_DATA]" at bounding box center [120, 197] width 62 height 23
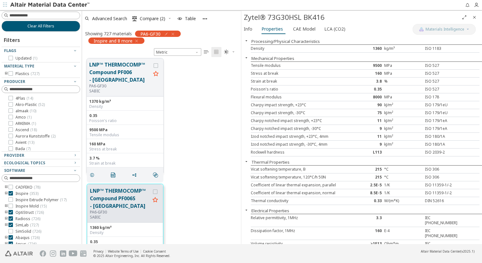
click at [110, 80] on button "LNP™ THERMOCOMP™ Compound PF006 - [GEOGRAPHIC_DATA]" at bounding box center [120, 72] width 62 height 23
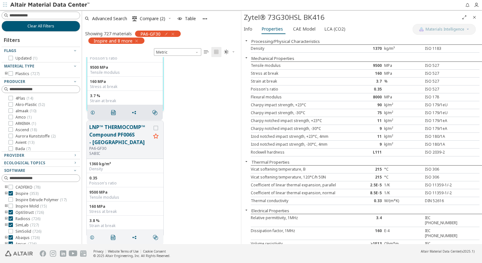
scroll to position [1542, 0]
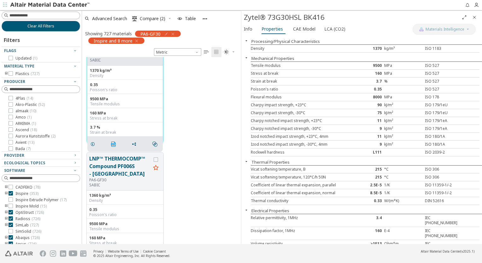
click at [112, 143] on icon "" at bounding box center [113, 144] width 5 height 5
click at [211, 157] on div "LNP™ THERMOCOMP™ Compound PF006S - Europe PA6-GF30 SABIC 1360 kg/m³ Density 0.3…" at bounding box center [161, 211] width 159 height 126
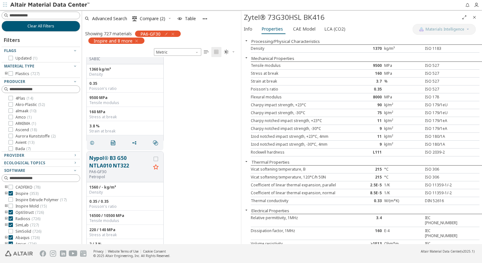
scroll to position [1699, 0]
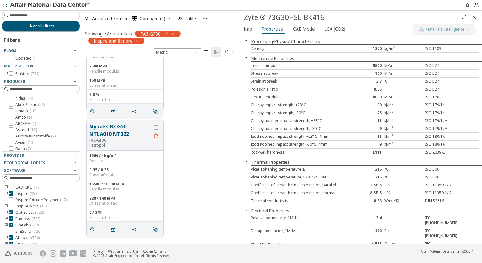
click at [113, 133] on button "Nypol® B3 G50 NTLA010 NT322" at bounding box center [120, 130] width 62 height 15
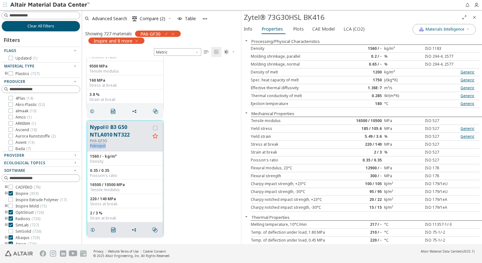
drag, startPoint x: 91, startPoint y: 146, endPoint x: 108, endPoint y: 147, distance: 17.0
click at [108, 147] on p "Petropol" at bounding box center [120, 146] width 60 height 5
copy p "Petropol"
click at [85, 143] on div "Nypol® B3 G50 NTLA010 NT322 PA6-GF30 Petropol 1560 / - kg/m³ Density 0.35 / 0.3…" at bounding box center [161, 178] width 159 height 126
click at [114, 229] on icon "" at bounding box center [113, 229] width 5 height 5
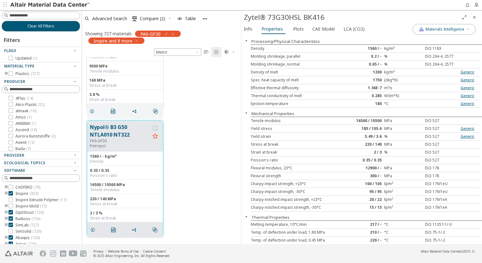
click at [211, 161] on div "Nypol® B3 G50 NTLA010 NT322 PA6-GF30 Petropol 1560 / - kg/m³ Density 0.35 / 0.3…" at bounding box center [161, 178] width 159 height 126
click at [459, 28] on span "Materials Intelligence" at bounding box center [445, 29] width 39 height 5
click at [428, 59] on label "Generic data" at bounding box center [441, 58] width 26 height 9
click at [423, 59] on button "Generic data" at bounding box center [416, 58] width 13 height 6
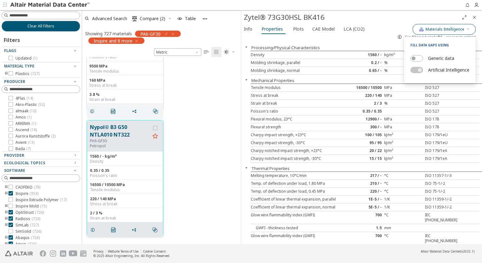
click at [437, 31] on span "Materials Intelligence" at bounding box center [445, 29] width 39 height 5
click at [433, 30] on span "Materials Intelligence" at bounding box center [445, 29] width 39 height 5
click at [433, 58] on label "Generic data" at bounding box center [441, 58] width 26 height 9
click at [423, 58] on button "Generic data" at bounding box center [416, 58] width 13 height 6
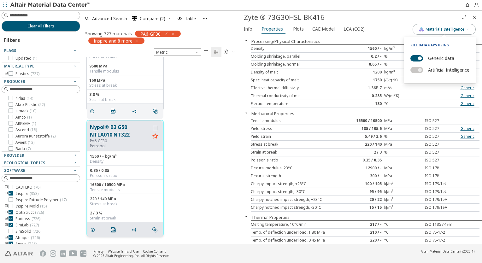
click at [433, 58] on label "Generic data" at bounding box center [441, 58] width 26 height 9
click at [423, 58] on button "Generic data" at bounding box center [416, 58] width 13 height 6
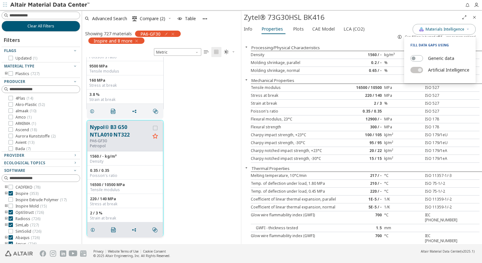
click at [213, 109] on div "LNP™ THERMOCOMP™ Compound PF006S - Europe PA6-GF30 SABIC 1360 kg/m³ Density 0.3…" at bounding box center [161, 53] width 159 height 126
click at [114, 231] on icon "" at bounding box center [113, 229] width 5 height 5
click at [85, 123] on div "Nypol® B3 G50 NTLA010 NT322 PA6-GF30 Petropol 1560 / - kg/m³ Density 0.35 / 0.3…" at bounding box center [161, 178] width 159 height 126
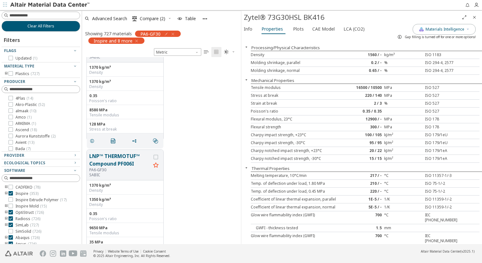
scroll to position [2078, 0]
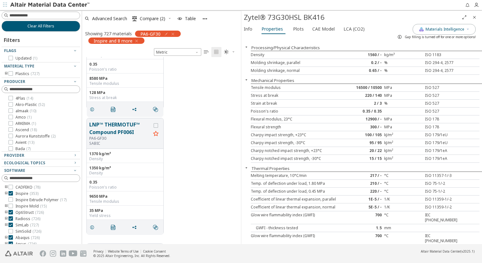
click at [474, 17] on icon "Close" at bounding box center [474, 17] width 5 height 5
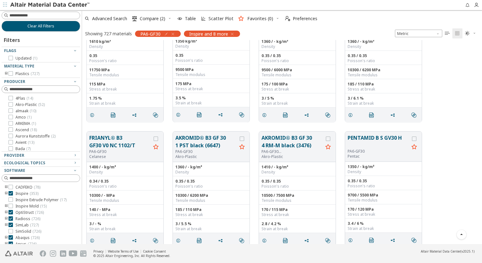
scroll to position [2235, 0]
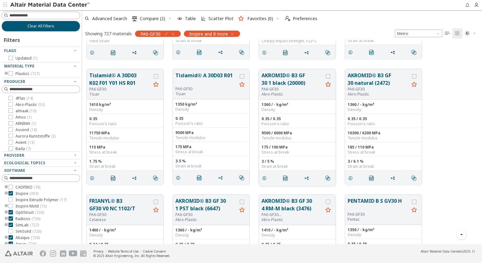
click at [282, 82] on button "AKROMID® B3 GF 30 1 black (20000)" at bounding box center [292, 79] width 62 height 15
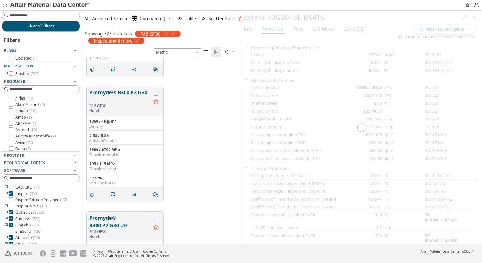
scroll to position [183, 154]
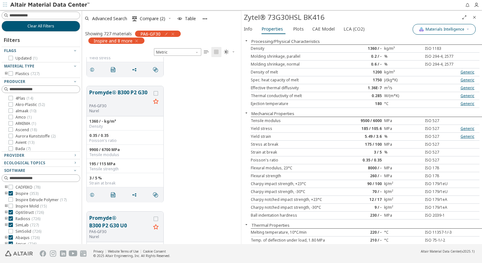
click at [429, 27] on span "Materials Intelligence" at bounding box center [445, 29] width 39 height 5
click at [432, 54] on label "Generic data" at bounding box center [441, 58] width 26 height 9
click at [423, 55] on button "Generic data" at bounding box center [416, 58] width 13 height 6
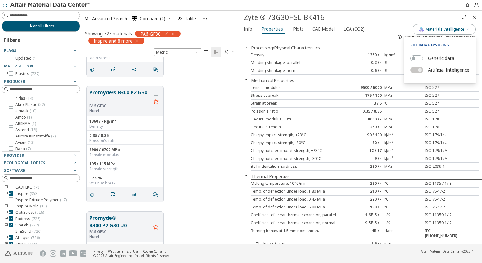
click at [355, 99] on div "Stress at break 175 / 100 MPa ISO 527" at bounding box center [365, 96] width 229 height 8
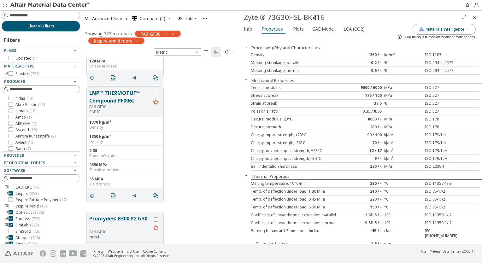
scroll to position [2046, 0]
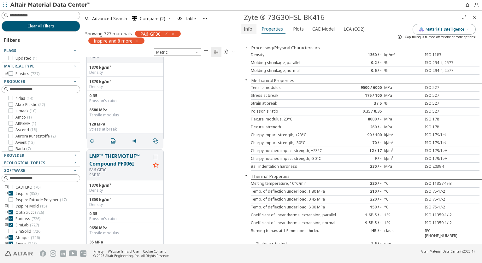
click at [250, 30] on font "Info" at bounding box center [248, 29] width 9 height 6
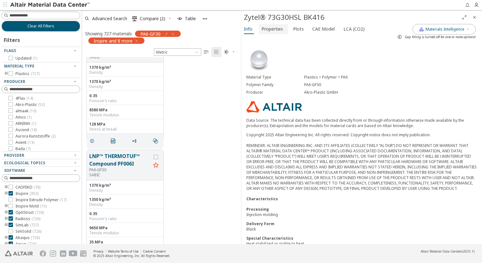
click at [264, 29] on font "Properties" at bounding box center [271, 29] width 21 height 6
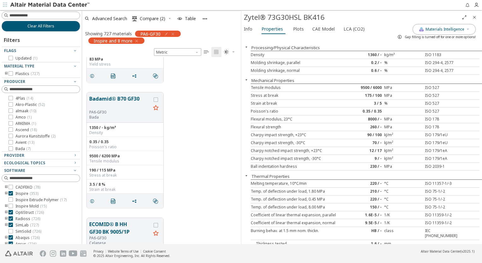
scroll to position [942, 0]
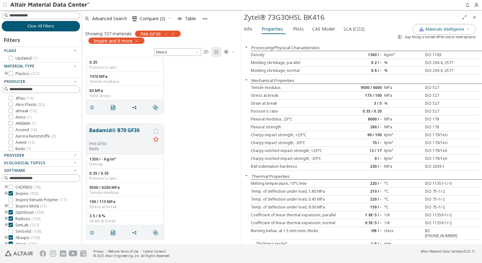
click at [475, 20] on icon "Close" at bounding box center [474, 17] width 5 height 5
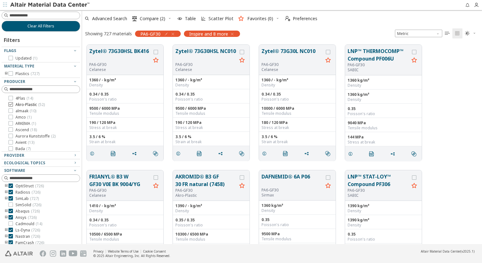
click at [11, 104] on icon at bounding box center [11, 104] width 4 height 4
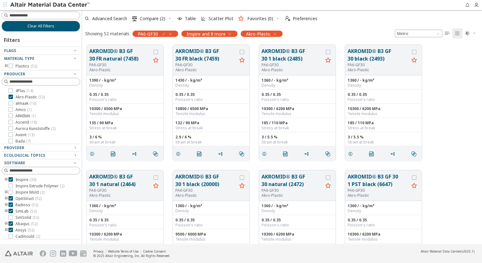
scroll to position [200, 395]
click at [443, 117] on div "AKROMID® B3 GF 30 FR natural (7458) PA6-GF30 Akro-Plastic 1390 / - kg/m³ Densit…" at bounding box center [282, 103] width 400 height 126
click at [452, 128] on div "AKROMID® B3 GF 30 FR natural (7458) PA6-GF30 Akro-Plastic 1390 / - kg/m³ Densit…" at bounding box center [282, 103] width 400 height 126
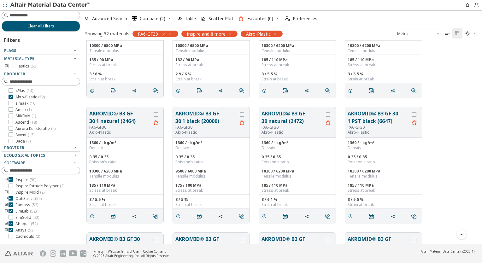
scroll to position [0, 0]
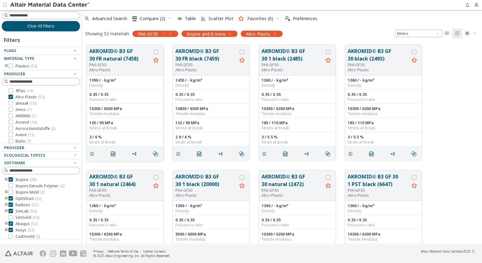
click at [117, 55] on button "AKROMID® B3 GF 30 FR natural (7458)" at bounding box center [120, 54] width 62 height 15
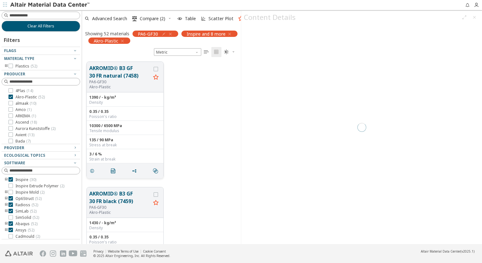
scroll to position [183, 154]
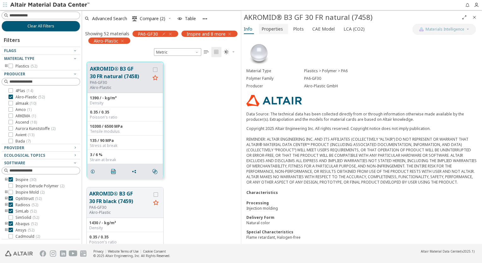
click at [274, 31] on span "Properties" at bounding box center [271, 29] width 21 height 10
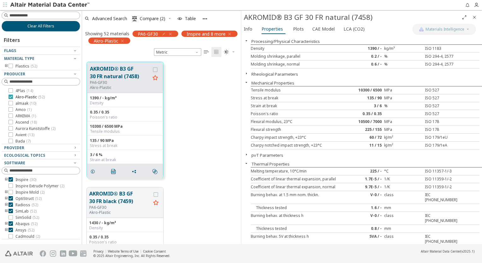
click at [12, 97] on icon at bounding box center [11, 97] width 4 height 4
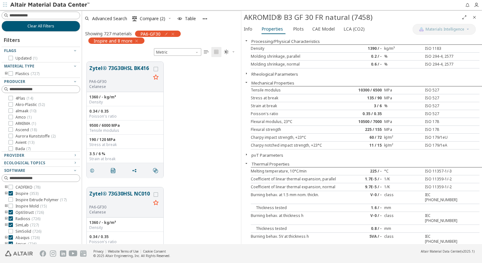
scroll to position [32, 0]
click at [10, 144] on icon at bounding box center [11, 142] width 4 height 4
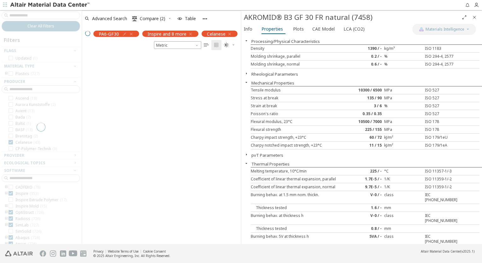
scroll to position [183, 154]
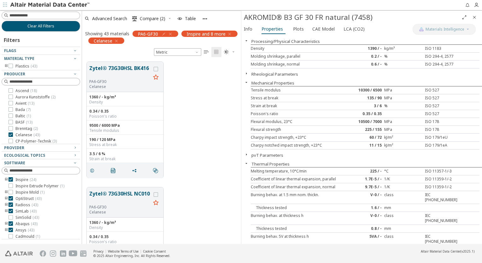
click at [473, 18] on icon "Close" at bounding box center [474, 17] width 5 height 5
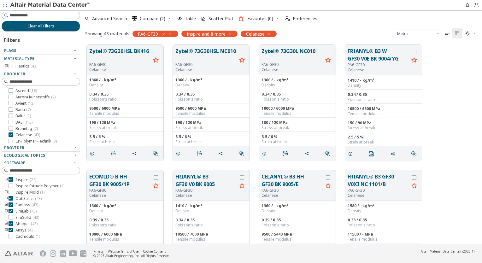
click at [168, 18] on icon "button" at bounding box center [170, 18] width 4 height 4
click at [11, 103] on icon at bounding box center [11, 103] width 4 height 4
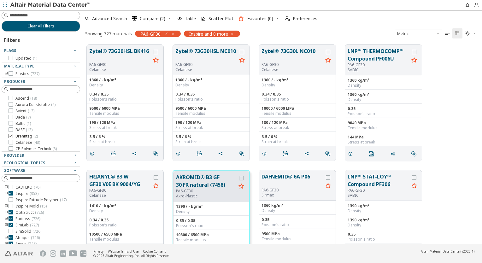
scroll to position [63, 0]
click at [12, 136] on icon at bounding box center [11, 136] width 4 height 4
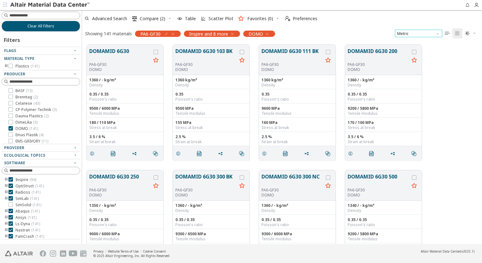
click at [428, 34] on span "Metric" at bounding box center [418, 34] width 47 height 8
click at [356, 34] on div "Showing 141 materials PA6-GF30 Inspire and 8 more DOMO Metric   " at bounding box center [282, 33] width 400 height 13
click at [112, 51] on button "DOMAMID 6G30" at bounding box center [120, 54] width 62 height 15
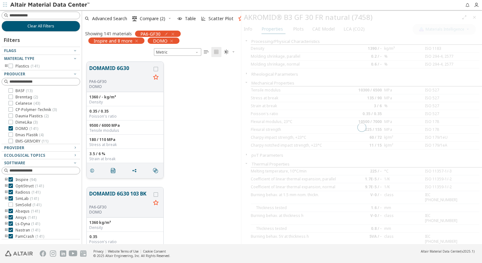
scroll to position [183, 154]
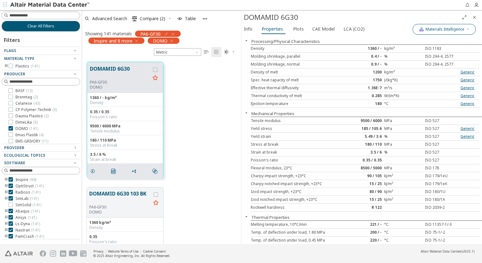
click at [455, 31] on span "Materials Intelligence" at bounding box center [445, 29] width 39 height 5
click at [435, 56] on label "Generic data" at bounding box center [441, 58] width 26 height 9
click at [423, 56] on button "Generic data" at bounding box center [416, 58] width 13 height 6
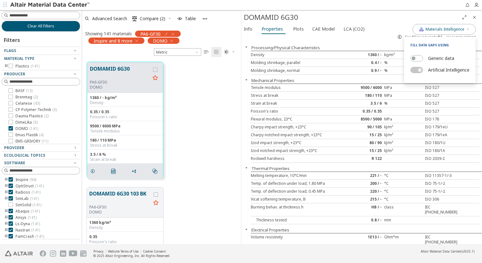
click at [354, 114] on div "Poisson's ratio 0.35 / 0.35 ISO 527" at bounding box center [365, 112] width 229 height 8
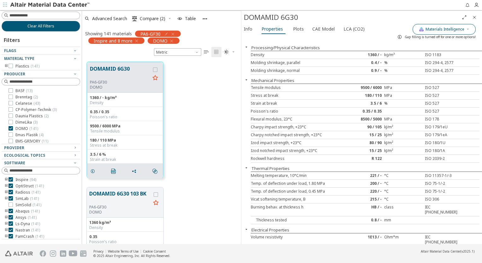
click at [435, 27] on span "Materials Intelligence" at bounding box center [445, 29] width 39 height 5
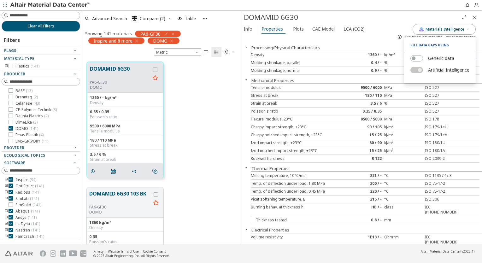
click at [432, 59] on label "Generic data" at bounding box center [441, 58] width 26 height 9
click at [423, 59] on button "Generic data" at bounding box center [416, 58] width 13 height 6
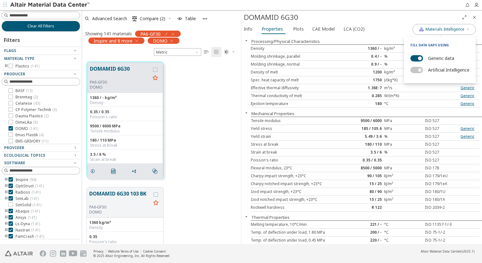
click at [432, 59] on label "Generic data" at bounding box center [441, 58] width 26 height 9
click at [423, 59] on button "Generic data" at bounding box center [416, 58] width 13 height 6
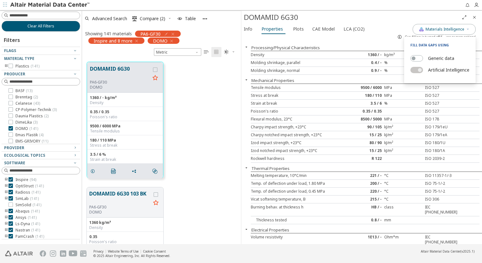
click at [357, 65] on div "Molding shrinkage, parallel 0.4 / - % ISO 294-4, 2577" at bounding box center [365, 63] width 229 height 8
click at [251, 31] on span "Info" at bounding box center [248, 29] width 9 height 10
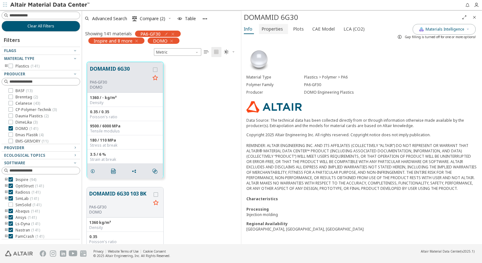
click at [262, 31] on span "Properties" at bounding box center [271, 29] width 21 height 10
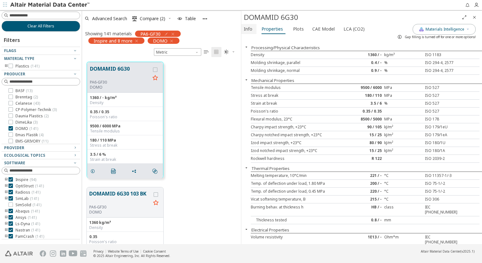
click at [247, 30] on span "Info" at bounding box center [248, 29] width 9 height 10
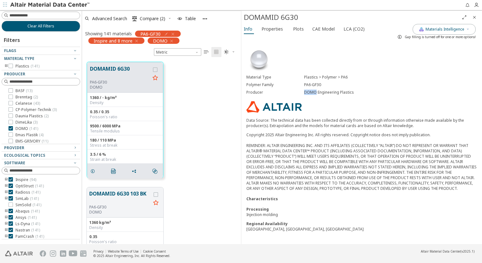
drag, startPoint x: 307, startPoint y: 92, endPoint x: 316, endPoint y: 92, distance: 9.8
click at [316, 92] on div "DOMO Engineering Plastics" at bounding box center [390, 92] width 173 height 5
copy div "DOMO"
click at [310, 135] on div "Copyright 2025 Altair Engineering Inc. All rights reserved. Copyright notice do…" at bounding box center [361, 161] width 231 height 59
click at [112, 169] on icon "" at bounding box center [113, 171] width 5 height 5
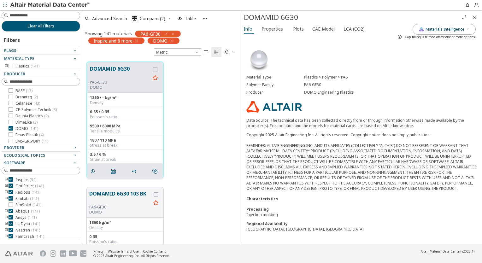
click at [273, 161] on div "Copyright 2025 Altair Engineering Inc. All rights reserved. Copyright notice do…" at bounding box center [361, 161] width 231 height 59
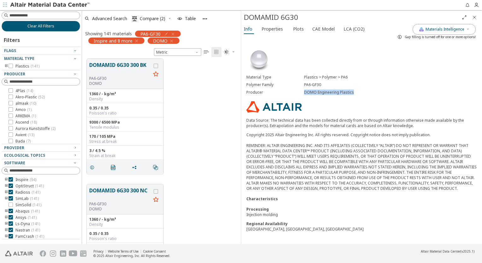
drag, startPoint x: 304, startPoint y: 92, endPoint x: 355, endPoint y: 91, distance: 51.1
click at [355, 91] on div "DOMO Engineering Plastics" at bounding box center [390, 92] width 173 height 5
copy div "DOMO Engineering Plastics"
click at [273, 30] on span "Properties" at bounding box center [271, 29] width 21 height 10
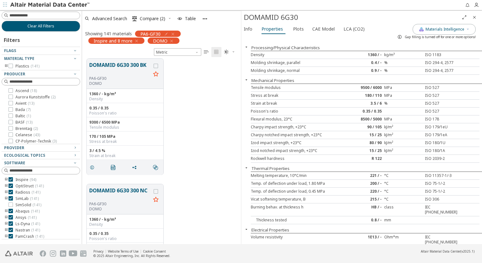
scroll to position [63, 0]
click at [10, 127] on icon at bounding box center [11, 128] width 4 height 4
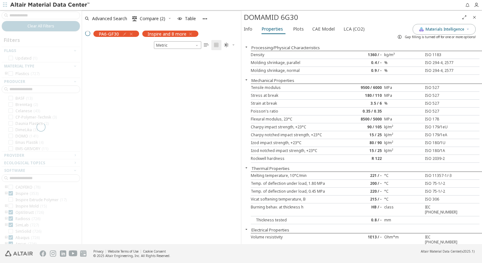
scroll to position [183, 154]
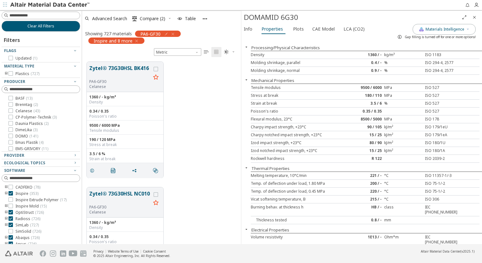
click at [473, 17] on icon "Close" at bounding box center [474, 17] width 5 height 5
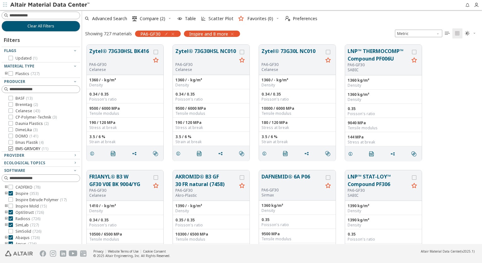
scroll to position [95, 0]
click at [9, 130] on icon at bounding box center [11, 129] width 4 height 4
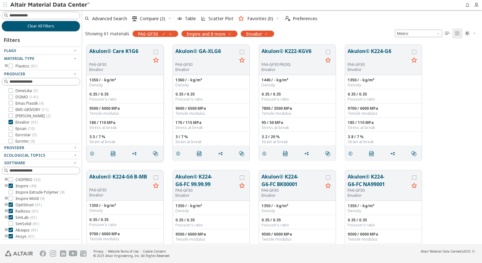
click at [115, 53] on button "Akulon® Care K1G6" at bounding box center [120, 54] width 62 height 15
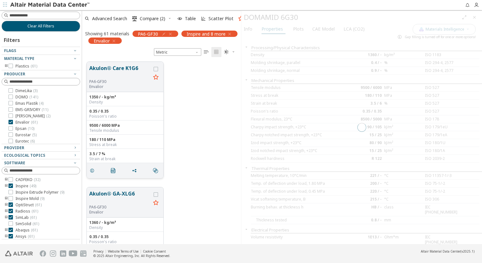
scroll to position [183, 154]
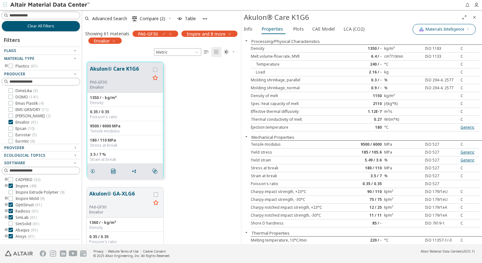
click at [445, 31] on span "Materials Intelligence" at bounding box center [445, 29] width 39 height 5
click at [424, 58] on div "Generic data" at bounding box center [439, 58] width 59 height 9
click at [416, 60] on button "Generic data" at bounding box center [416, 58] width 13 height 6
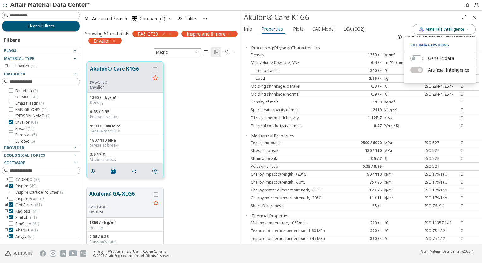
click at [376, 60] on div "6.4 / -" at bounding box center [365, 62] width 38 height 5
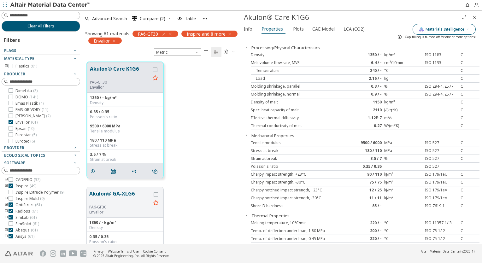
click at [458, 31] on span "Materials Intelligence" at bounding box center [445, 29] width 39 height 5
click at [299, 32] on span "Plots" at bounding box center [298, 29] width 11 height 10
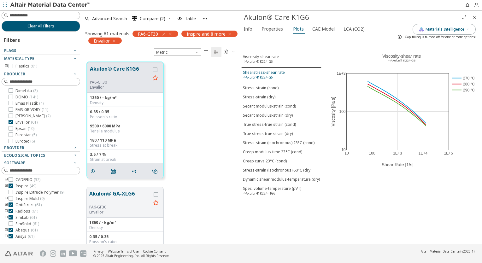
click at [262, 75] on sup "->Akulon® K224-G6" at bounding box center [258, 77] width 30 height 4
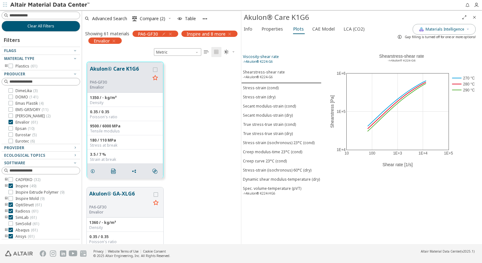
click at [260, 56] on div "Viscosity-shear rate ->Akulon® K224-G6" at bounding box center [261, 60] width 36 height 12
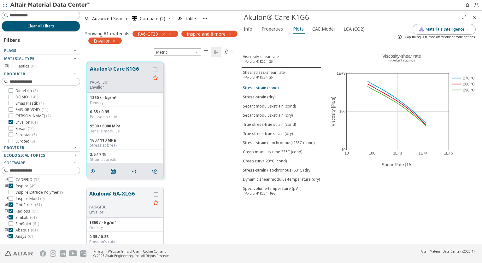
click at [267, 86] on div "Stress-strain (cond)" at bounding box center [261, 87] width 36 height 5
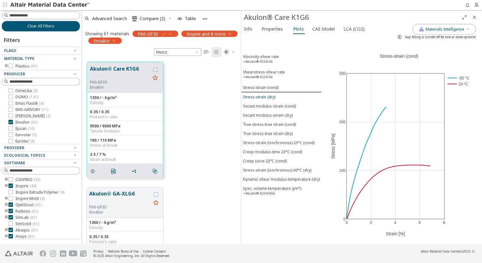
click at [266, 95] on div "Stress-strain (dry)" at bounding box center [259, 96] width 32 height 5
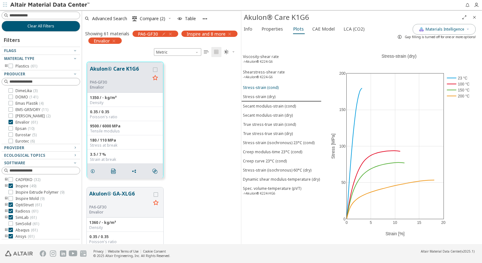
click at [266, 86] on div "Stress-strain (cond)" at bounding box center [261, 87] width 36 height 5
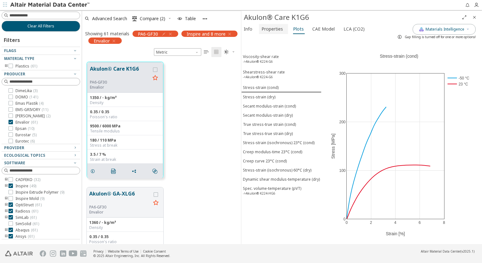
click at [273, 30] on span "Properties" at bounding box center [271, 29] width 21 height 10
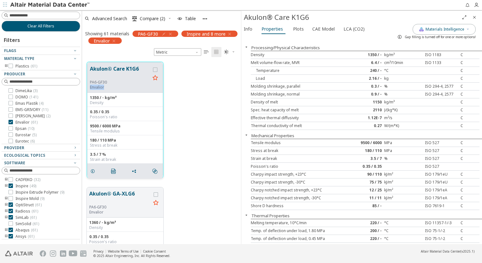
drag, startPoint x: 90, startPoint y: 88, endPoint x: 104, endPoint y: 88, distance: 14.2
click at [104, 88] on p "Envalior" at bounding box center [120, 87] width 60 height 5
copy p "Envalior"
click at [202, 134] on div "Akulon® Care K1G6 PA6-GF30 Envalior 1350 / - kg/m³ Density 0.35 / 0.35 Poisson'…" at bounding box center [161, 120] width 159 height 126
click at [111, 169] on icon "" at bounding box center [113, 171] width 5 height 5
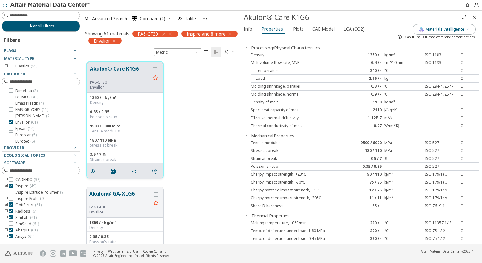
click at [203, 117] on div "Akulon® Care K1G6 PA6-GF30 Envalior 1350 / - kg/m³ Density 0.35 / 0.35 Poisson'…" at bounding box center [161, 120] width 159 height 126
click at [11, 91] on icon at bounding box center [11, 90] width 4 height 4
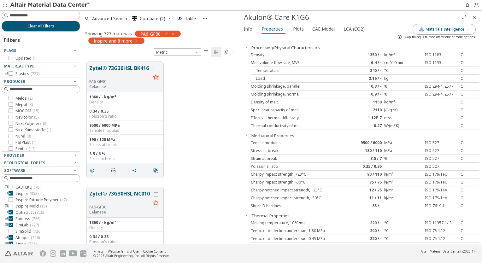
scroll to position [158, 0]
click at [13, 124] on div at bounding box center [11, 123] width 4 height 4
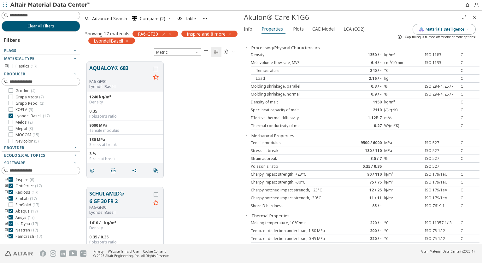
click at [473, 19] on icon "Close" at bounding box center [474, 17] width 5 height 5
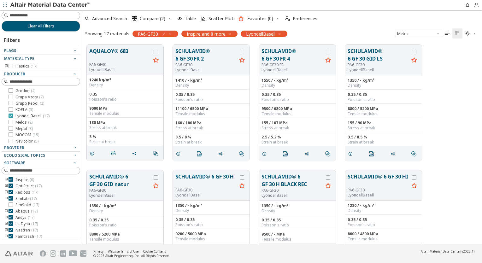
click at [11, 115] on icon at bounding box center [11, 116] width 4 height 4
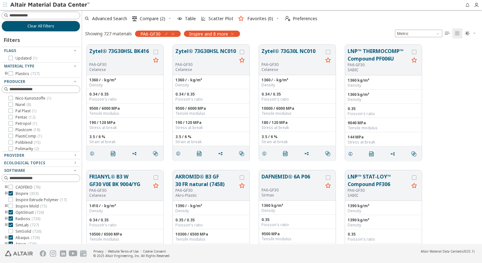
scroll to position [252, 0]
click at [11, 97] on icon at bounding box center [11, 98] width 4 height 4
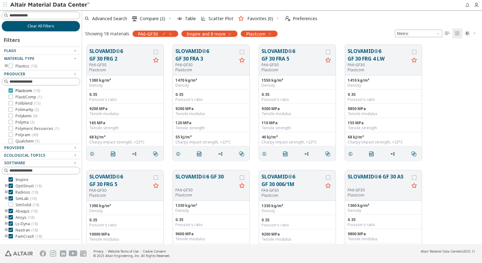
click at [12, 90] on icon at bounding box center [11, 90] width 4 height 4
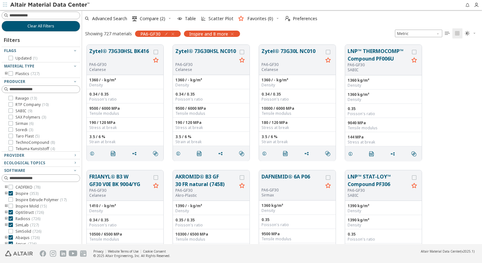
scroll to position [284, 0]
click at [11, 112] on icon at bounding box center [11, 111] width 4 height 4
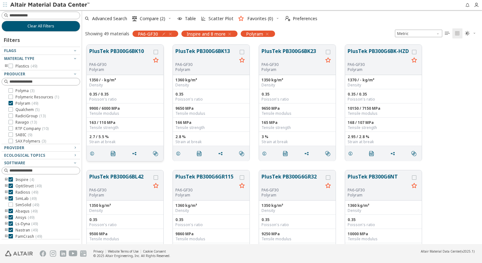
click at [115, 53] on button "PlusTek PB300G6BK10" at bounding box center [120, 54] width 62 height 15
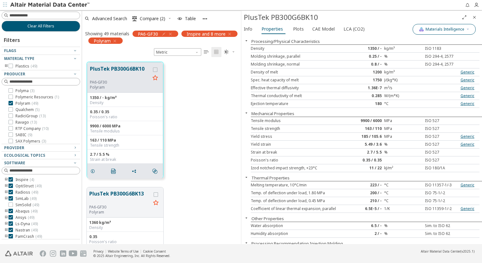
click at [452, 32] on button "Materials Intelligence" at bounding box center [444, 29] width 63 height 11
click at [434, 61] on label "Generic data" at bounding box center [441, 58] width 26 height 9
click at [423, 61] on button "Generic data" at bounding box center [416, 58] width 13 height 6
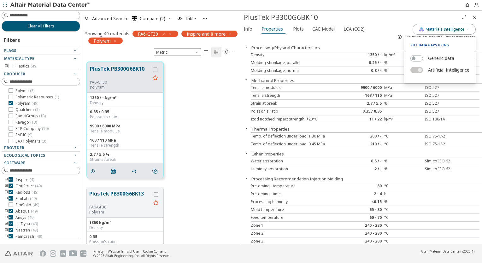
click at [373, 38] on div "Info Properties Plots CAE Model LCA (CO2) Processing/Physical Characteristics D…" at bounding box center [361, 134] width 241 height 220
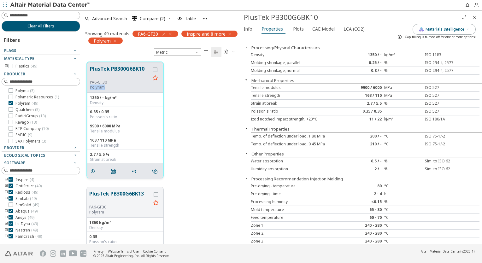
drag, startPoint x: 90, startPoint y: 87, endPoint x: 104, endPoint y: 87, distance: 14.5
click at [104, 87] on p "Polyram" at bounding box center [120, 87] width 60 height 5
copy p "Polyram"
click at [148, 88] on p "Polyram" at bounding box center [120, 87] width 60 height 5
click at [110, 169] on span "" at bounding box center [115, 171] width 10 height 12
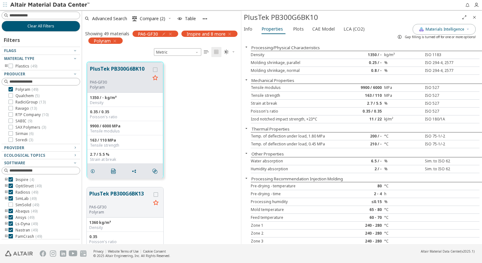
click at [184, 126] on div "PlusTek PB300G6BK10 PA6-GF30 Polyram 1350 / - kg/m³ Density 0.35 / 0.35 Poisson…" at bounding box center [161, 120] width 159 height 126
click at [473, 17] on icon "Close" at bounding box center [474, 17] width 5 height 5
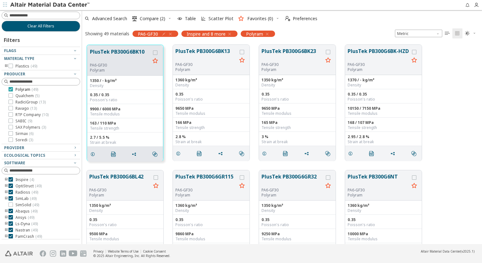
click at [10, 90] on icon at bounding box center [11, 89] width 4 height 4
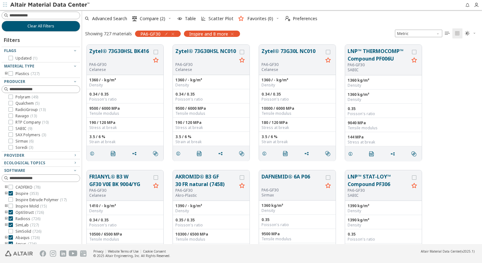
click at [173, 33] on icon "button" at bounding box center [172, 34] width 5 height 5
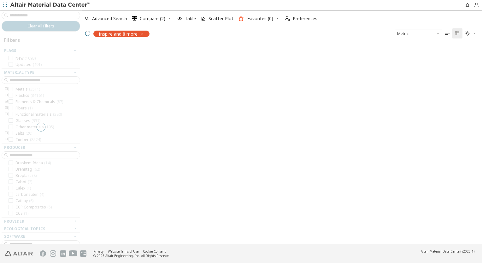
scroll to position [1703, 0]
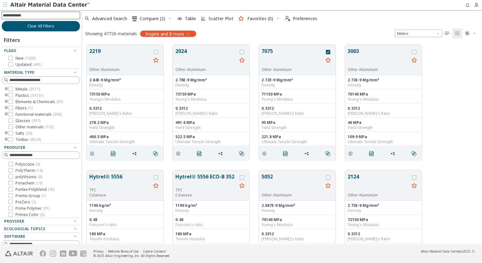
click at [57, 15] on input at bounding box center [41, 15] width 77 height 7
type input "*"
type input "********"
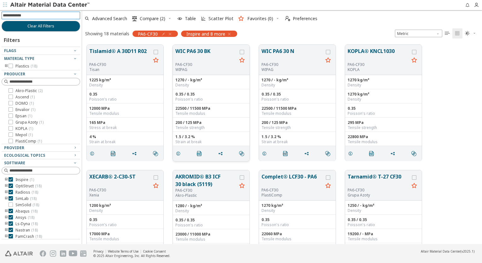
click at [203, 51] on button "WIC PA6 30 BK" at bounding box center [206, 54] width 62 height 15
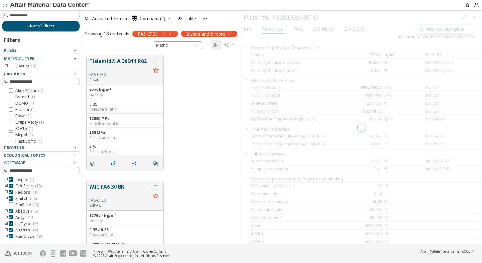
scroll to position [190, 154]
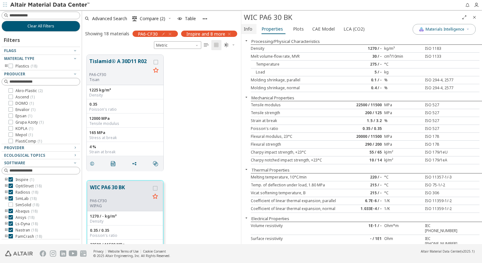
click at [247, 30] on span "Info" at bounding box center [248, 29] width 9 height 10
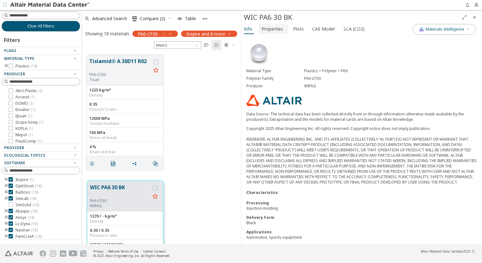
click at [265, 28] on span "Properties" at bounding box center [271, 29] width 21 height 10
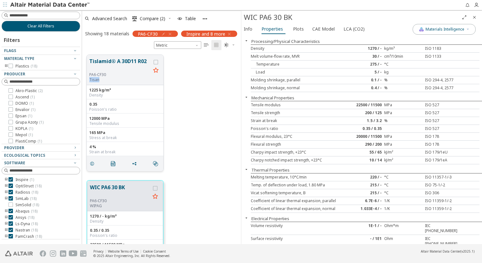
drag, startPoint x: 90, startPoint y: 80, endPoint x: 100, endPoint y: 80, distance: 10.7
click at [100, 80] on p "Tisan" at bounding box center [120, 79] width 62 height 5
copy p "Tisan"
click at [250, 29] on span "Info" at bounding box center [248, 29] width 9 height 10
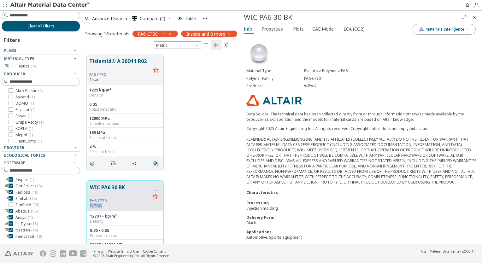
drag, startPoint x: 91, startPoint y: 206, endPoint x: 108, endPoint y: 205, distance: 17.0
click at [108, 205] on p "WIPAG" at bounding box center [120, 205] width 60 height 5
copy p "WIPAG"
click at [273, 32] on span "Properties" at bounding box center [271, 29] width 21 height 10
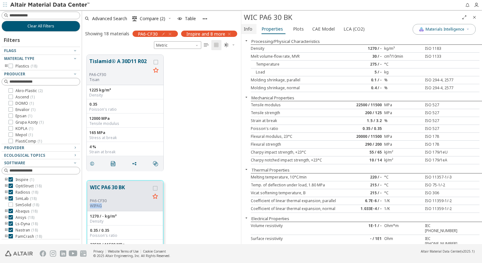
click at [250, 28] on span "Info" at bounding box center [248, 29] width 9 height 10
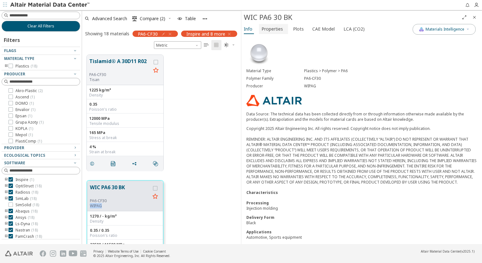
click at [275, 30] on span "Properties" at bounding box center [271, 29] width 21 height 10
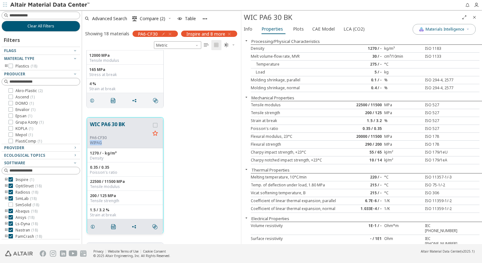
scroll to position [95, 0]
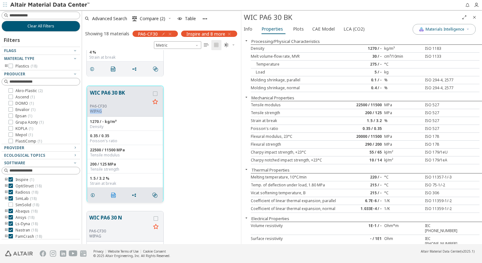
click at [114, 191] on span "" at bounding box center [115, 195] width 10 height 12
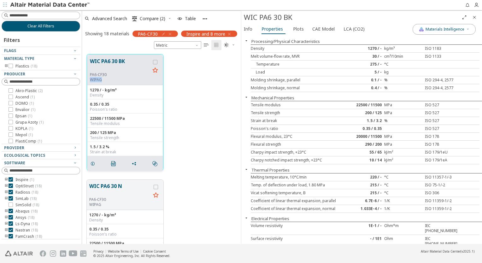
scroll to position [63, 0]
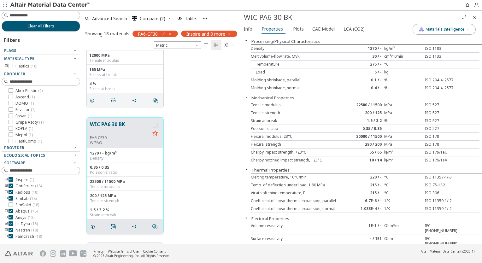
click at [195, 145] on div "WIC PA6 30 BK PA6-CF30 WIPAG 1270 / - kg/m³ Density 0.35 / 0.35 Poisson's ratio…" at bounding box center [161, 176] width 159 height 126
click at [475, 18] on icon "Close" at bounding box center [474, 17] width 5 height 5
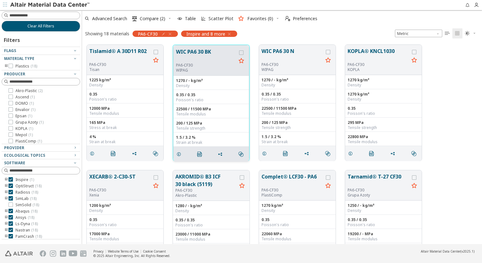
click at [218, 60] on button "WIC PA6 30 BK" at bounding box center [206, 55] width 60 height 15
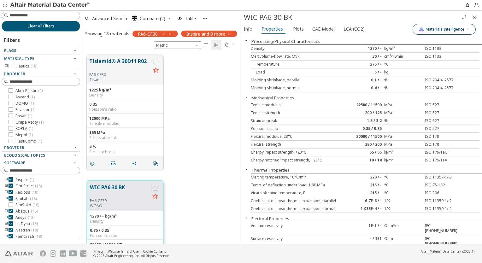
click at [461, 30] on span "Materials Intelligence" at bounding box center [445, 29] width 39 height 5
click at [433, 57] on label "Generic data" at bounding box center [441, 58] width 26 height 9
click at [423, 57] on button "Generic data" at bounding box center [416, 58] width 13 height 6
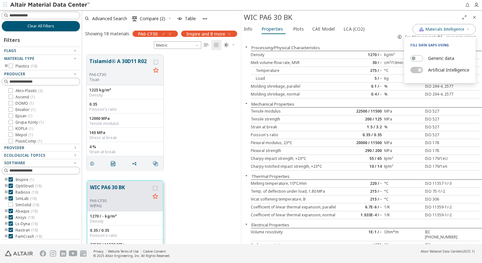
click at [456, 32] on div "Gap filling is turned off for one or more options!" at bounding box center [435, 37] width 81 height 10
click at [476, 17] on icon "Close" at bounding box center [474, 17] width 5 height 5
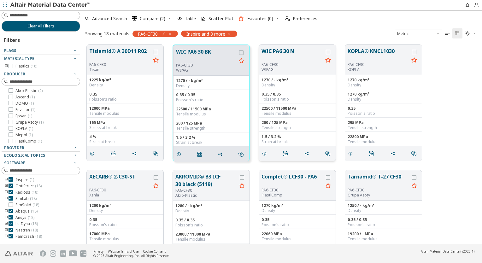
click at [280, 55] on button "WIC PA6 30 N" at bounding box center [292, 54] width 62 height 15
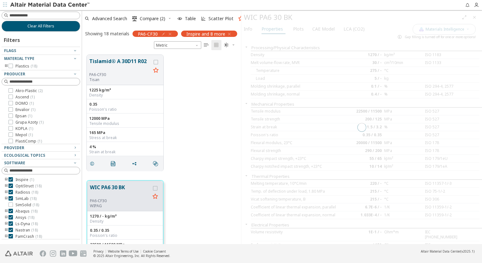
scroll to position [190, 154]
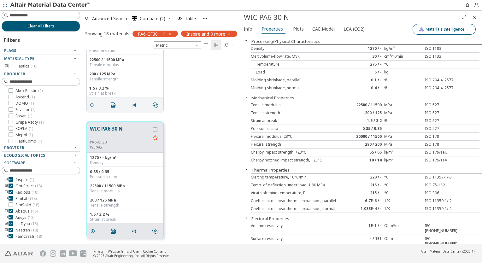
click at [437, 32] on button "Materials Intelligence" at bounding box center [444, 29] width 63 height 11
click at [428, 57] on label "Generic data" at bounding box center [441, 58] width 26 height 9
click at [423, 57] on button "Generic data" at bounding box center [416, 58] width 13 height 6
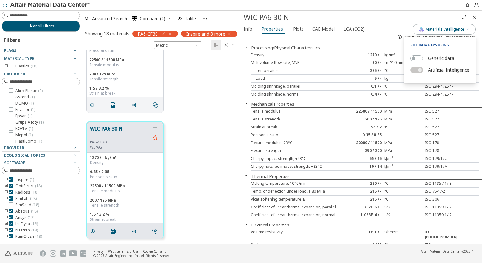
click at [422, 120] on div "ISO 527" at bounding box center [441, 119] width 38 height 5
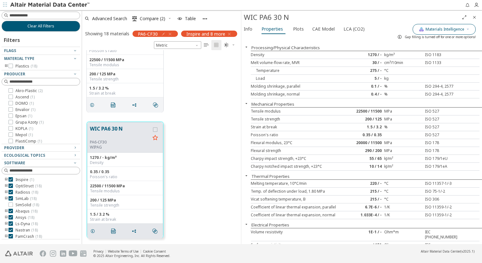
click at [438, 25] on button "Materials Intelligence" at bounding box center [444, 29] width 63 height 11
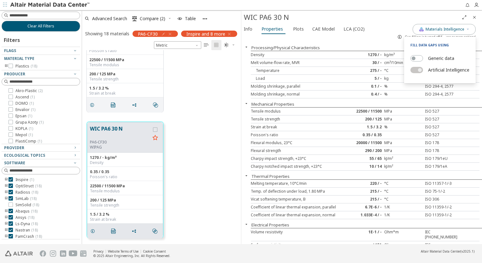
click at [433, 59] on label "Generic data" at bounding box center [441, 58] width 26 height 9
click at [423, 59] on button "Generic data" at bounding box center [416, 58] width 13 height 6
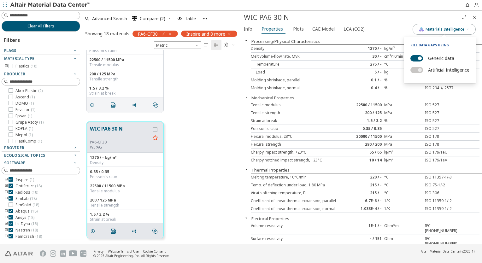
click at [431, 58] on label "Generic data" at bounding box center [441, 58] width 26 height 9
click at [423, 58] on button "Generic data" at bounding box center [416, 58] width 13 height 6
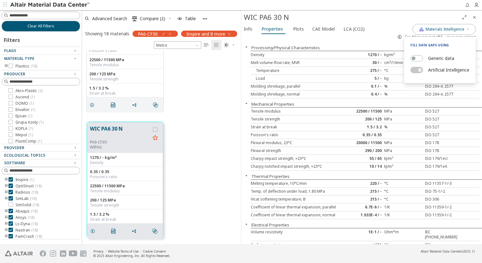
click at [431, 58] on label "Generic data" at bounding box center [441, 58] width 26 height 9
click at [423, 58] on button "Generic data" at bounding box center [416, 58] width 13 height 6
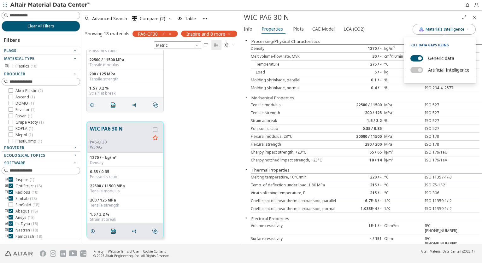
click at [431, 58] on label "Generic data" at bounding box center [441, 58] width 26 height 9
click at [423, 58] on button "Generic data" at bounding box center [416, 58] width 13 height 6
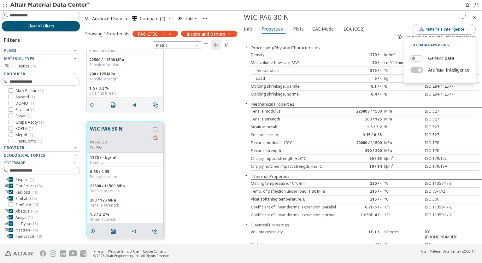
click at [397, 72] on div "°C" at bounding box center [403, 70] width 38 height 5
click at [407, 37] on span "Gap filling is turned off for one or more options!" at bounding box center [440, 37] width 71 height 4
click at [399, 37] on icon "button" at bounding box center [399, 36] width 5 height 5
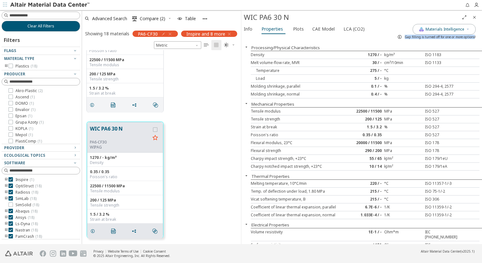
drag, startPoint x: 405, startPoint y: 37, endPoint x: 474, endPoint y: 35, distance: 69.8
click at [474, 35] on span "Gap filling is turned off for one or more options!" at bounding box center [440, 37] width 71 height 4
copy span "Gap filling is turned off for one or more options"
click at [414, 49] on div "Processing/Physical Characteristics" at bounding box center [361, 47] width 241 height 6
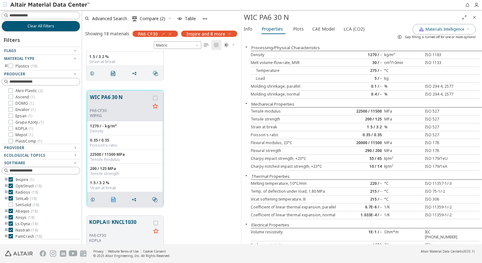
click at [112, 200] on icon "" at bounding box center [113, 199] width 5 height 5
click at [193, 131] on div "WIC PA6 30 N PA6-CF30 WIPAG 1270 / - kg/m³ Density 0.35 / 0.35 Poisson's ratio …" at bounding box center [161, 148] width 159 height 126
click at [476, 19] on icon "Close" at bounding box center [474, 17] width 5 height 5
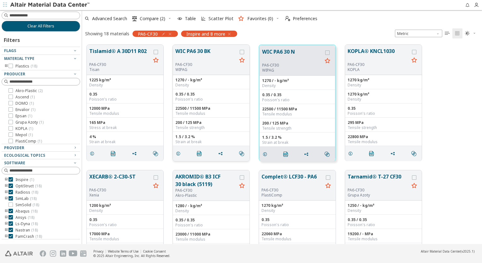
scroll to position [32, 0]
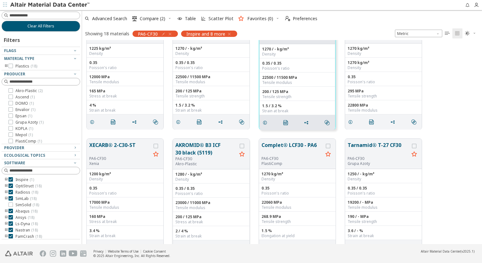
click at [188, 154] on button "AKROMID® B3 ICF 30 black (5119)" at bounding box center [206, 148] width 62 height 15
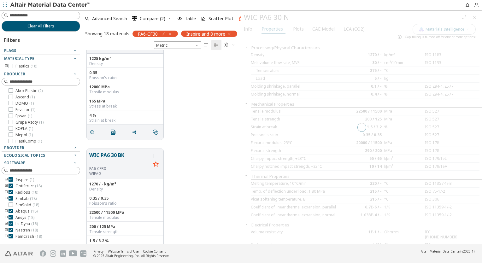
scroll to position [190, 154]
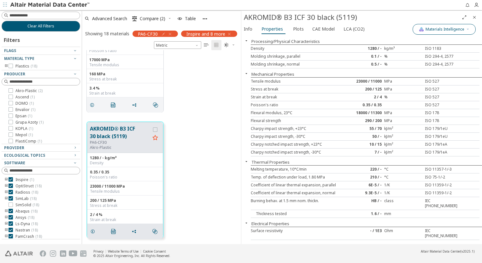
click at [451, 32] on button "Materials Intelligence" at bounding box center [444, 29] width 63 height 11
click at [431, 57] on label "Generic data" at bounding box center [441, 58] width 26 height 9
click at [423, 57] on button "Generic data" at bounding box center [416, 58] width 13 height 6
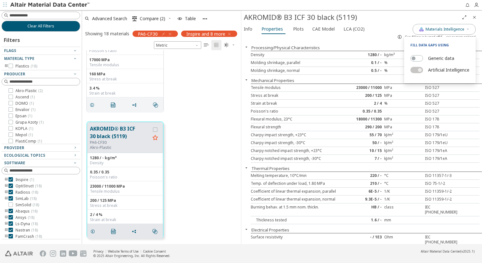
click at [322, 100] on div "Strain at break 2 / 4 % ISO 527" at bounding box center [365, 104] width 229 height 8
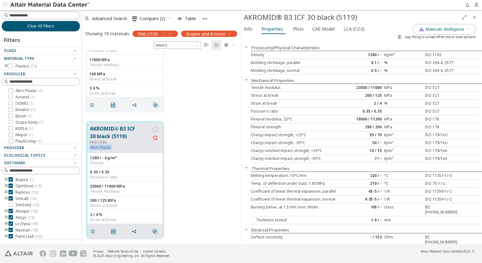
drag, startPoint x: 90, startPoint y: 149, endPoint x: 117, endPoint y: 149, distance: 27.8
click at [117, 149] on p "Akro-Plastic" at bounding box center [120, 147] width 60 height 5
copy p "Akro-Plastic"
click at [92, 116] on div "XECARB® 2-C30-ST PA6-CF30 Xenia 1200 kg/m³ Density 0.35 Poisson's ratio 17000 M…" at bounding box center [161, 54] width 159 height 126
click at [112, 229] on icon "" at bounding box center [113, 231] width 5 height 5
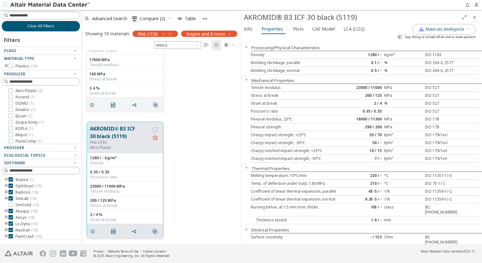
click at [193, 127] on div "AKROMID® B3 ICF 30 black (5119) PA6-CF30 Akro-Plastic 1280 / - kg/m³ Density 0.…" at bounding box center [161, 180] width 159 height 126
click at [294, 29] on span "Plots" at bounding box center [298, 29] width 11 height 10
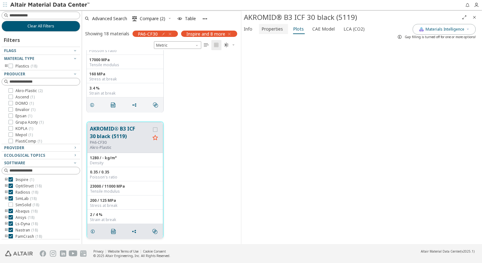
click at [275, 30] on span "Properties" at bounding box center [271, 29] width 21 height 10
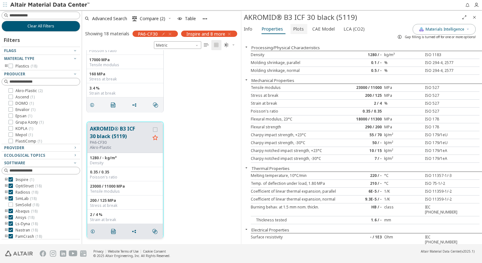
click at [297, 30] on span "Plots" at bounding box center [298, 29] width 11 height 10
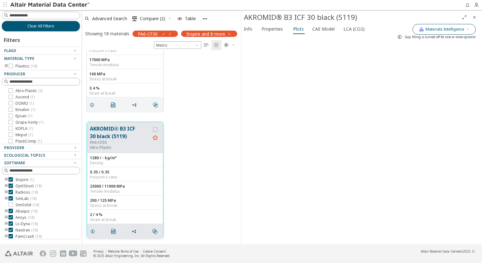
click at [439, 31] on span "Materials Intelligence" at bounding box center [445, 29] width 39 height 5
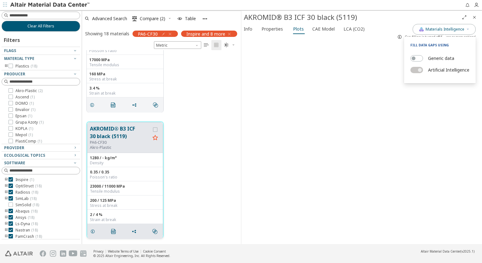
click at [428, 57] on label "Generic data" at bounding box center [441, 58] width 26 height 9
click at [423, 57] on button "Generic data" at bounding box center [416, 58] width 13 height 6
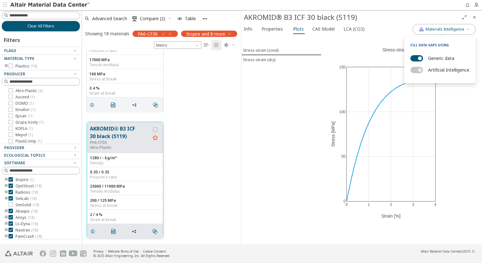
click at [428, 57] on label "Generic data" at bounding box center [441, 58] width 26 height 9
click at [423, 57] on button "Generic data" at bounding box center [416, 58] width 13 height 6
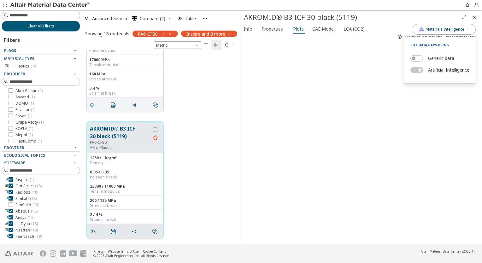
click at [440, 32] on div "Gap filling is turned off for one or more options!" at bounding box center [435, 37] width 81 height 10
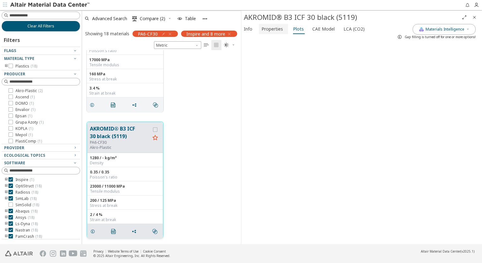
click at [275, 31] on span "Properties" at bounding box center [271, 29] width 21 height 10
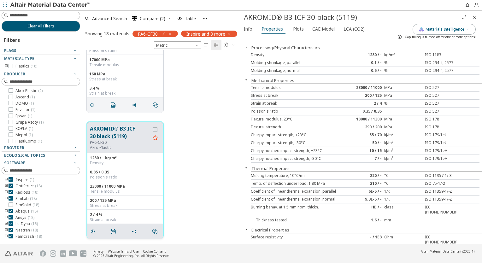
click at [474, 17] on icon "Close" at bounding box center [474, 17] width 5 height 5
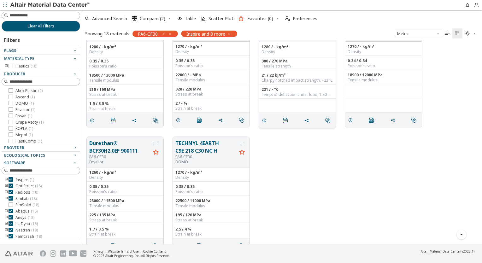
scroll to position [423, 0]
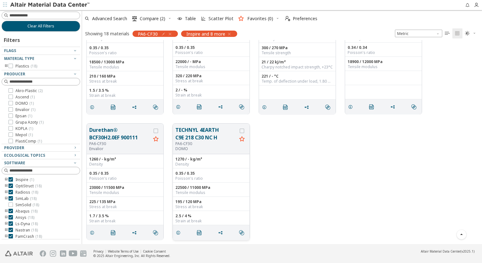
click at [189, 134] on button "TECHNYL 4EARTH C9E 218 C30 NC H" at bounding box center [206, 133] width 62 height 15
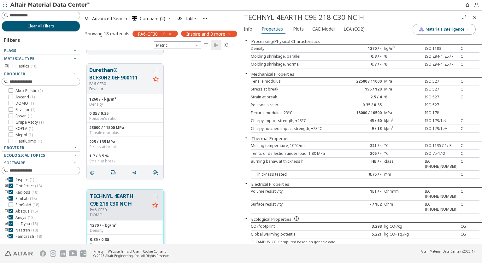
scroll to position [2065, 0]
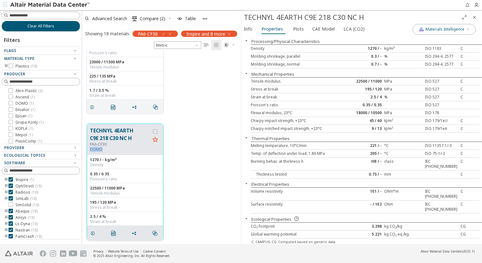
drag, startPoint x: 90, startPoint y: 150, endPoint x: 101, endPoint y: 150, distance: 11.1
click at [101, 150] on p "DOMO" at bounding box center [120, 149] width 60 height 5
copy p "DOMO"
click at [441, 30] on span "Materials Intelligence" at bounding box center [445, 29] width 39 height 5
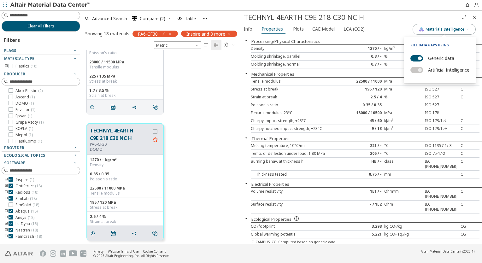
click at [428, 58] on label "Generic data" at bounding box center [441, 58] width 26 height 9
click at [423, 58] on button "Generic data" at bounding box center [416, 58] width 13 height 6
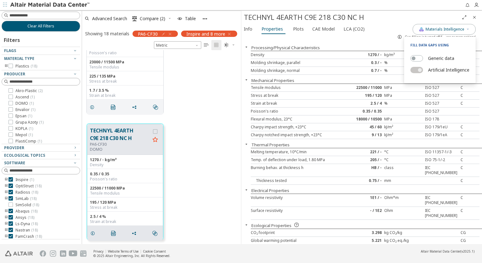
click at [363, 88] on div "22500 / 11000" at bounding box center [365, 87] width 38 height 5
click at [95, 122] on div "TECHNYL 4EARTH C9E 218 C30 NC H PA6-CF30 DOMO 1270 / - kg/m³ Density 0.35 / 0.3…" at bounding box center [161, 182] width 159 height 126
click at [114, 231] on icon "" at bounding box center [113, 233] width 5 height 5
click at [217, 137] on div "TECHNYL 4EARTH C9E 218 C30 NC H PA6-CF30 DOMO 1270 / - kg/m³ Density 0.35 / 0.3…" at bounding box center [161, 182] width 159 height 126
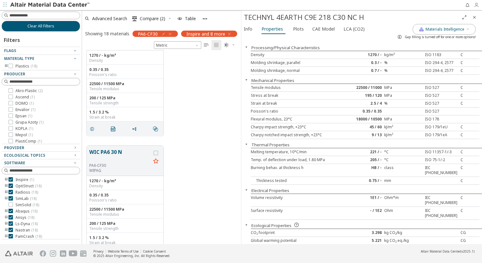
scroll to position [66, 0]
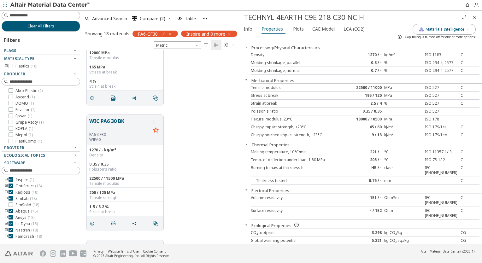
click at [474, 17] on icon "Close" at bounding box center [474, 17] width 5 height 5
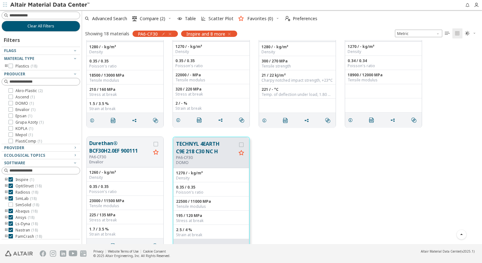
scroll to position [423, 0]
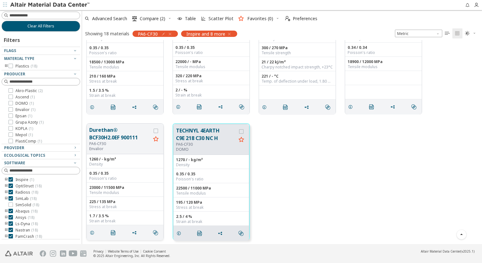
click at [114, 134] on button "Durethan® BCF30H2.0EF 900111" at bounding box center [120, 133] width 62 height 15
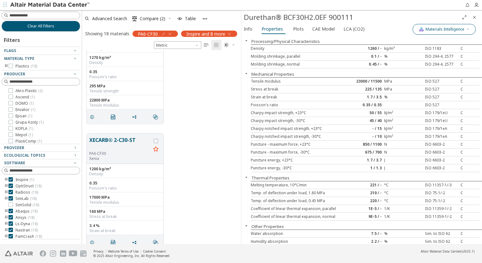
click at [449, 34] on button "Materials Intelligence" at bounding box center [444, 29] width 63 height 11
click at [425, 57] on div "Generic data" at bounding box center [439, 58] width 59 height 9
click at [416, 59] on button "Generic data" at bounding box center [416, 58] width 13 height 6
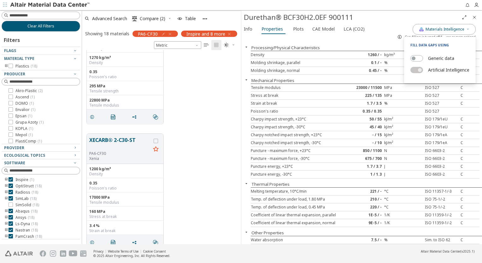
click at [363, 74] on div "Molding shrinkage, normal 0.45 / - % ISO 294-4, 2577 C" at bounding box center [365, 71] width 229 height 8
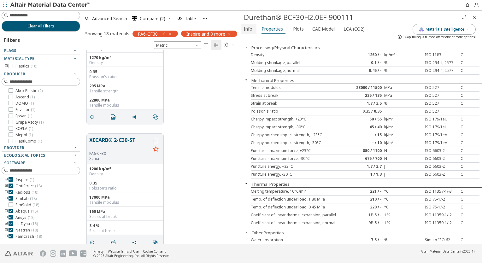
click at [250, 31] on span "Info" at bounding box center [248, 29] width 9 height 10
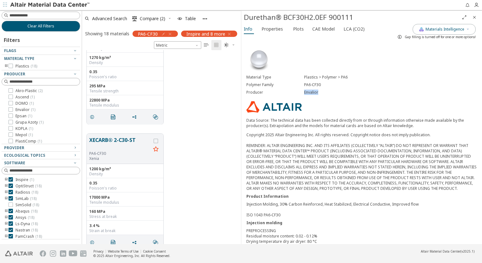
drag, startPoint x: 303, startPoint y: 93, endPoint x: 317, endPoint y: 93, distance: 13.3
click at [317, 93] on div "Envalior" at bounding box center [390, 92] width 173 height 5
copy div "Envalior"
click at [275, 30] on span "Properties" at bounding box center [271, 29] width 21 height 10
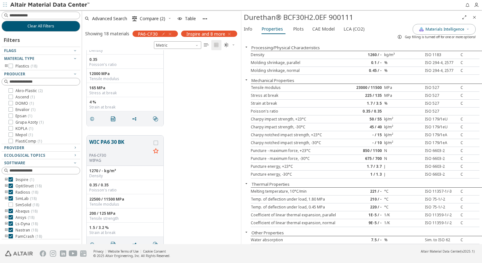
scroll to position [108, 0]
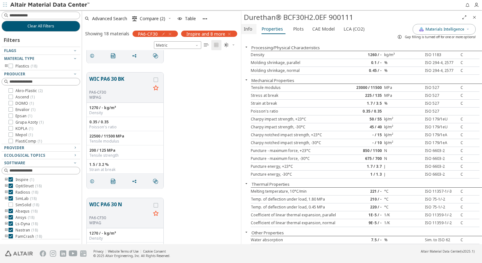
click at [247, 30] on span "Info" at bounding box center [248, 29] width 9 height 10
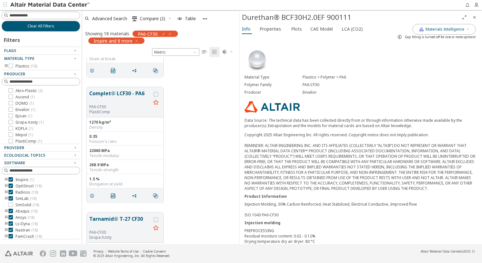
scroll to position [183, 152]
drag, startPoint x: 240, startPoint y: 123, endPoint x: 238, endPoint y: 137, distance: 14.0
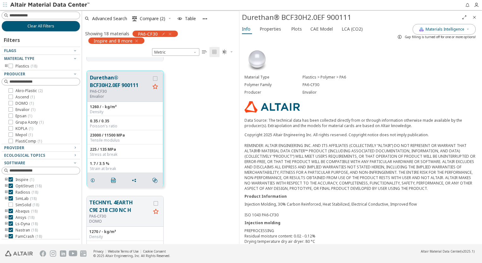
scroll to position [2003, 0]
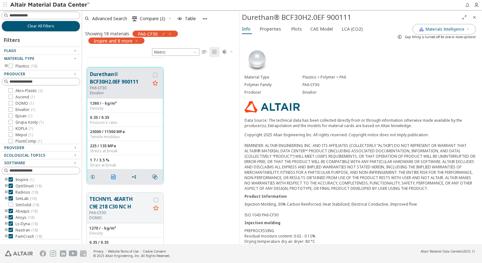
click at [114, 176] on icon "" at bounding box center [113, 176] width 5 height 5
click at [273, 121] on p "Data Source: The technical data has been collected directly from or through inf…" at bounding box center [360, 123] width 232 height 11
click at [429, 27] on span "Materials Intelligence" at bounding box center [445, 29] width 39 height 5
click at [475, 17] on icon "Close" at bounding box center [474, 17] width 5 height 5
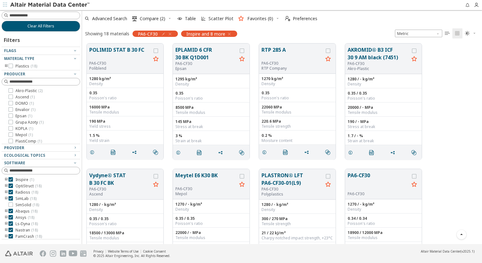
scroll to position [284, 0]
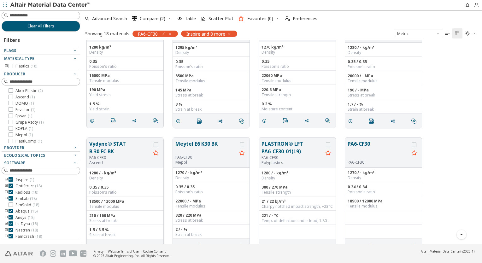
click at [110, 151] on button "Vydyne® STAT B 30 FC BK" at bounding box center [120, 147] width 62 height 15
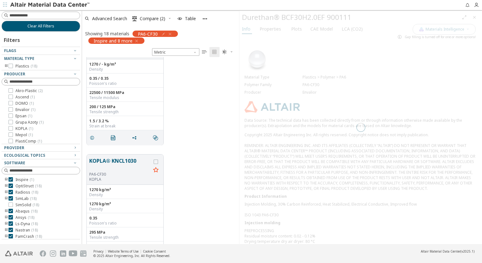
scroll to position [1447, 0]
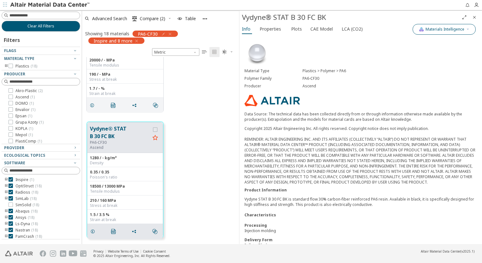
click at [427, 28] on span "Materials Intelligence" at bounding box center [445, 29] width 39 height 5
click at [431, 59] on label "Generic data" at bounding box center [441, 58] width 26 height 9
click at [423, 59] on button "Generic data" at bounding box center [416, 58] width 13 height 6
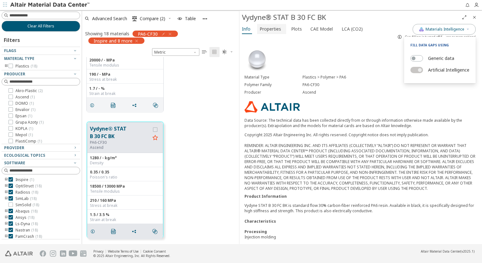
click at [271, 29] on span "Properties" at bounding box center [270, 29] width 21 height 10
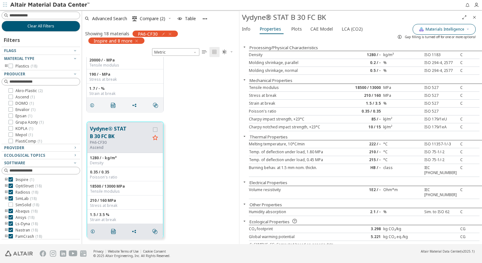
click at [438, 27] on span "Materials Intelligence" at bounding box center [445, 29] width 39 height 5
click at [439, 31] on span "Materials Intelligence" at bounding box center [445, 29] width 39 height 5
drag, startPoint x: 90, startPoint y: 148, endPoint x: 106, endPoint y: 148, distance: 15.8
click at [106, 148] on p "Ascend" at bounding box center [120, 147] width 60 height 5
click at [302, 132] on div "Processing/Physical Characteristics Density 1280 / - kg/m³ ISO 1183 C Molding s…" at bounding box center [360, 143] width 243 height 202
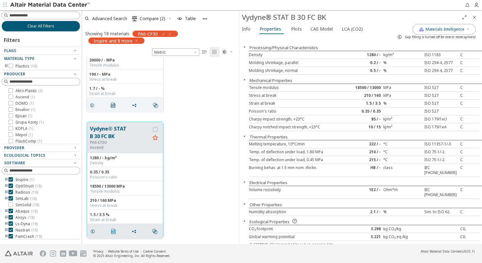
click at [114, 229] on icon "" at bounding box center [113, 231] width 5 height 5
click at [303, 108] on div "Poisson's ratio 0.35 / 0.35 ISO 527" at bounding box center [364, 112] width 231 height 8
click at [474, 21] on span "Close" at bounding box center [475, 17] width 8 height 10
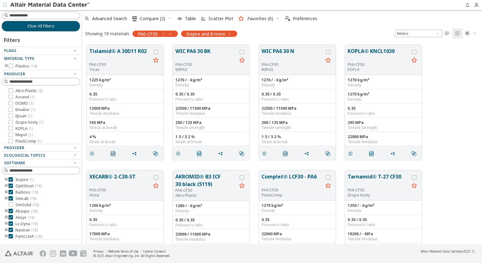
click at [172, 35] on icon "button" at bounding box center [169, 34] width 5 height 5
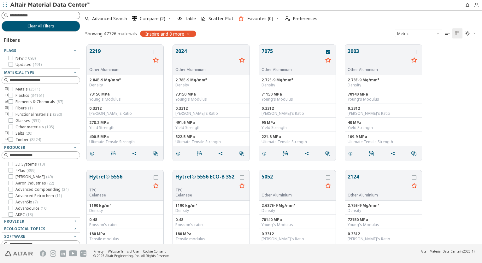
click at [39, 19] on div at bounding box center [41, 16] width 79 height 8
click at [39, 16] on input at bounding box center [44, 15] width 70 height 6
type input "********"
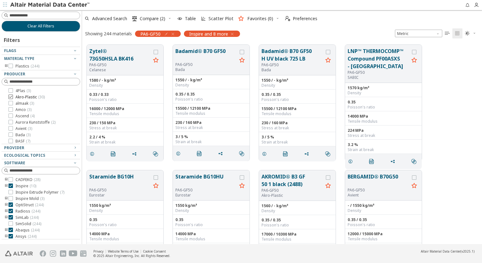
click at [11, 98] on icon at bounding box center [11, 97] width 4 height 4
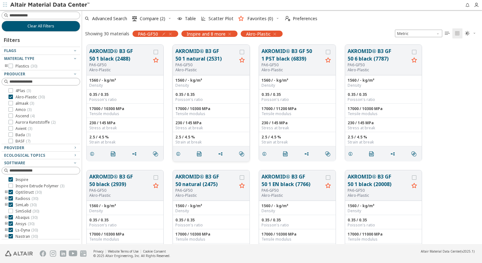
click at [205, 59] on button "AKROMID® B3 GF 50 1 natural (2531)" at bounding box center [206, 54] width 62 height 15
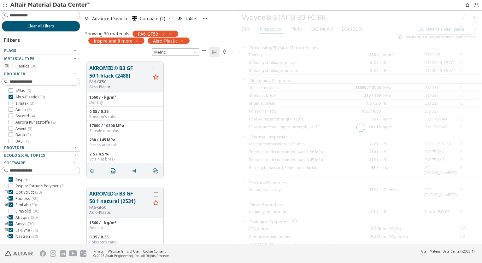
scroll to position [183, 152]
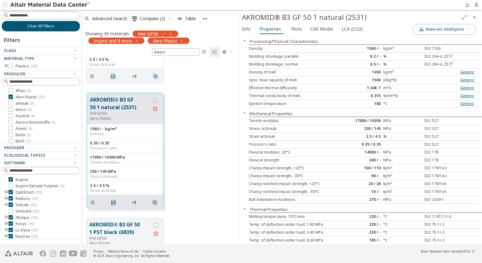
scroll to position [126, 0]
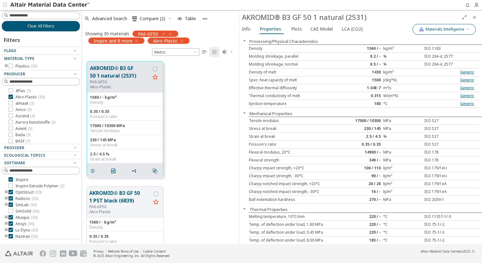
click at [425, 32] on button "Materials Intelligence" at bounding box center [444, 29] width 63 height 11
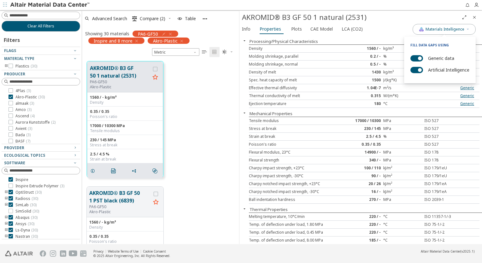
click at [437, 58] on label "Generic data" at bounding box center [441, 58] width 26 height 9
click at [423, 58] on button "Generic data" at bounding box center [416, 58] width 13 height 6
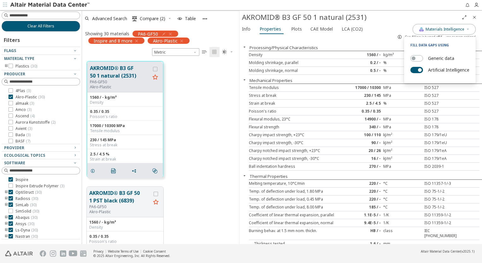
click at [436, 69] on label "Artificial Intelligence" at bounding box center [448, 69] width 41 height 9
click at [423, 69] on button "Artificial Intelligence" at bounding box center [416, 70] width 13 height 6
click at [376, 79] on div "Mechanical Properties" at bounding box center [360, 80] width 243 height 6
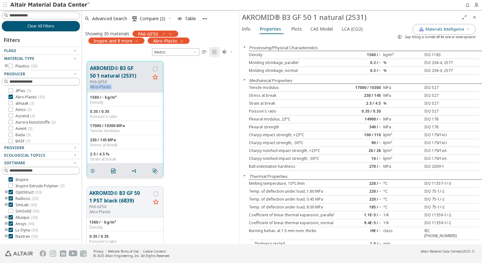
drag, startPoint x: 90, startPoint y: 88, endPoint x: 110, endPoint y: 89, distance: 19.9
click at [110, 89] on p "Akro-Plastic" at bounding box center [120, 87] width 60 height 5
click at [112, 171] on icon "" at bounding box center [113, 170] width 5 height 5
click at [250, 31] on span "Info" at bounding box center [246, 29] width 9 height 10
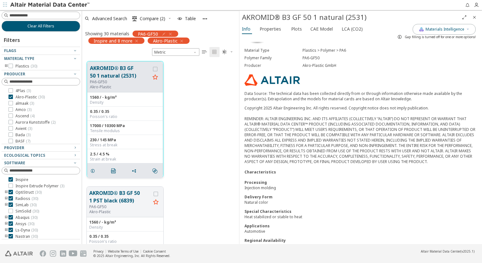
scroll to position [37, 0]
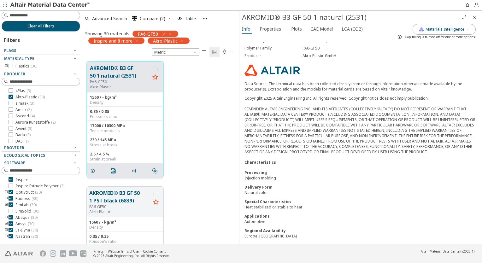
click at [474, 16] on icon "Close" at bounding box center [474, 17] width 5 height 5
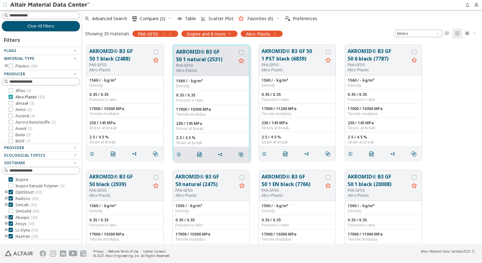
click at [12, 96] on icon at bounding box center [11, 97] width 4 height 4
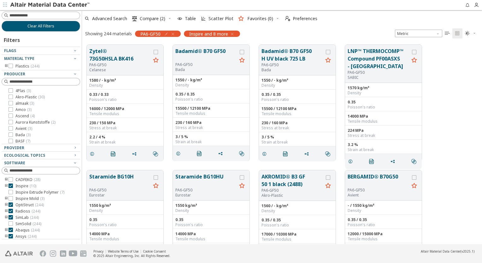
scroll to position [32, 0]
click at [10, 120] on icon at bounding box center [11, 122] width 4 height 4
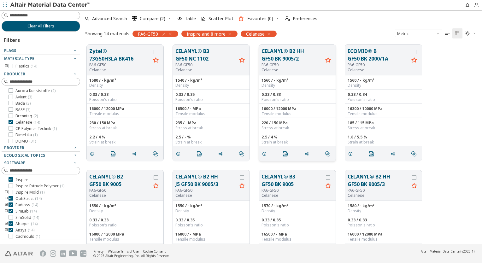
click at [286, 59] on button "CELANYL® B2 HH GF50 BK 9005/2" at bounding box center [292, 54] width 62 height 15
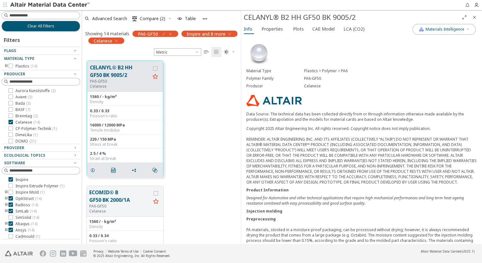
scroll to position [221, 0]
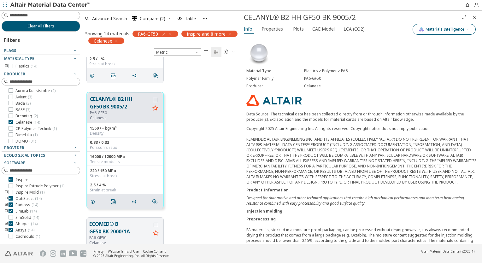
click at [437, 28] on span "Materials Intelligence" at bounding box center [445, 29] width 39 height 5
click at [425, 57] on div "Generic data" at bounding box center [439, 58] width 59 height 9
click at [418, 69] on span "button" at bounding box center [420, 70] width 4 height 4
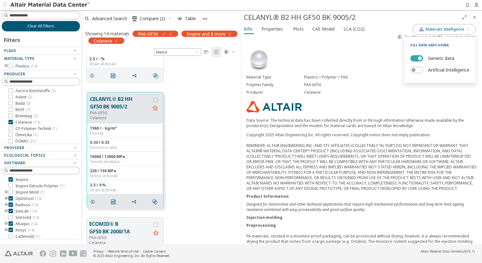
click at [415, 60] on button "Generic data" at bounding box center [416, 58] width 13 height 6
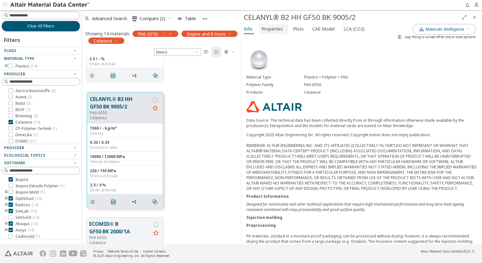
click at [279, 30] on span "Properties" at bounding box center [271, 29] width 21 height 10
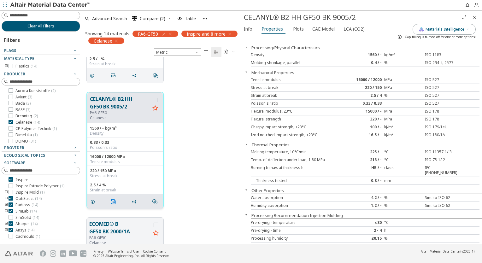
click at [115, 201] on icon "" at bounding box center [113, 201] width 5 height 5
click at [294, 122] on div "Flexural strength 320 / - MPa ISO 178" at bounding box center [365, 119] width 229 height 8
click at [297, 33] on button "Plots" at bounding box center [299, 29] width 17 height 10
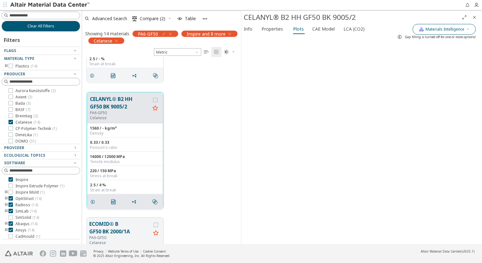
click at [436, 31] on span "Materials Intelligence" at bounding box center [445, 29] width 39 height 5
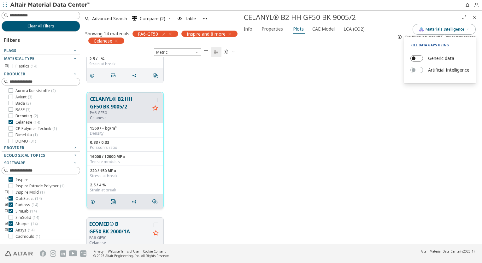
click at [417, 56] on button "Generic data" at bounding box center [416, 58] width 13 height 6
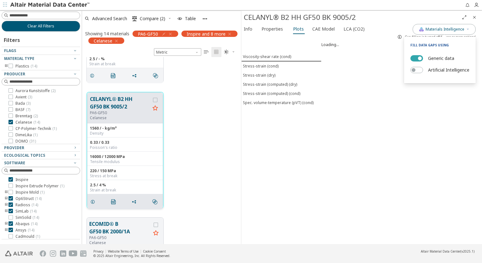
click at [417, 56] on button "Generic data" at bounding box center [416, 58] width 13 height 6
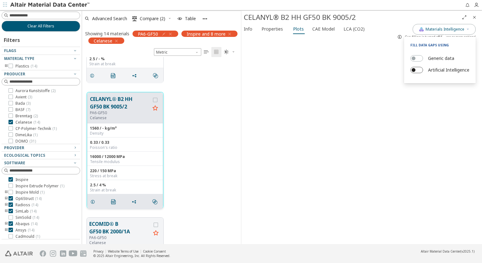
click at [418, 72] on button "Artificial Intelligence" at bounding box center [416, 70] width 13 height 6
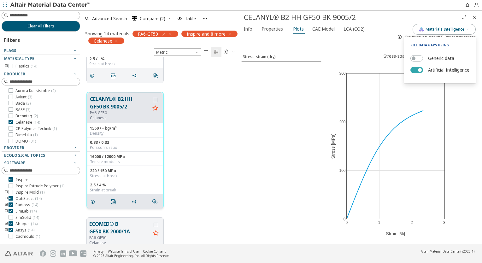
click at [418, 72] on button "Artificial Intelligence" at bounding box center [416, 70] width 13 height 6
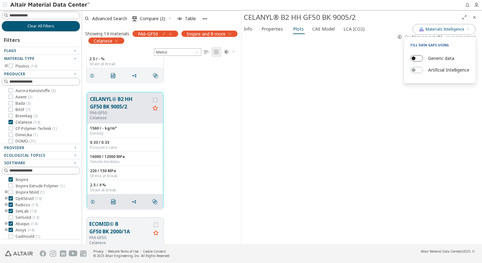
click at [414, 55] on button "Generic data" at bounding box center [416, 58] width 13 height 6
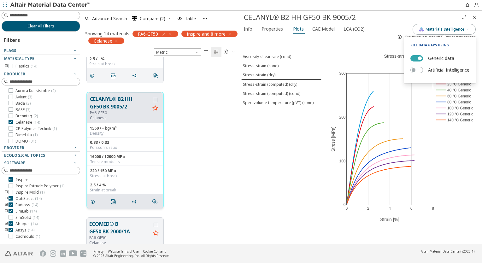
click at [414, 55] on button "Generic data" at bounding box center [416, 58] width 13 height 6
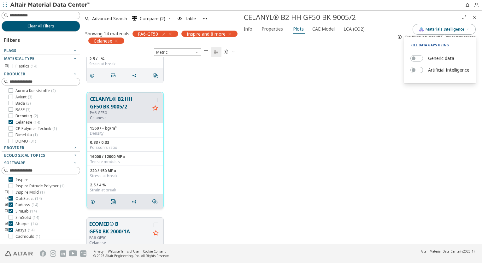
click at [384, 53] on div at bounding box center [361, 143] width 241 height 202
click at [252, 28] on span "Info" at bounding box center [249, 29] width 10 height 10
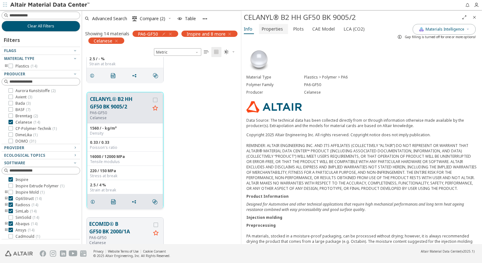
click at [268, 32] on span "Properties" at bounding box center [271, 29] width 21 height 10
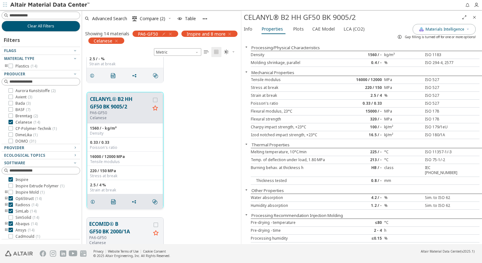
click at [473, 18] on icon "Close" at bounding box center [474, 17] width 5 height 5
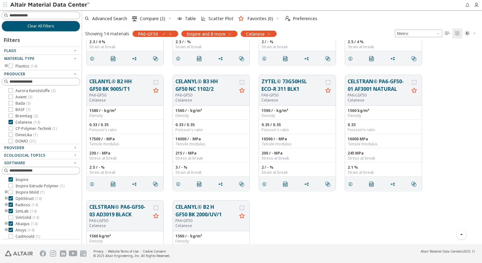
scroll to position [63, 0]
click at [11, 91] on icon at bounding box center [11, 90] width 4 height 4
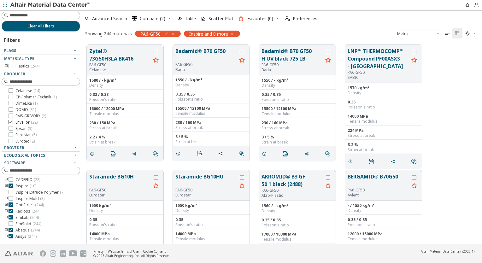
click at [9, 122] on icon at bounding box center [11, 122] width 4 height 4
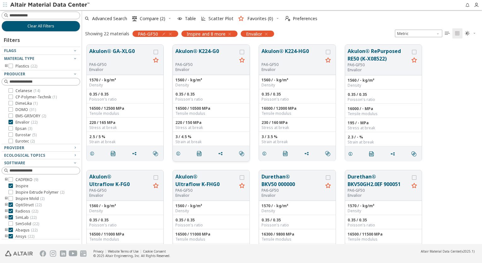
click at [199, 51] on button "Akulon® K224-G0" at bounding box center [206, 54] width 62 height 15
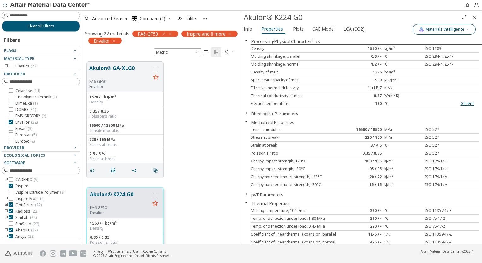
click at [434, 32] on button "Materials Intelligence" at bounding box center [444, 29] width 63 height 11
drag, startPoint x: 435, startPoint y: 57, endPoint x: 429, endPoint y: 70, distance: 14.3
click at [434, 59] on label "Generic data" at bounding box center [441, 58] width 26 height 9
click at [423, 59] on button "Generic data" at bounding box center [416, 58] width 13 height 6
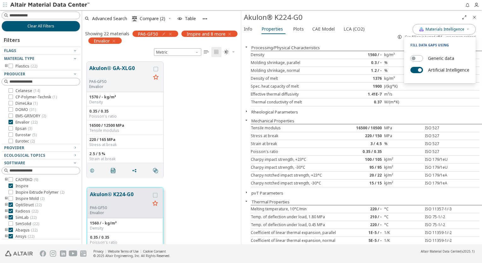
click at [426, 70] on div "Artificial Intelligence" at bounding box center [439, 69] width 59 height 9
click at [421, 70] on button "Artificial Intelligence" at bounding box center [416, 70] width 13 height 6
click at [385, 72] on div "%" at bounding box center [403, 70] width 38 height 5
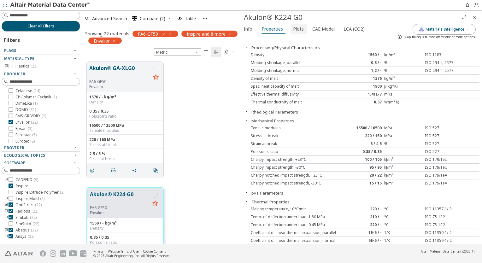
click at [300, 29] on span "Plots" at bounding box center [298, 29] width 11 height 10
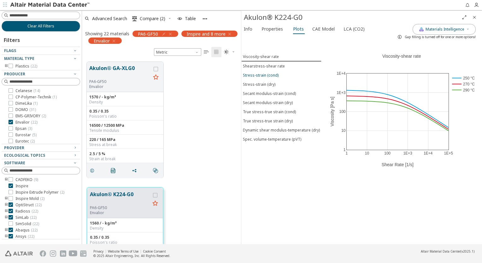
click at [271, 77] on button "Stress-strain (cond)" at bounding box center [281, 75] width 80 height 9
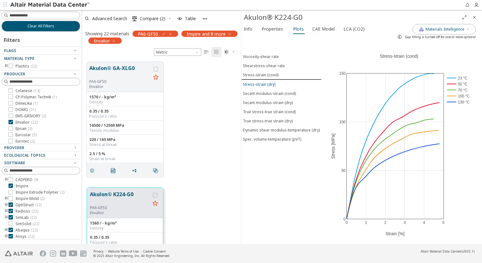
click at [266, 82] on div "Stress-strain (dry)" at bounding box center [259, 84] width 32 height 5
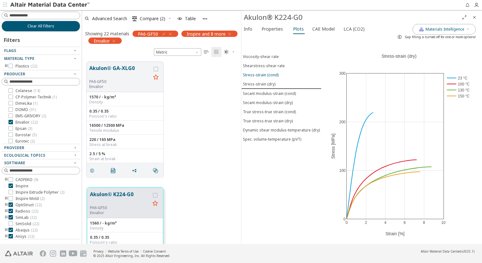
click at [265, 73] on div "Stress-strain (cond)" at bounding box center [261, 74] width 36 height 5
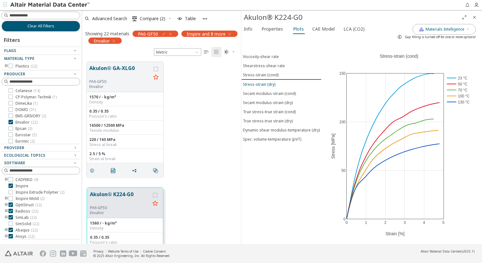
click at [265, 83] on div "Stress-strain (dry)" at bounding box center [259, 84] width 32 height 5
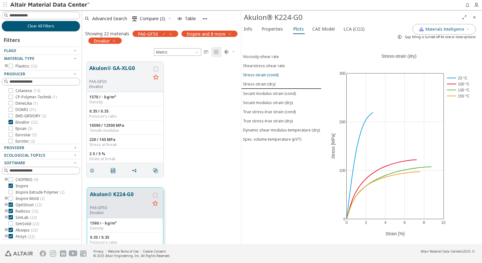
click at [276, 74] on div "Stress-strain (cond)" at bounding box center [261, 74] width 36 height 5
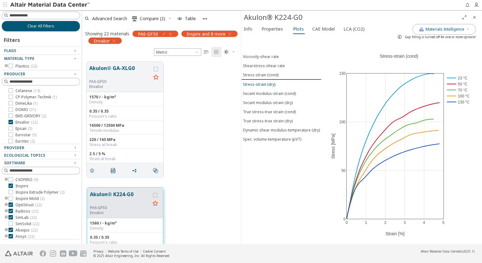
click at [269, 82] on div "Stress-strain (dry)" at bounding box center [259, 84] width 32 height 5
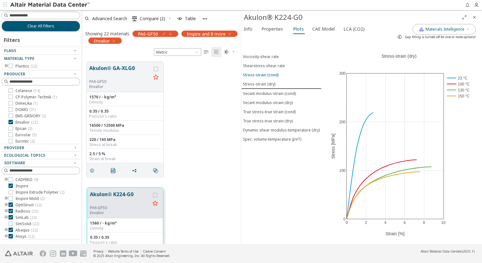
click at [270, 76] on div "Stress-strain (cond)" at bounding box center [261, 74] width 36 height 5
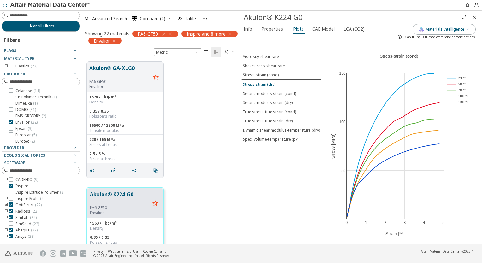
click at [269, 84] on div "Stress-strain (dry)" at bounding box center [259, 84] width 32 height 5
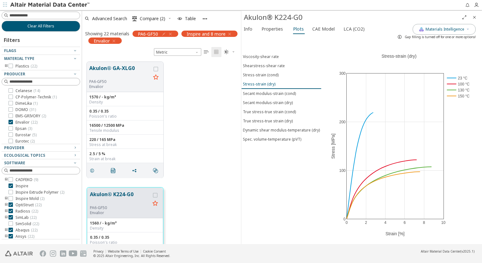
click at [270, 81] on div "Stress-strain (dry)" at bounding box center [259, 83] width 32 height 5
click at [274, 76] on button "Stress-strain (cond)" at bounding box center [281, 74] width 80 height 9
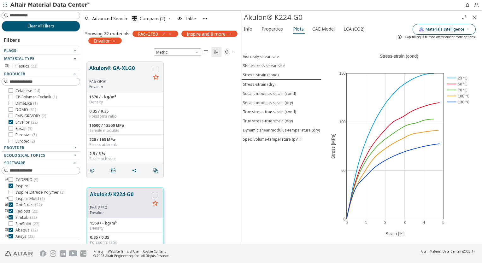
click at [459, 26] on button "Materials Intelligence" at bounding box center [444, 29] width 63 height 11
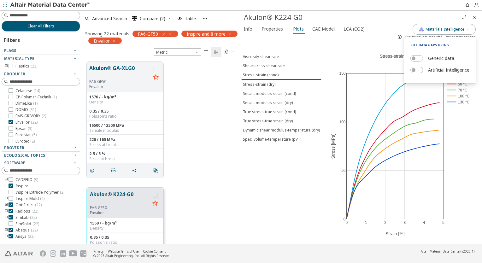
click at [327, 62] on div "0 1 2 3 4 5 0 50 100 150 23 °C 50 °C 70 °C 100 °C 130 °C Stress-strain (cond) S…" at bounding box center [399, 143] width 156 height 203
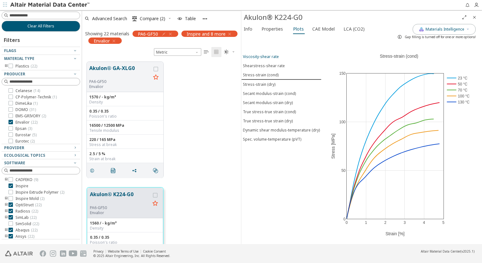
click at [271, 60] on button "Viscosity-shear rate" at bounding box center [281, 56] width 80 height 9
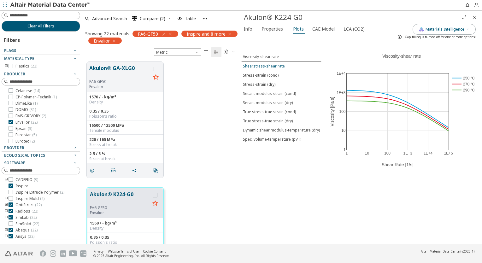
click at [271, 67] on div "Shearstress-shear rate" at bounding box center [264, 65] width 42 height 5
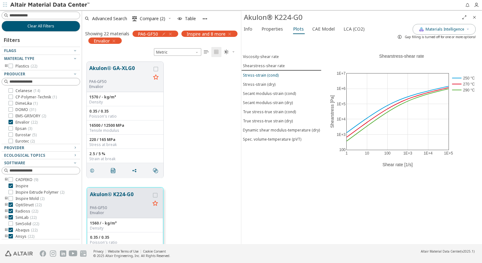
click at [271, 73] on div "Stress-strain (cond)" at bounding box center [261, 75] width 36 height 5
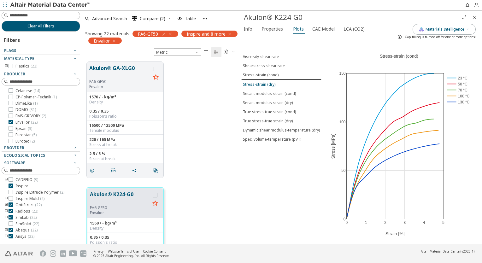
click at [267, 85] on button "Stress-strain (dry)" at bounding box center [281, 84] width 80 height 9
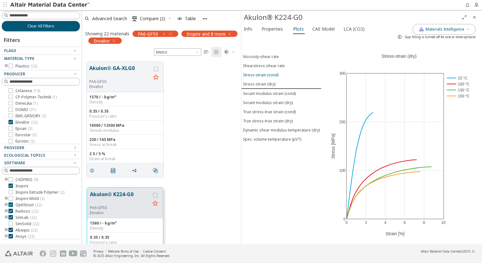
click at [267, 75] on div "Stress-strain (cond)" at bounding box center [261, 74] width 36 height 5
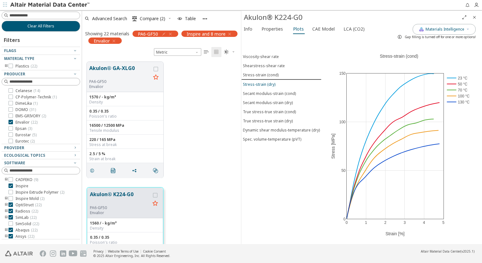
click at [267, 83] on div "Stress-strain (dry)" at bounding box center [259, 84] width 32 height 5
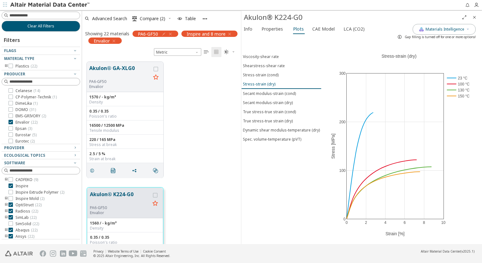
click at [268, 81] on div "Stress-strain (dry)" at bounding box center [259, 83] width 32 height 5
click at [265, 75] on div "Stress-strain (cond)" at bounding box center [261, 74] width 36 height 5
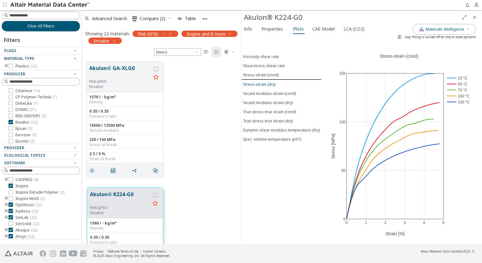
click at [260, 82] on div "Stress-strain (dry)" at bounding box center [259, 84] width 32 height 5
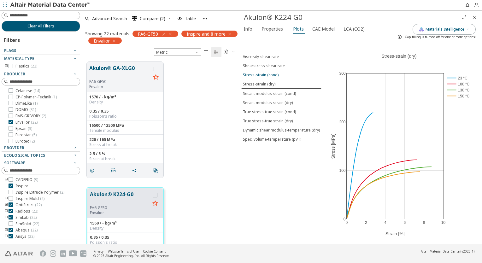
click at [261, 75] on div "Stress-strain (cond)" at bounding box center [261, 74] width 36 height 5
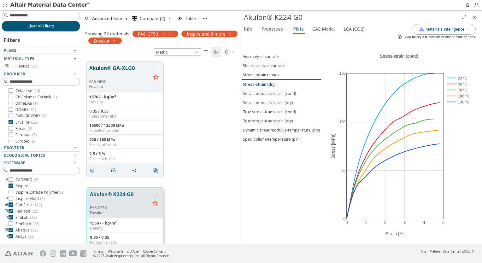
click at [261, 85] on div "Stress-strain (dry)" at bounding box center [259, 84] width 32 height 5
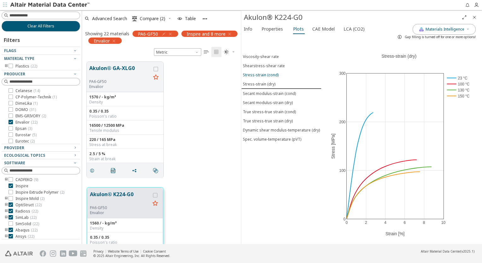
click at [265, 74] on div "Stress-strain (cond)" at bounding box center [261, 74] width 36 height 5
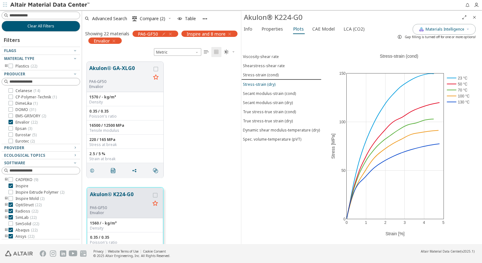
click at [266, 83] on div "Stress-strain (dry)" at bounding box center [259, 84] width 32 height 5
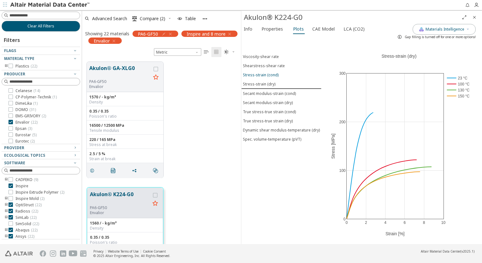
click at [261, 75] on div "Stress-strain (cond)" at bounding box center [261, 74] width 36 height 5
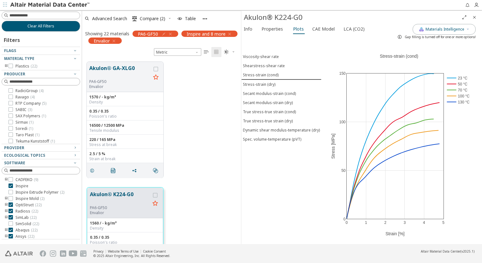
scroll to position [221, 0]
click at [11, 117] on icon at bounding box center [11, 116] width 4 height 4
click at [476, 18] on icon "Close" at bounding box center [474, 17] width 5 height 5
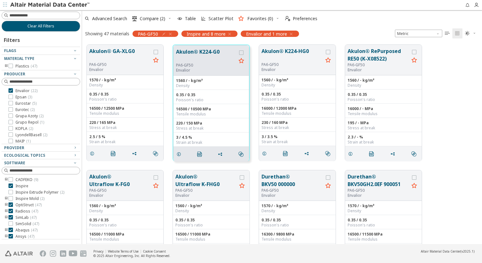
scroll to position [63, 0]
click at [11, 121] on icon at bounding box center [11, 122] width 4 height 4
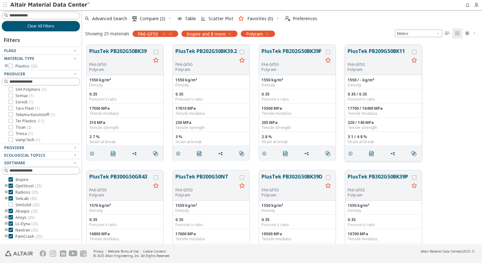
click at [384, 49] on button "PlusTek PB209G50BK11" at bounding box center [379, 54] width 62 height 15
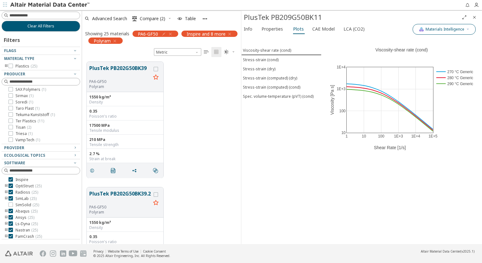
click at [439, 32] on button "Materials Intelligence" at bounding box center [444, 29] width 63 height 11
click at [435, 55] on label "Generic data" at bounding box center [441, 58] width 26 height 9
click at [423, 55] on button "Generic data" at bounding box center [416, 58] width 13 height 6
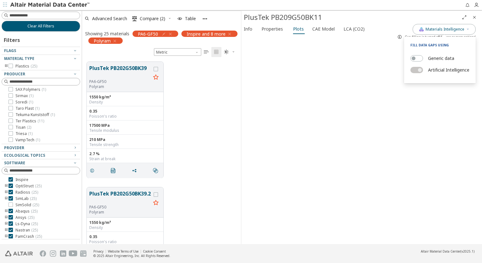
drag, startPoint x: 346, startPoint y: 62, endPoint x: 300, endPoint y: 56, distance: 46.8
click at [345, 62] on div at bounding box center [361, 143] width 241 height 202
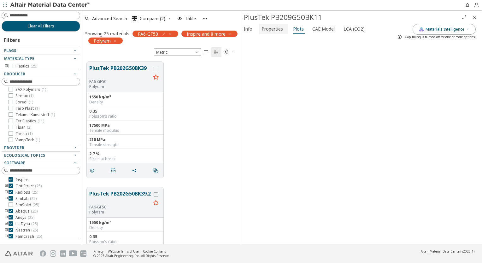
click at [278, 33] on span "Properties" at bounding box center [271, 29] width 21 height 10
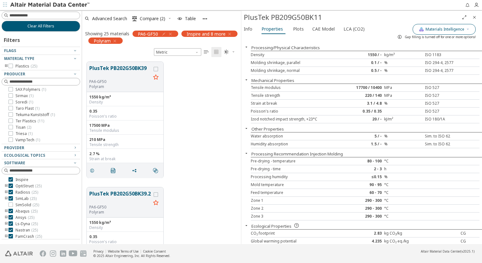
click at [443, 29] on span "Materials Intelligence" at bounding box center [445, 29] width 39 height 5
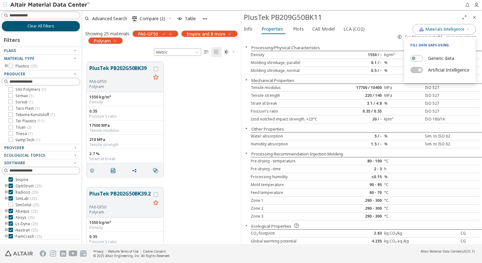
click at [432, 55] on label "Generic data" at bounding box center [441, 58] width 26 height 9
click at [423, 55] on button "Generic data" at bounding box center [416, 58] width 13 height 6
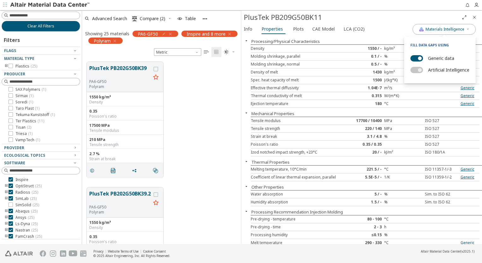
click at [432, 55] on label "Generic data" at bounding box center [441, 58] width 26 height 9
click at [423, 55] on button "Generic data" at bounding box center [416, 58] width 13 height 6
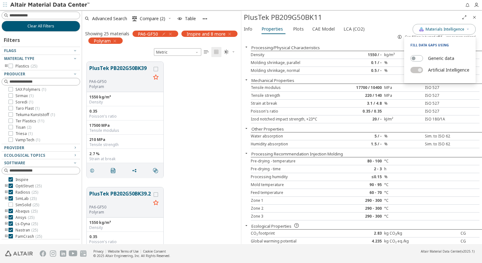
click at [432, 58] on label "Generic data" at bounding box center [441, 58] width 26 height 9
click at [423, 58] on button "Generic data" at bounding box center [416, 58] width 13 height 6
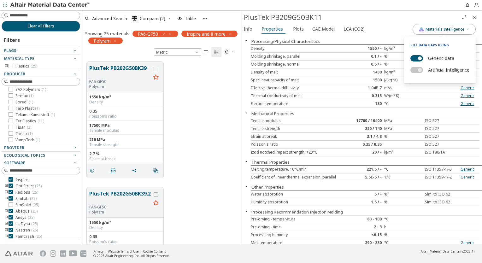
click at [432, 58] on label "Generic data" at bounding box center [441, 58] width 26 height 9
click at [423, 58] on button "Generic data" at bounding box center [416, 58] width 13 height 6
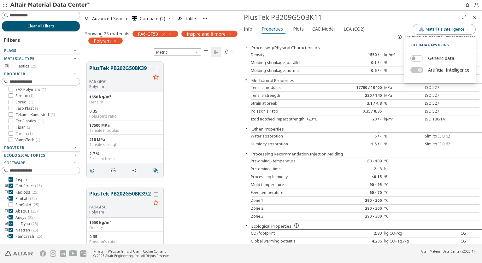
click at [312, 83] on div "Mechanical Properties" at bounding box center [361, 80] width 241 height 6
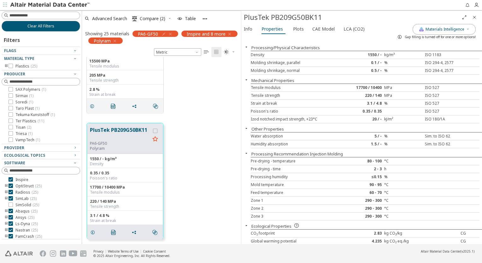
scroll to position [347, 0]
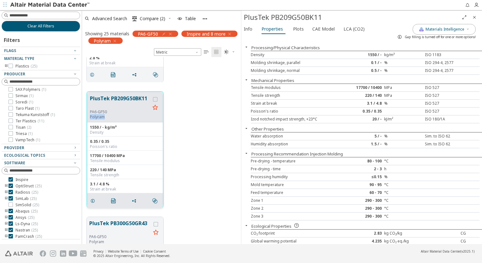
drag, startPoint x: 91, startPoint y: 118, endPoint x: 104, endPoint y: 119, distance: 13.7
click at [104, 119] on div "PlusTek PB209G50BK11 PA6-GF50 Polyram" at bounding box center [124, 107] width 75 height 30
copy p "Polyram"
click at [112, 198] on icon "" at bounding box center [113, 200] width 5 height 5
click at [209, 166] on div "PlusTek PB209G50BK11 PA6-GF50 Polyram 1550 / - kg/m³ Density 0.35 / 0.35 Poisso…" at bounding box center [161, 150] width 159 height 126
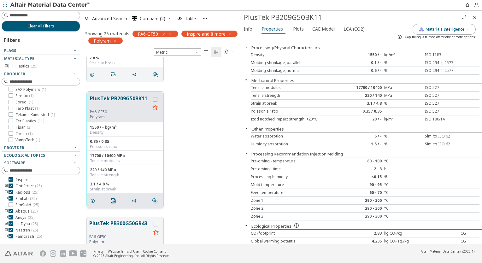
click at [477, 18] on span "Close" at bounding box center [475, 17] width 8 height 10
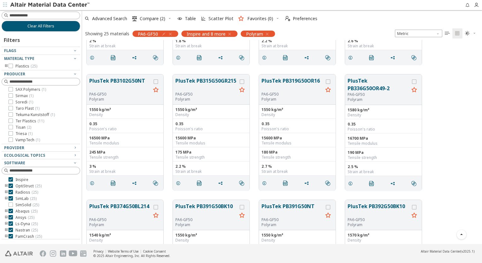
click at [439, 124] on div "PlusTek PB3102G50NT PA6-GF50 Polyram 1550 kg/m³ Density 0.35 Poisson's ratio 16…" at bounding box center [282, 133] width 400 height 126
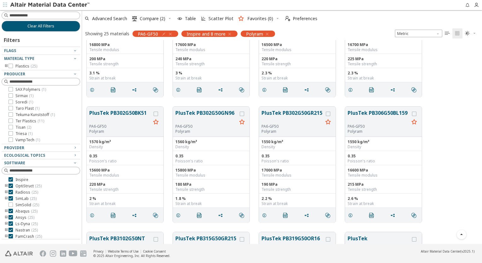
scroll to position [0, 0]
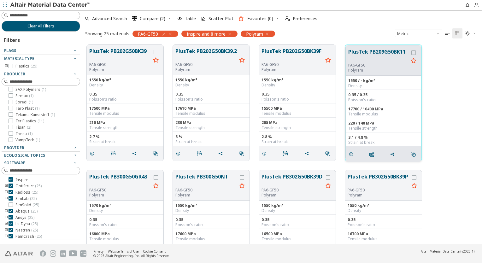
click at [367, 47] on div "PlusTek PB209G50BK11 PA6-GF50 Polyram" at bounding box center [383, 60] width 75 height 30
click at [366, 53] on button "PlusTek PB209G50BK11" at bounding box center [378, 55] width 60 height 15
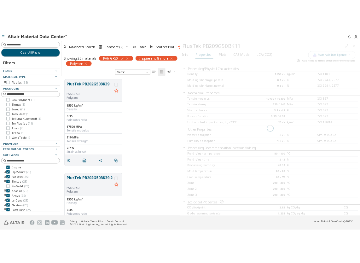
scroll to position [183, 154]
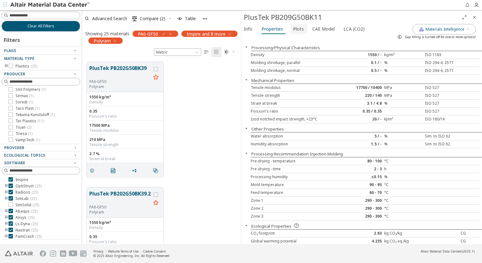
click at [296, 30] on span "Plots" at bounding box center [298, 29] width 11 height 10
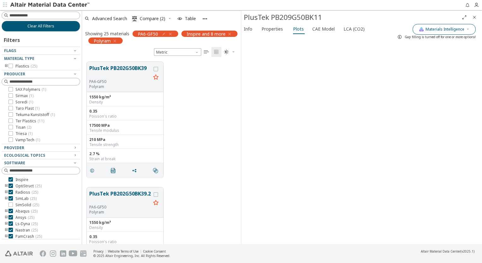
click at [448, 29] on span "Materials Intelligence" at bounding box center [445, 29] width 39 height 5
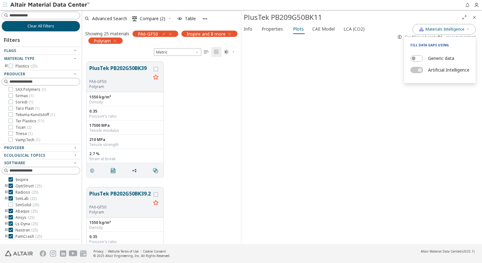
click at [441, 61] on label "Generic data" at bounding box center [441, 58] width 26 height 9
click at [423, 61] on button "Generic data" at bounding box center [416, 58] width 13 height 6
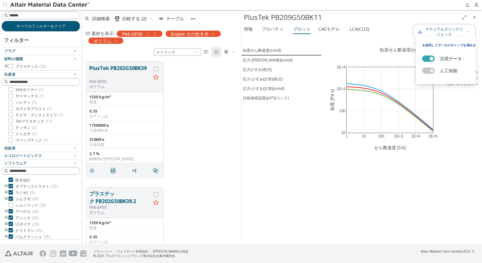
click at [431, 56] on button "汎用データ" at bounding box center [428, 59] width 13 height 6
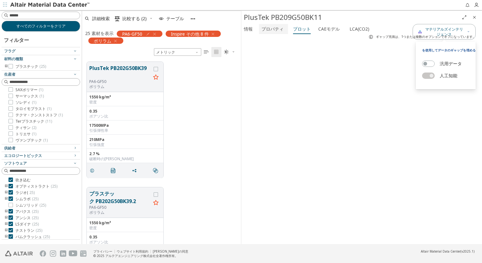
click at [275, 29] on font "プロパティ" at bounding box center [272, 29] width 22 height 6
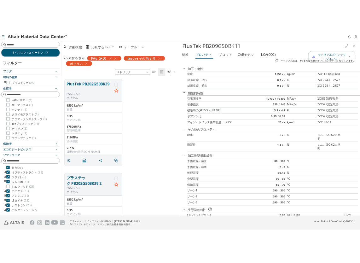
scroll to position [176, 93]
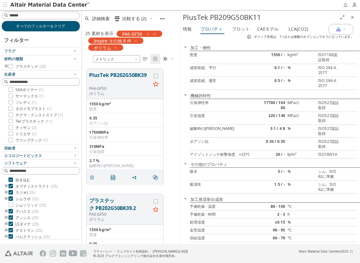
click at [311, 20] on div "PlusTek PB209G50BK11" at bounding box center [260, 17] width 155 height 10
click at [190, 115] on div "引張強度" at bounding box center [225, 118] width 70 height 10
drag, startPoint x: 191, startPoint y: 115, endPoint x: 207, endPoint y: 115, distance: 16.4
click at [207, 115] on div "引張強度" at bounding box center [225, 118] width 70 height 10
copy div "引張強度"
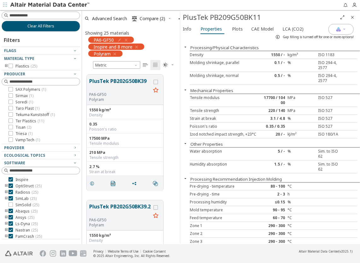
scroll to position [5, 5]
drag, startPoint x: 285, startPoint y: 55, endPoint x: 296, endPoint y: 55, distance: 10.7
click at [296, 55] on div "kg/m³" at bounding box center [302, 54] width 28 height 5
copy div "kg/m³"
click at [115, 53] on icon "button" at bounding box center [114, 53] width 5 height 5
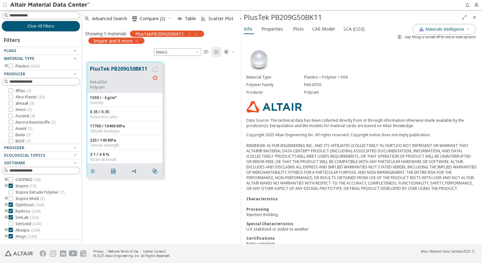
scroll to position [183, 154]
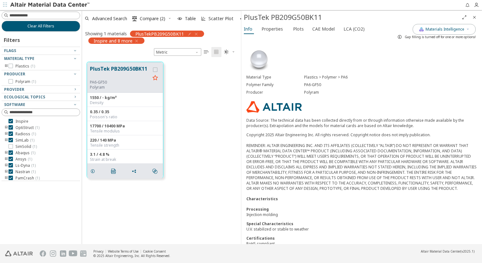
click at [196, 33] on icon "button" at bounding box center [196, 34] width 5 height 5
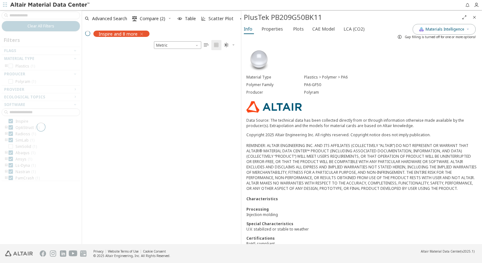
click at [476, 18] on icon "Close" at bounding box center [474, 17] width 5 height 5
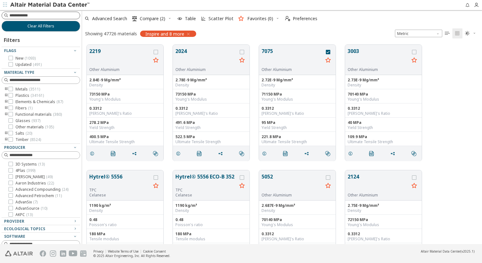
click at [32, 18] on input at bounding box center [44, 15] width 70 height 6
type input "********"
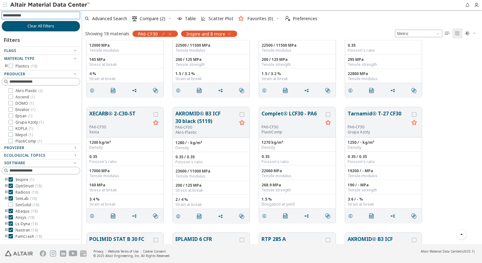
scroll to position [95, 0]
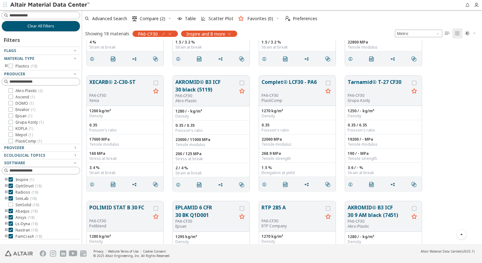
click at [3, 97] on div "Ascend ( 1 )" at bounding box center [41, 97] width 79 height 5
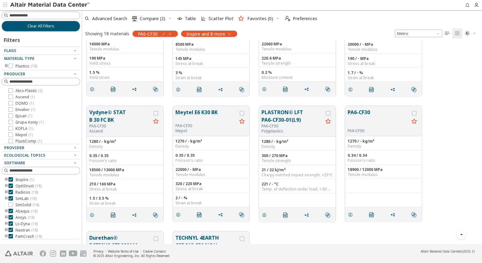
scroll to position [347, 0]
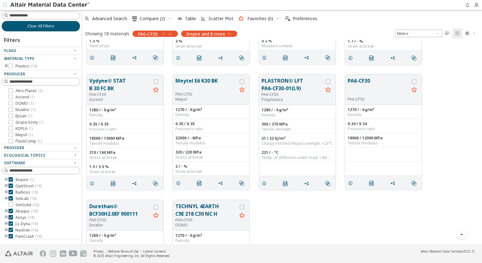
click at [171, 33] on icon "button" at bounding box center [169, 34] width 5 height 5
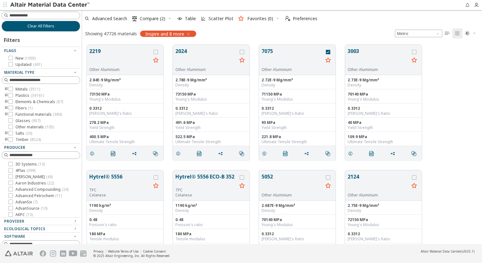
click at [3, 164] on div "3D Systems ( 13 )" at bounding box center [41, 164] width 79 height 5
click at [47, 19] on div at bounding box center [41, 16] width 79 height 8
click at [47, 16] on input at bounding box center [41, 15] width 77 height 7
type input "*"
type input "********"
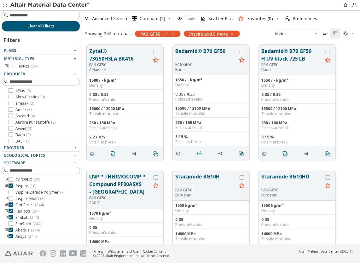
click at [1, 110] on div "Clear All Filters Filters Flags Material Type Plastics ( 244 ) Producer 4Plas (…" at bounding box center [41, 127] width 82 height 234
click at [174, 34] on icon "button" at bounding box center [172, 34] width 5 height 5
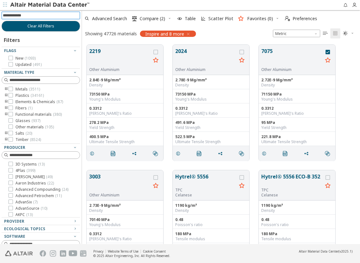
click at [20, 15] on input at bounding box center [41, 15] width 77 height 7
type input "*"
type input "********"
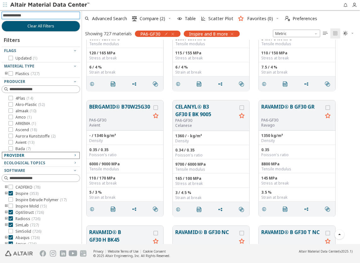
click at [67, 156] on div "Provider" at bounding box center [38, 155] width 68 height 5
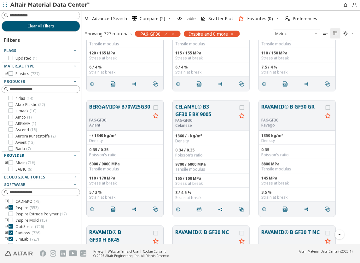
click at [67, 156] on div "Provider" at bounding box center [38, 155] width 68 height 5
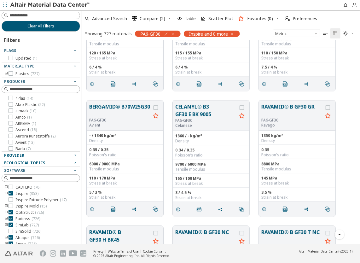
click at [67, 162] on div "Ecological Topics" at bounding box center [38, 163] width 68 height 5
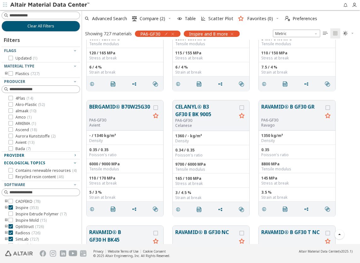
click at [67, 162] on div "Ecological Topics" at bounding box center [38, 163] width 68 height 5
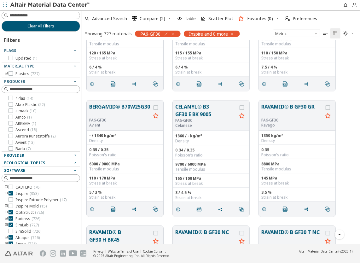
click at [66, 169] on div "Software" at bounding box center [38, 170] width 68 height 5
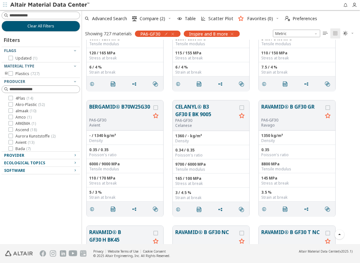
click at [69, 171] on div "Software" at bounding box center [38, 170] width 68 height 5
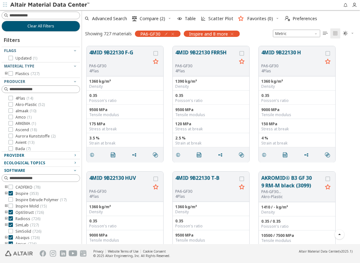
scroll to position [6056, 0]
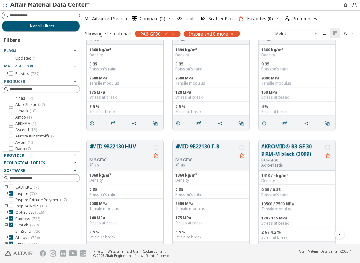
click at [40, 17] on input at bounding box center [44, 15] width 70 height 6
click at [173, 35] on icon "button" at bounding box center [172, 34] width 5 height 5
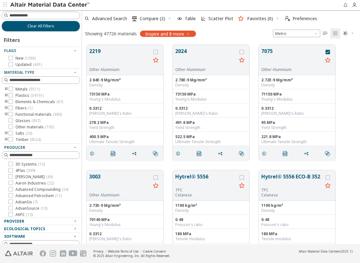
click at [46, 16] on input at bounding box center [44, 15] width 70 height 6
type input "********"
